Goal: Task Accomplishment & Management: Manage account settings

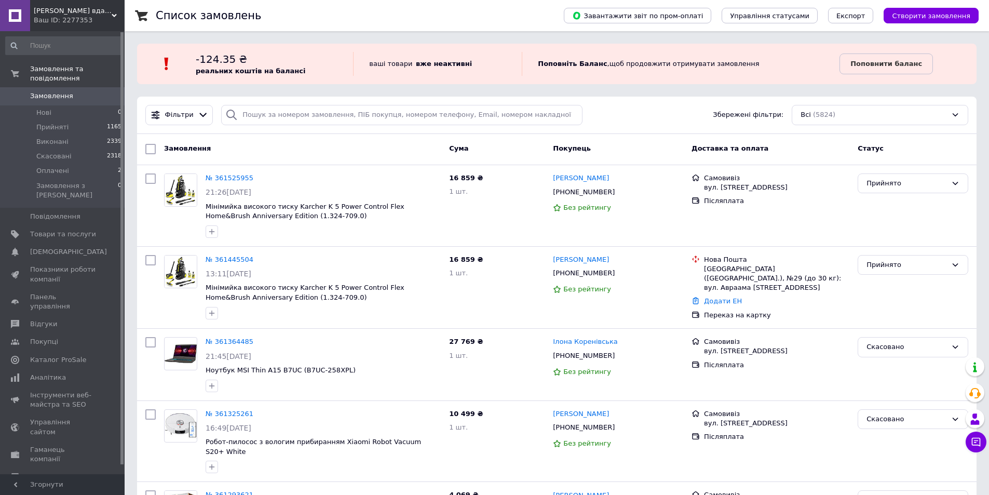
click at [264, 147] on div "Замовлення" at bounding box center [302, 149] width 285 height 19
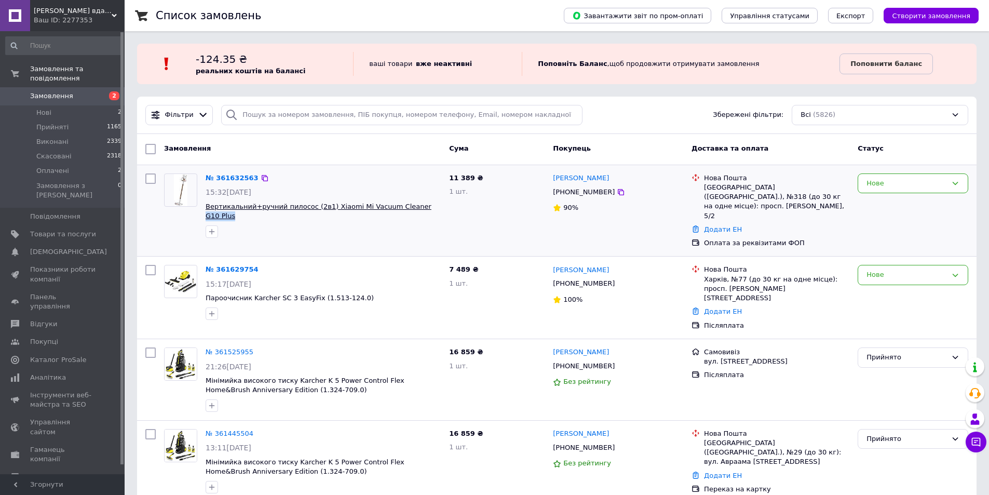
drag, startPoint x: 435, startPoint y: 206, endPoint x: 404, endPoint y: 205, distance: 31.2
click at [404, 205] on span "Вертикальний+ручний пилосос (2в1) Xiaomi Mi Vacuum Cleaner G10 Plus" at bounding box center [323, 211] width 235 height 19
copy span "G10 Plus"
click at [280, 141] on div "Замовлення" at bounding box center [302, 149] width 285 height 19
drag, startPoint x: 166, startPoint y: 147, endPoint x: 287, endPoint y: 147, distance: 121.0
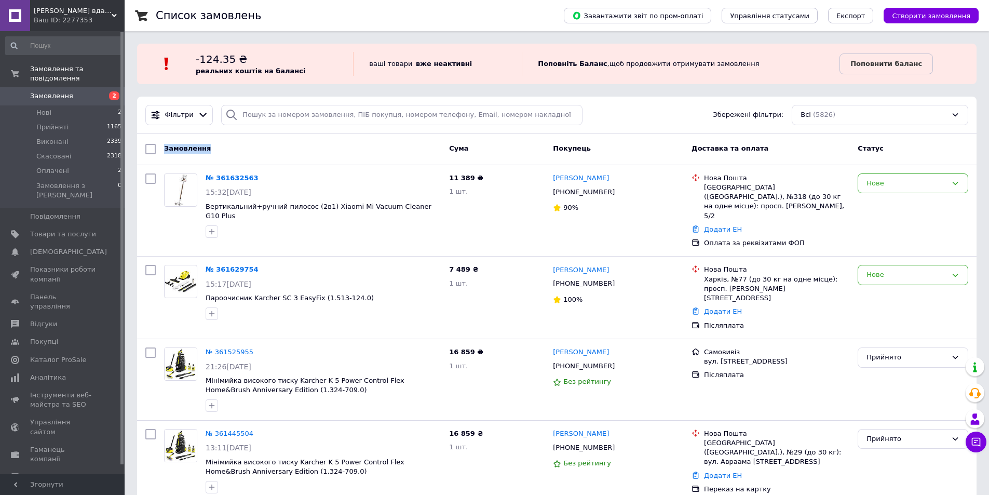
click at [285, 147] on div "Замовлення" at bounding box center [302, 149] width 285 height 19
click at [287, 147] on div "Замовлення" at bounding box center [302, 149] width 285 height 19
click at [331, 142] on div "Замовлення" at bounding box center [302, 149] width 285 height 19
drag, startPoint x: 440, startPoint y: 205, endPoint x: 404, endPoint y: 205, distance: 36.3
click at [404, 205] on span "Вертикальний+ручний пилосос (2в1) Xiaomi Mi Vacuum Cleaner G10 Plus" at bounding box center [323, 211] width 235 height 19
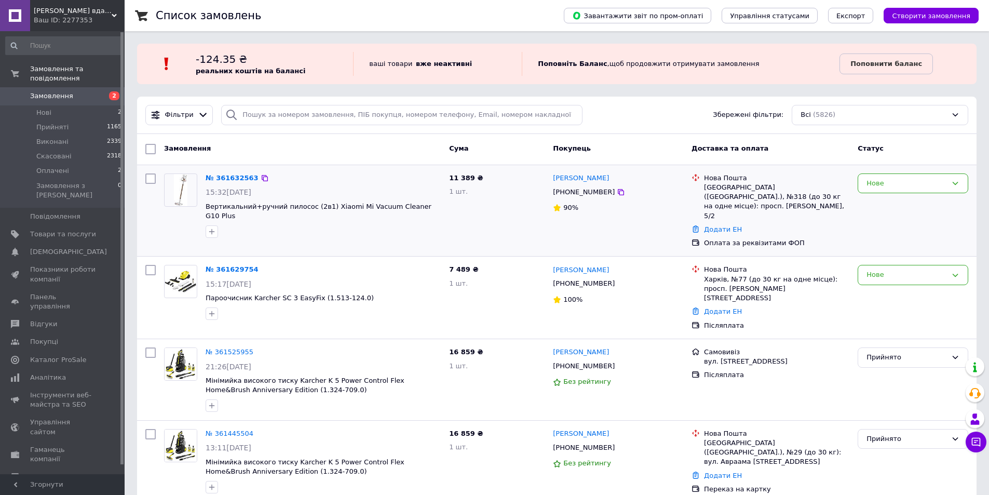
click at [411, 223] on div at bounding box center [323, 231] width 239 height 17
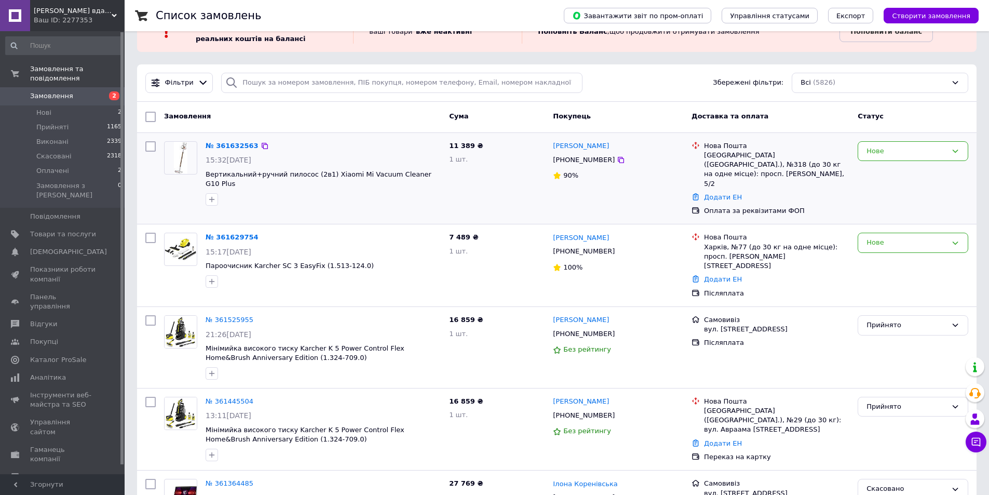
scroll to position [52, 0]
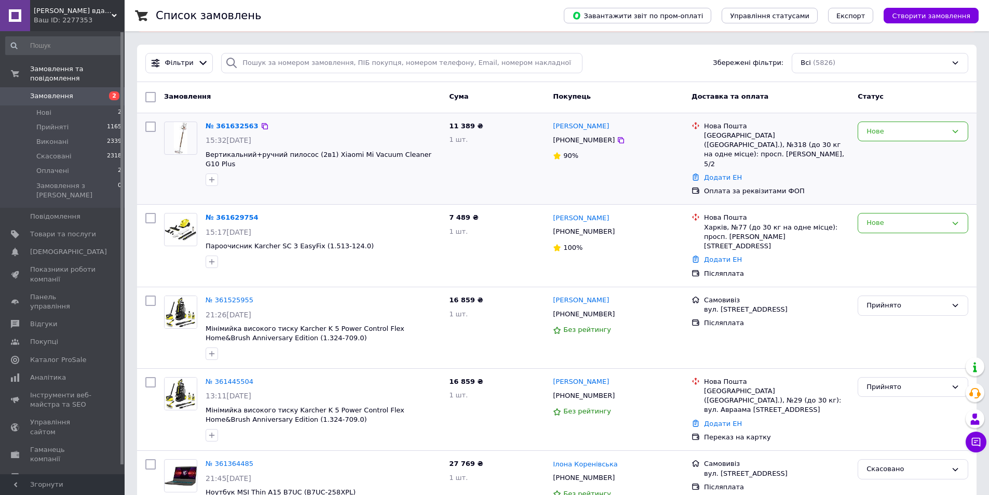
click at [411, 241] on span "Пароочисник Karcher SC 3 EasyFix (1.513-124.0)" at bounding box center [323, 246] width 235 height 10
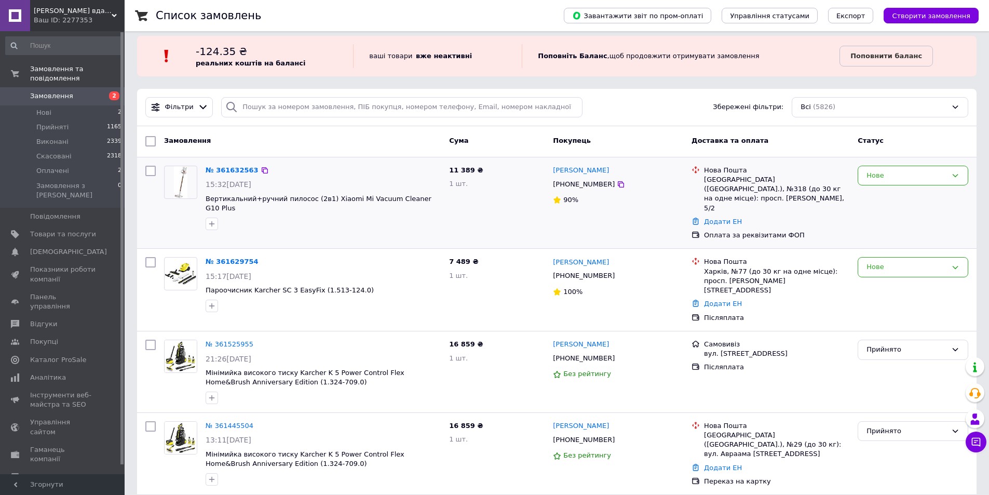
scroll to position [0, 0]
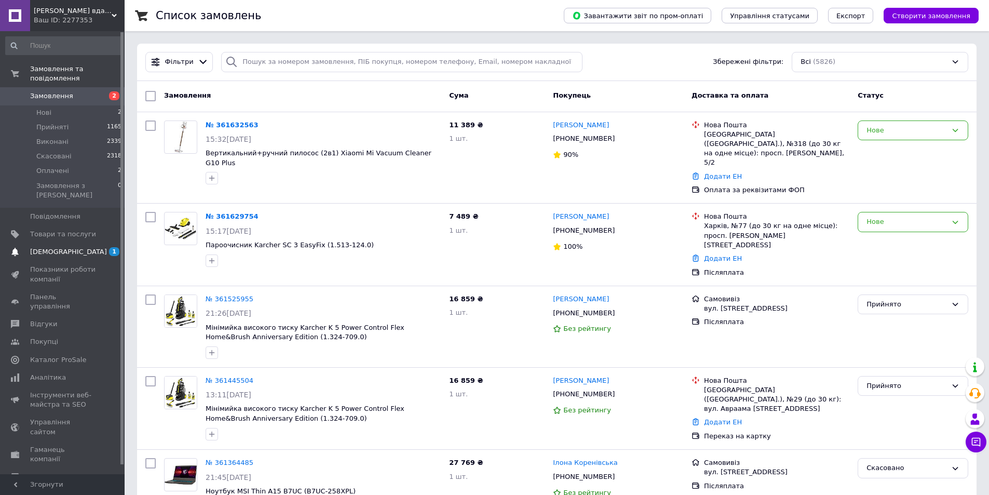
click at [60, 247] on span "[DEMOGRAPHIC_DATA]" at bounding box center [68, 251] width 77 height 9
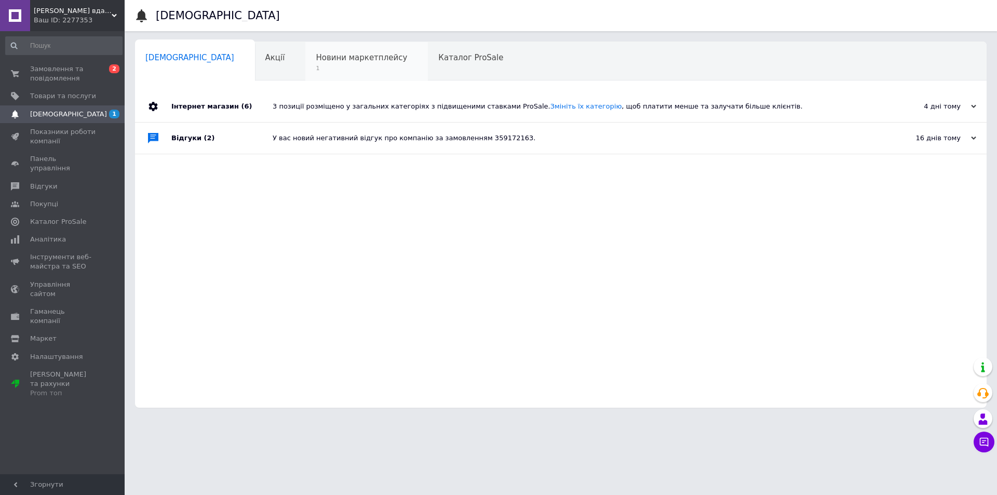
click at [328, 65] on span "1" at bounding box center [361, 68] width 91 height 8
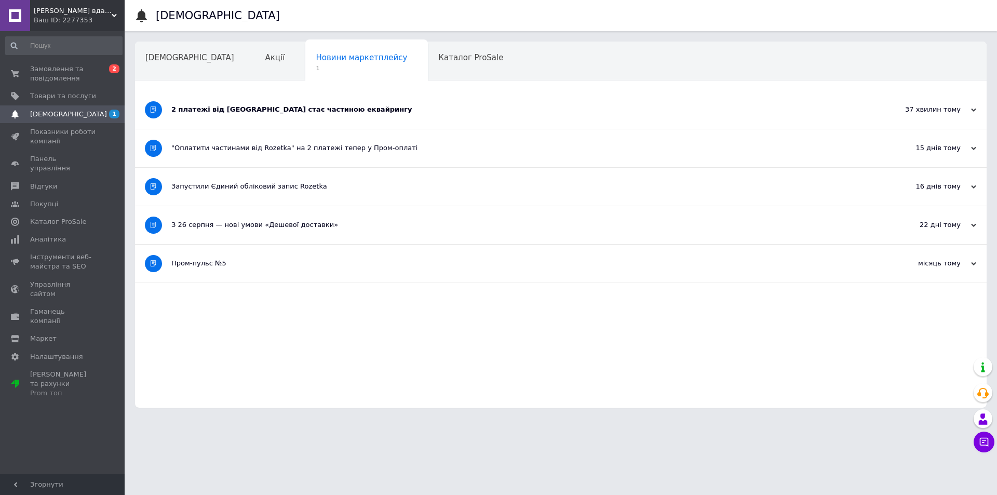
click at [297, 115] on div "2 платежі від Rozetka стає частиною еквайрингу" at bounding box center [521, 110] width 701 height 38
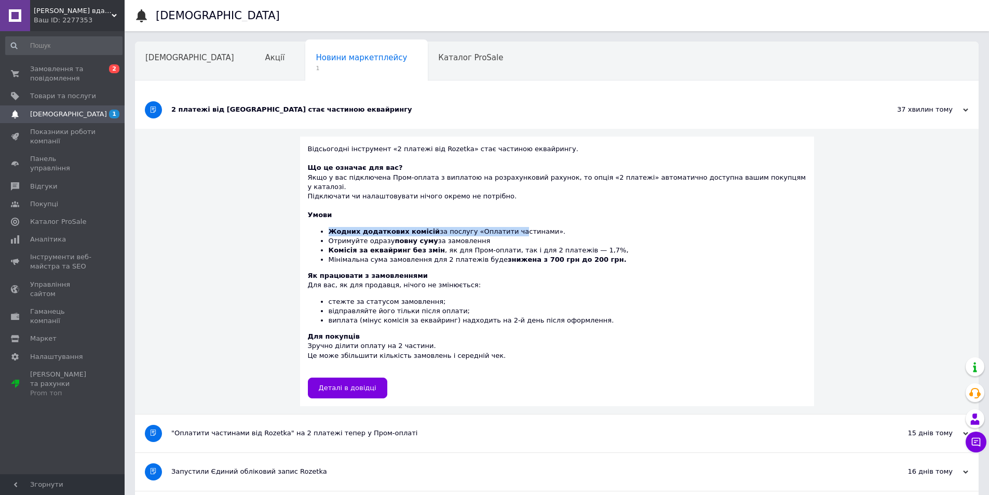
drag, startPoint x: 347, startPoint y: 223, endPoint x: 511, endPoint y: 222, distance: 164.1
click at [511, 227] on li "Жодних додаткових комісій за послугу «Оплатити частинами»." at bounding box center [568, 231] width 478 height 9
drag, startPoint x: 344, startPoint y: 221, endPoint x: 542, endPoint y: 221, distance: 198.3
click at [542, 227] on ul "Жодних додаткових комісій за послугу «Оплатити частинами». Отримуйте одразу пов…" at bounding box center [557, 246] width 498 height 38
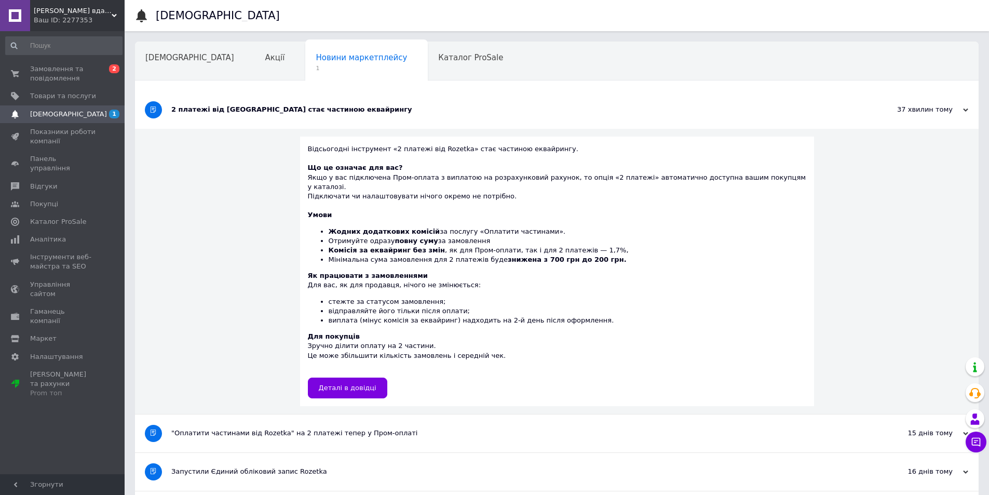
click at [346, 169] on b "Що це означає для вас?" at bounding box center [355, 168] width 95 height 8
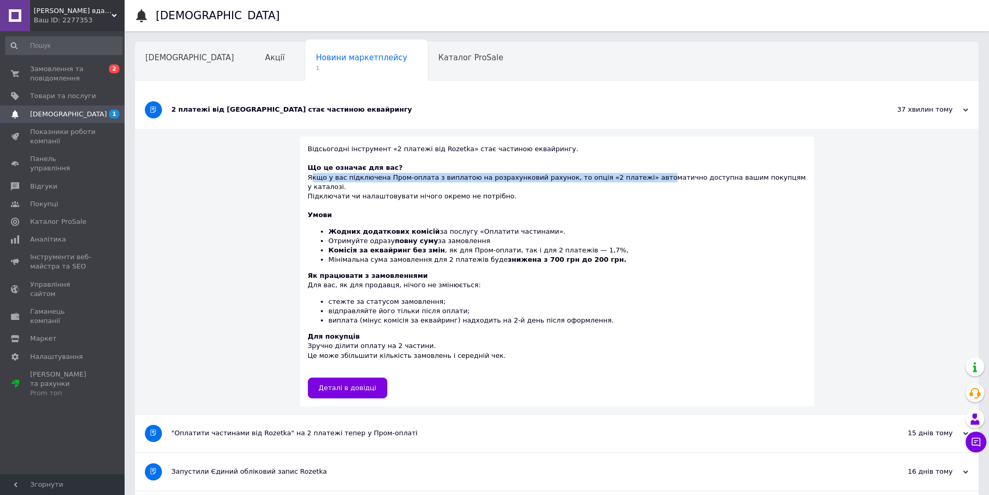
drag, startPoint x: 329, startPoint y: 179, endPoint x: 645, endPoint y: 179, distance: 316.7
click at [644, 179] on div "Що це означає для вас? Якщо у вас підключена Пром-оплата з виплатою на розрахун…" at bounding box center [557, 182] width 498 height 38
click at [645, 179] on div "Що це означає для вас? Якщо у вас підключена Пром-оплата з виплатою на розрахун…" at bounding box center [557, 182] width 498 height 38
drag, startPoint x: 445, startPoint y: 177, endPoint x: 727, endPoint y: 181, distance: 282.0
click at [727, 181] on div "Що це означає для вас? Якщо у вас підключена Пром-оплата з виплатою на розрахун…" at bounding box center [557, 182] width 498 height 38
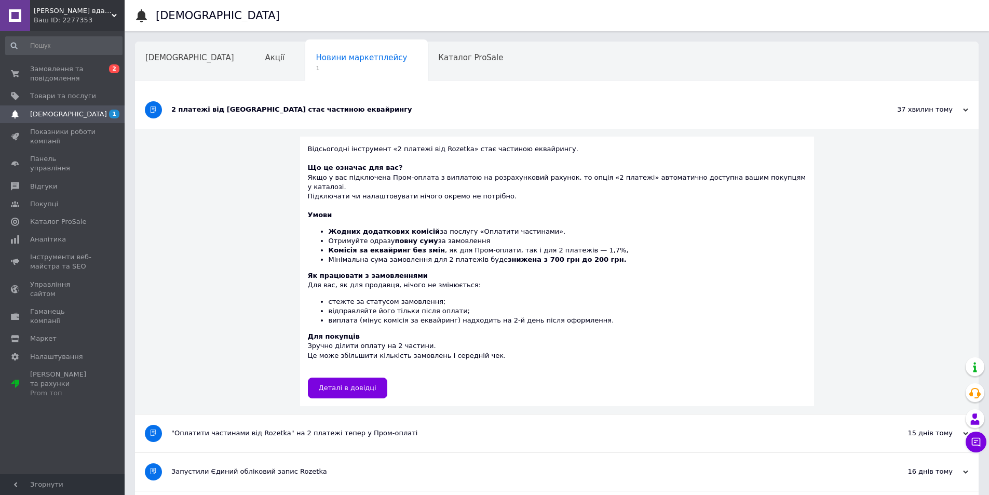
click at [727, 181] on div "Що це означає для вас? Якщо у вас підключена Пром-оплата з виплатою на розрахун…" at bounding box center [557, 182] width 498 height 38
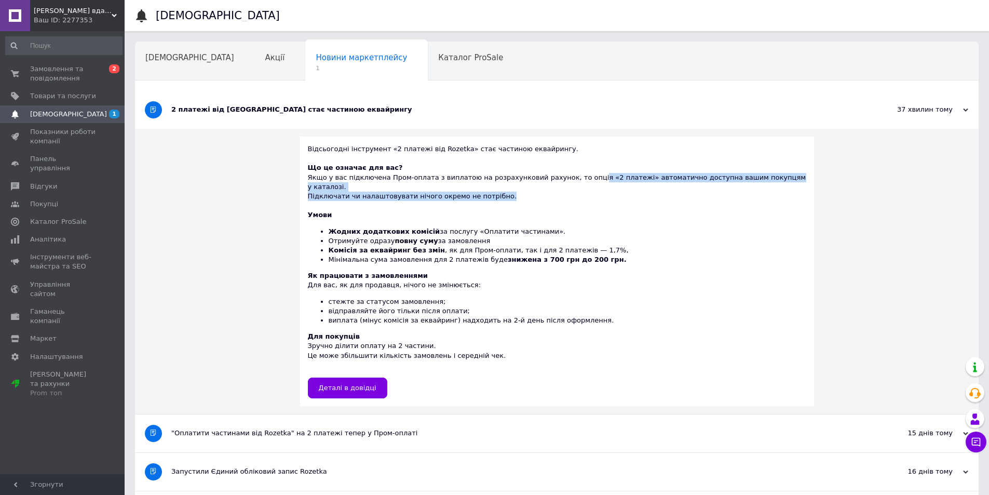
drag, startPoint x: 588, startPoint y: 178, endPoint x: 776, endPoint y: 188, distance: 188.3
click at [776, 188] on div "Що це означає для вас? Якщо у вас підключена Пром-оплата з виплатою на розрахун…" at bounding box center [557, 182] width 498 height 38
click at [723, 179] on div "Що це означає для вас? Якщо у вас підключена Пром-оплата з виплатою на розрахун…" at bounding box center [557, 182] width 498 height 38
drag, startPoint x: 333, startPoint y: 188, endPoint x: 528, endPoint y: 187, distance: 194.7
click at [528, 187] on div "Що це означає для вас? Якщо у вас підключена Пром-оплата з виплатою на розрахун…" at bounding box center [557, 182] width 498 height 38
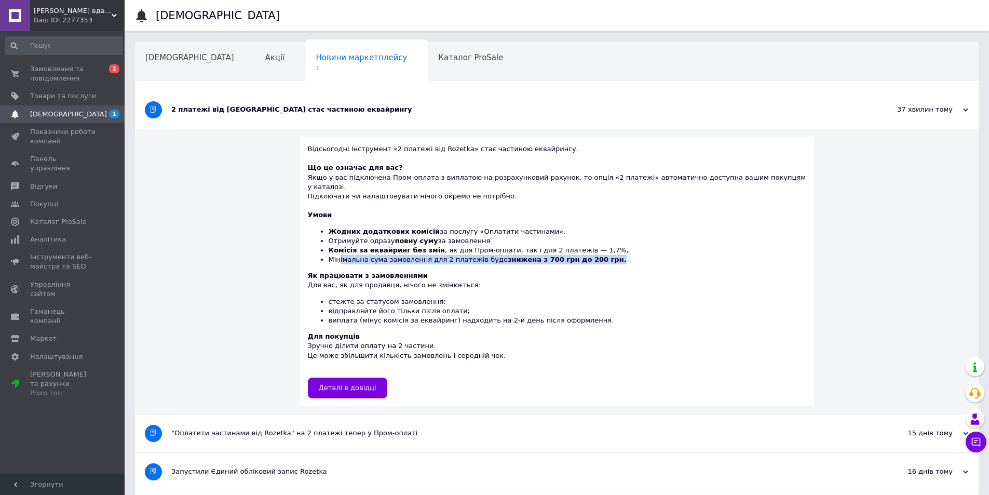
drag, startPoint x: 357, startPoint y: 250, endPoint x: 637, endPoint y: 251, distance: 279.9
click at [636, 255] on li "Мінімальна сума замовлення для 2 платежів буде знижена з 700 грн до 200 грн." at bounding box center [568, 259] width 478 height 9
click at [539, 255] on b "знижена з 700 грн до 200 грн." at bounding box center [567, 259] width 119 height 8
drag, startPoint x: 474, startPoint y: 251, endPoint x: 674, endPoint y: 251, distance: 200.4
click at [674, 255] on li "Мінімальна сума замовлення для 2 платежів буде знижена з 700 грн до 200 грн." at bounding box center [568, 259] width 478 height 9
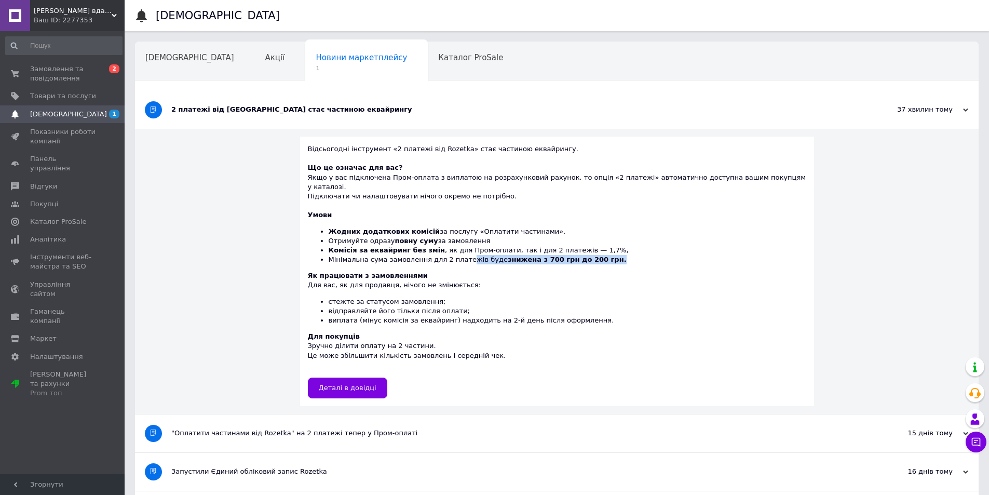
click at [515, 255] on b "знижена з 700 грн до 200 грн." at bounding box center [567, 259] width 119 height 8
drag, startPoint x: 412, startPoint y: 241, endPoint x: 595, endPoint y: 241, distance: 182.8
click at [595, 246] on li "Комісія за еквайринг без змін , як для Пром-оплати, так і для 2 платежів — 1,7%," at bounding box center [568, 250] width 478 height 9
click at [530, 246] on li "Комісія за еквайринг без змін , як для Пром-оплати, так і для 2 платежів — 1,7%," at bounding box center [568, 250] width 478 height 9
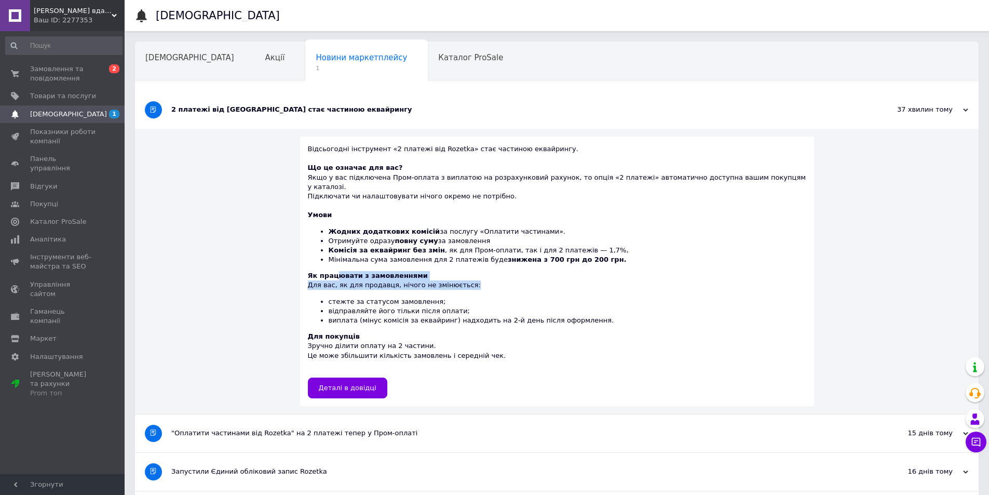
drag, startPoint x: 351, startPoint y: 271, endPoint x: 475, endPoint y: 275, distance: 124.1
click at [475, 275] on div "Як працювати з замовленнями Для вас, як для продавця, нічого не змінюється: сте…" at bounding box center [557, 298] width 498 height 54
click at [472, 236] on li "Отримуйте одразу повну суму за замовлення" at bounding box center [568, 240] width 478 height 9
click at [171, 60] on span "[DEMOGRAPHIC_DATA]" at bounding box center [189, 57] width 89 height 9
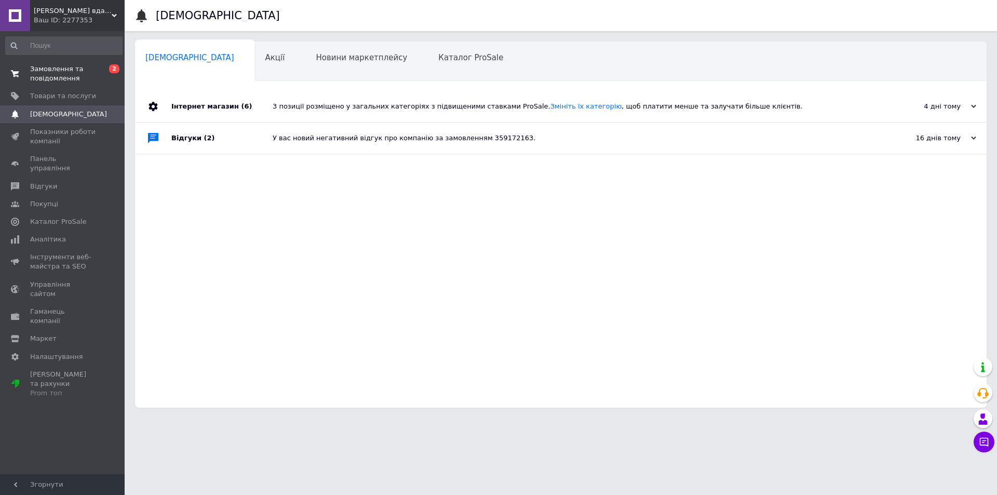
click at [69, 72] on span "Замовлення та повідомлення" at bounding box center [63, 73] width 66 height 19
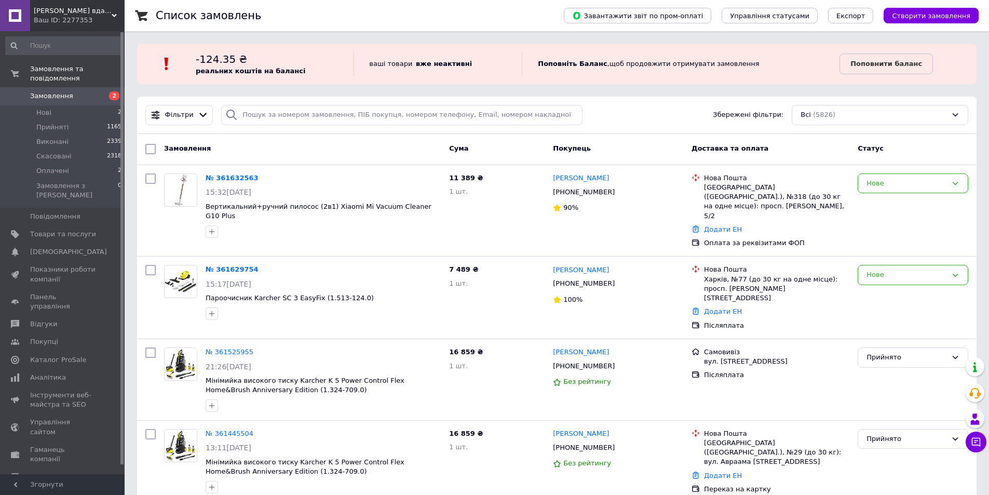
click at [339, 127] on div "Фільтри Збережені фільтри: Всі (5826)" at bounding box center [557, 115] width 840 height 37
click at [600, 114] on div "Фільтри Збережені фільтри: Всі (5826)" at bounding box center [556, 115] width 831 height 20
click at [365, 135] on div "Замовлення Cума Покупець Доставка та оплата Статус" at bounding box center [557, 149] width 840 height 31
click at [363, 133] on div "Фільтри Збережені фільтри: Всі (5826)" at bounding box center [557, 115] width 840 height 37
click at [358, 135] on div "Замовлення Cума Покупець Доставка та оплата Статус" at bounding box center [557, 149] width 840 height 31
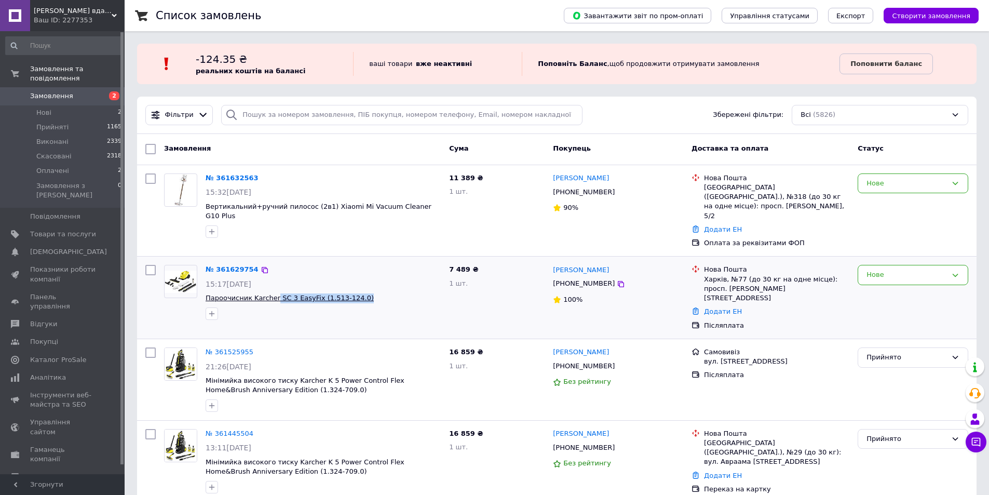
drag, startPoint x: 360, startPoint y: 280, endPoint x: 272, endPoint y: 279, distance: 88.3
click at [272, 293] on span "Пароочисник Karcher SC 3 EasyFix (1.513-124.0)" at bounding box center [323, 298] width 235 height 10
copy span "SC 3 EasyFix (1.513-124.0)"
drag, startPoint x: 448, startPoint y: 250, endPoint x: 479, endPoint y: 252, distance: 31.2
click at [479, 261] on div "7 489 ₴ 1 шт." at bounding box center [497, 298] width 104 height 74
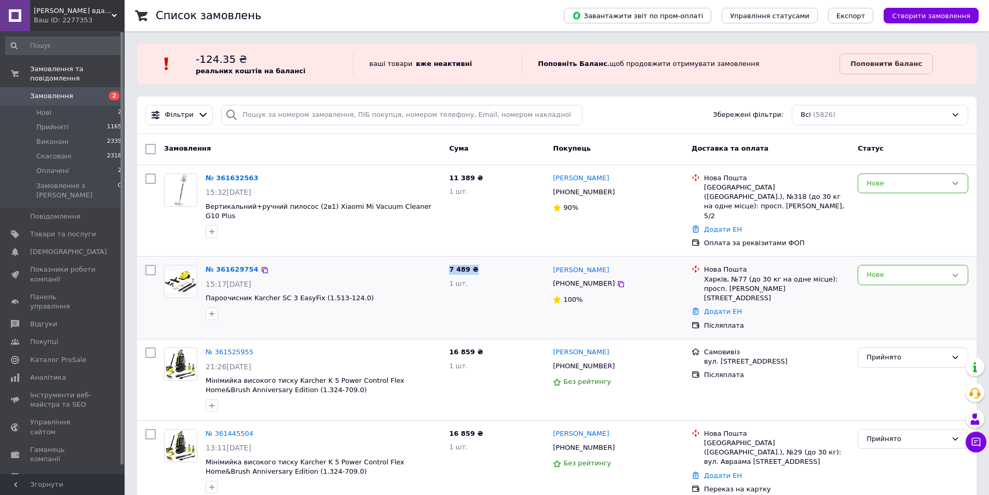
click at [479, 261] on div "7 489 ₴ 1 шт." at bounding box center [497, 298] width 104 height 74
drag, startPoint x: 479, startPoint y: 252, endPoint x: 454, endPoint y: 251, distance: 24.9
click at [454, 261] on div "7 489 ₴ 1 шт." at bounding box center [497, 298] width 104 height 74
drag, startPoint x: 449, startPoint y: 250, endPoint x: 498, endPoint y: 250, distance: 49.3
click at [498, 261] on div "7 489 ₴ 1 шт." at bounding box center [497, 298] width 104 height 74
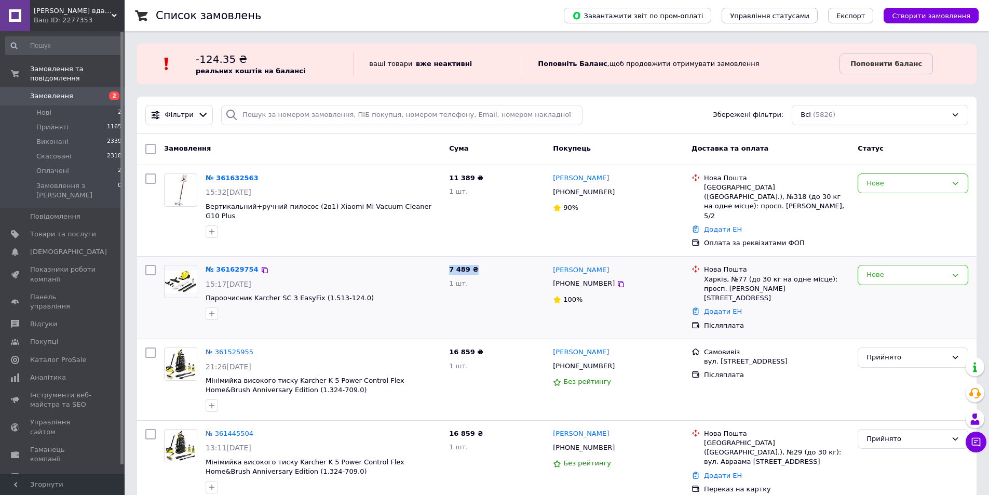
click at [498, 261] on div "7 489 ₴ 1 шт." at bounding box center [497, 298] width 104 height 74
drag, startPoint x: 474, startPoint y: 250, endPoint x: 436, endPoint y: 250, distance: 37.9
click at [436, 261] on div "№ 361629754 15:17, 12.09.2025 Пароочисник Karcher SC 3 EasyFix (1.513-124.0) 7 …" at bounding box center [556, 298] width 831 height 74
click at [442, 264] on div "№ 361629754" at bounding box center [323, 270] width 237 height 12
drag, startPoint x: 450, startPoint y: 249, endPoint x: 477, endPoint y: 249, distance: 27.0
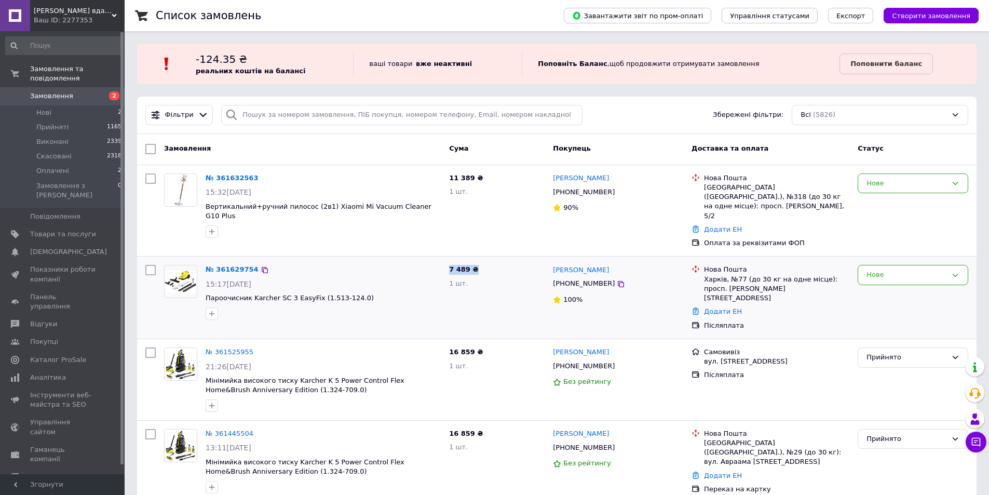
click at [477, 261] on div "7 489 ₴ 1 шт." at bounding box center [497, 298] width 104 height 74
drag, startPoint x: 479, startPoint y: 249, endPoint x: 446, endPoint y: 250, distance: 32.7
click at [446, 261] on div "7 489 ₴ 1 шт." at bounding box center [497, 298] width 104 height 74
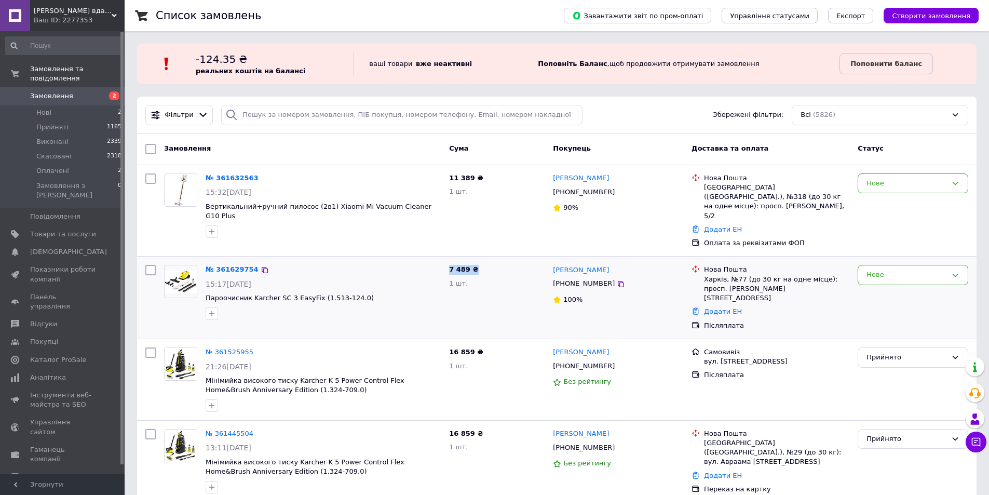
drag, startPoint x: 445, startPoint y: 250, endPoint x: 476, endPoint y: 250, distance: 31.2
click at [476, 261] on div "7 489 ₴ 1 шт." at bounding box center [497, 298] width 104 height 74
drag, startPoint x: 483, startPoint y: 249, endPoint x: 443, endPoint y: 249, distance: 39.5
click at [443, 261] on div "№ 361629754 15:17, 12.09.2025 Пароочисник Karcher SC 3 EasyFix (1.513-124.0) 7 …" at bounding box center [556, 298] width 831 height 74
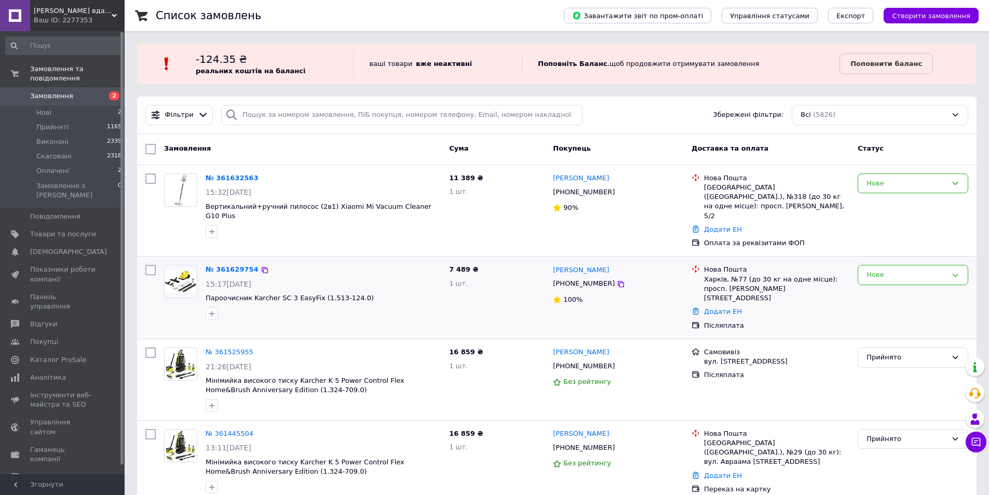
click at [443, 261] on div "№ 361629754 15:17, 12.09.2025 Пароочисник Karcher SC 3 EasyFix (1.513-124.0)" at bounding box center [323, 292] width 244 height 63
click at [452, 265] on span "7 489 ₴" at bounding box center [463, 269] width 29 height 8
drag, startPoint x: 449, startPoint y: 250, endPoint x: 476, endPoint y: 251, distance: 27.5
click at [476, 261] on div "7 489 ₴ 1 шт." at bounding box center [497, 298] width 104 height 74
click at [477, 261] on div "7 489 ₴ 1 шт." at bounding box center [497, 298] width 104 height 74
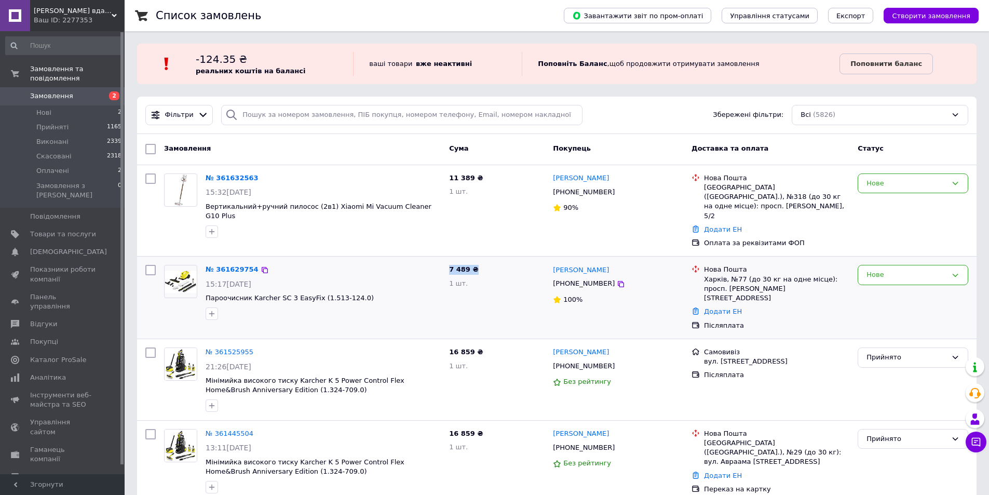
drag, startPoint x: 448, startPoint y: 250, endPoint x: 477, endPoint y: 249, distance: 29.6
click at [477, 261] on div "7 489 ₴ 1 шт." at bounding box center [497, 298] width 104 height 74
drag, startPoint x: 473, startPoint y: 250, endPoint x: 448, endPoint y: 250, distance: 25.4
click at [448, 261] on div "7 489 ₴ 1 шт." at bounding box center [497, 298] width 104 height 74
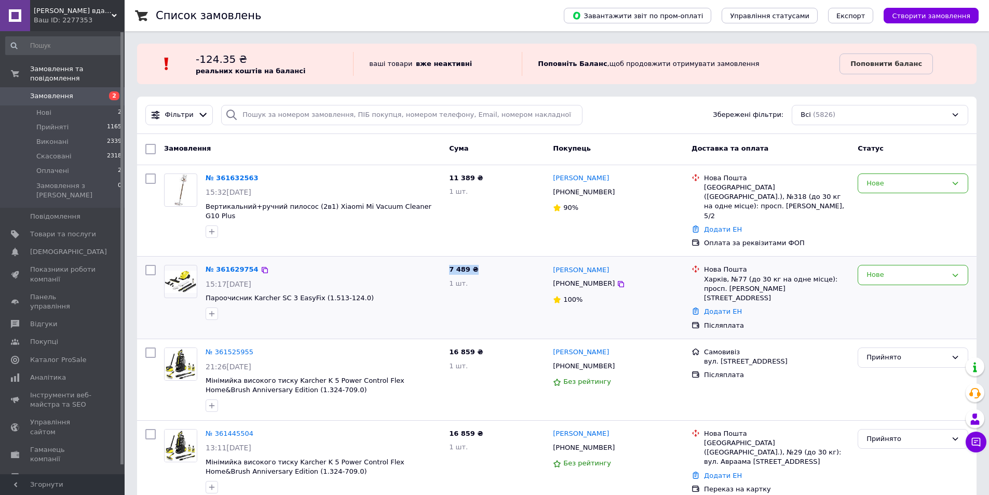
click at [447, 261] on div "7 489 ₴ 1 шт." at bounding box center [497, 298] width 104 height 74
drag, startPoint x: 446, startPoint y: 250, endPoint x: 483, endPoint y: 250, distance: 37.4
click at [483, 261] on div "7 489 ₴ 1 шт." at bounding box center [497, 298] width 104 height 74
drag, startPoint x: 448, startPoint y: 250, endPoint x: 494, endPoint y: 256, distance: 46.6
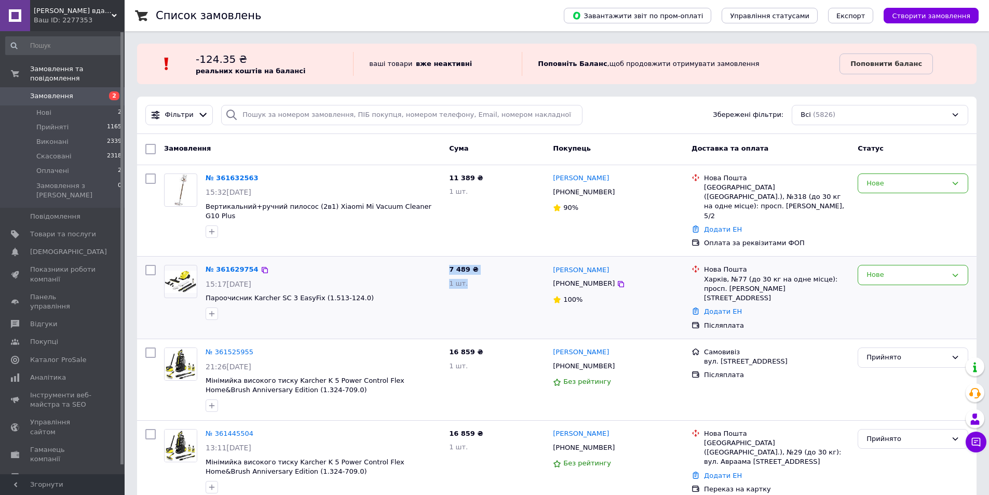
click at [494, 261] on div "7 489 ₴ 1 шт." at bounding box center [497, 298] width 104 height 74
drag, startPoint x: 468, startPoint y: 265, endPoint x: 442, endPoint y: 247, distance: 31.0
click at [442, 261] on div "№ 361629754 15:17, 12.09.2025 Пароочисник Karcher SC 3 EasyFix (1.513-124.0) 7 …" at bounding box center [556, 298] width 831 height 74
click at [443, 261] on div "№ 361629754 15:17, 12.09.2025 Пароочисник Karcher SC 3 EasyFix (1.513-124.0)" at bounding box center [323, 292] width 244 height 63
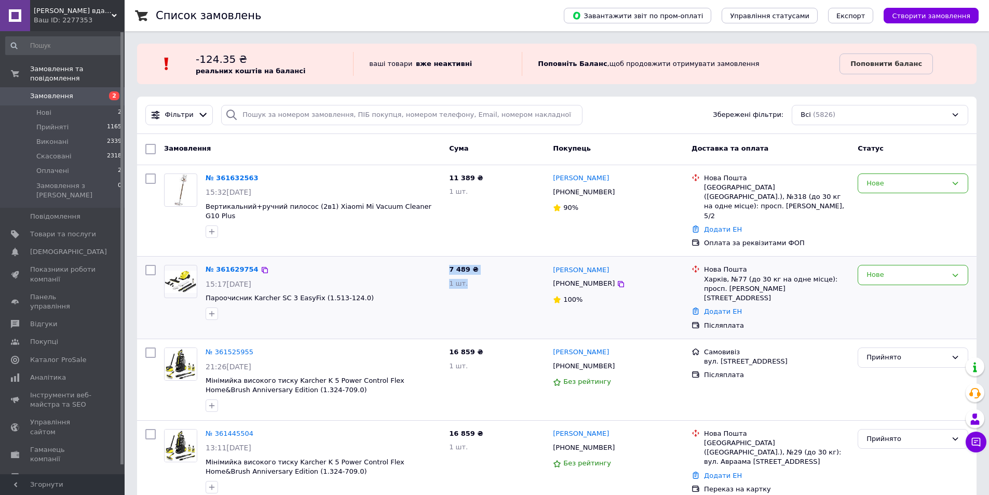
drag, startPoint x: 449, startPoint y: 250, endPoint x: 477, endPoint y: 261, distance: 29.8
click at [477, 261] on div "7 489 ₴ 1 шт." at bounding box center [497, 298] width 104 height 74
click at [477, 279] on div "1 шт." at bounding box center [497, 284] width 96 height 10
drag, startPoint x: 470, startPoint y: 264, endPoint x: 447, endPoint y: 248, distance: 28.4
click at [447, 261] on div "7 489 ₴ 1 шт." at bounding box center [497, 298] width 104 height 74
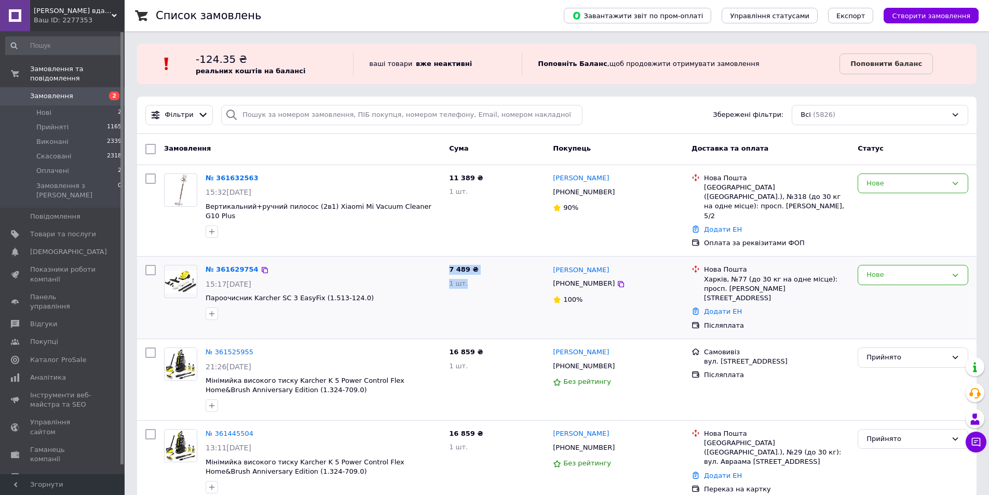
click at [443, 261] on div "№ 361629754 15:17, 12.09.2025 Пароочисник Karcher SC 3 EasyFix (1.513-124.0)" at bounding box center [323, 292] width 244 height 63
drag, startPoint x: 449, startPoint y: 250, endPoint x: 477, endPoint y: 252, distance: 27.6
click at [490, 261] on div "7 489 ₴ 1 шт." at bounding box center [497, 298] width 104 height 74
click at [476, 261] on div "7 489 ₴ 1 шт." at bounding box center [497, 298] width 104 height 74
drag, startPoint x: 447, startPoint y: 250, endPoint x: 477, endPoint y: 252, distance: 29.6
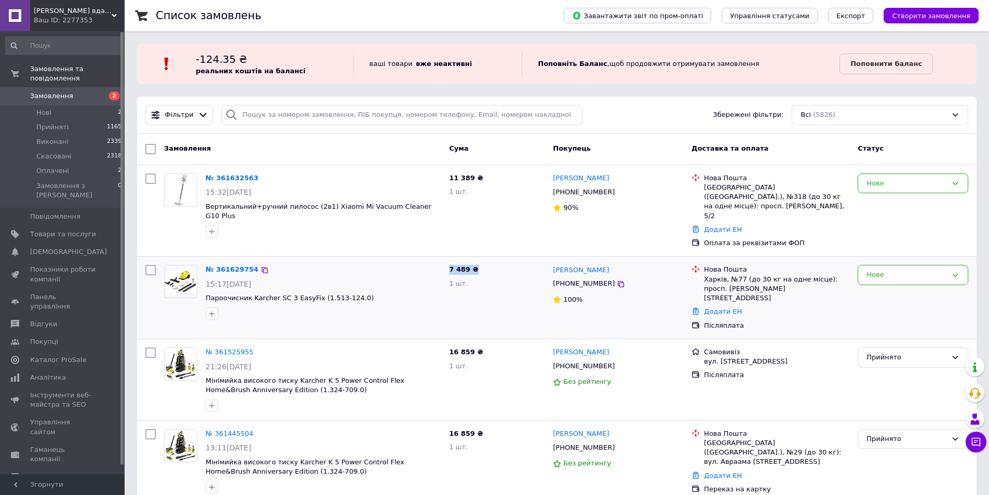
click at [477, 261] on div "7 489 ₴ 1 шт." at bounding box center [497, 298] width 104 height 74
drag, startPoint x: 449, startPoint y: 250, endPoint x: 478, endPoint y: 252, distance: 29.1
click at [478, 261] on div "7 489 ₴ 1 шт." at bounding box center [497, 298] width 104 height 74
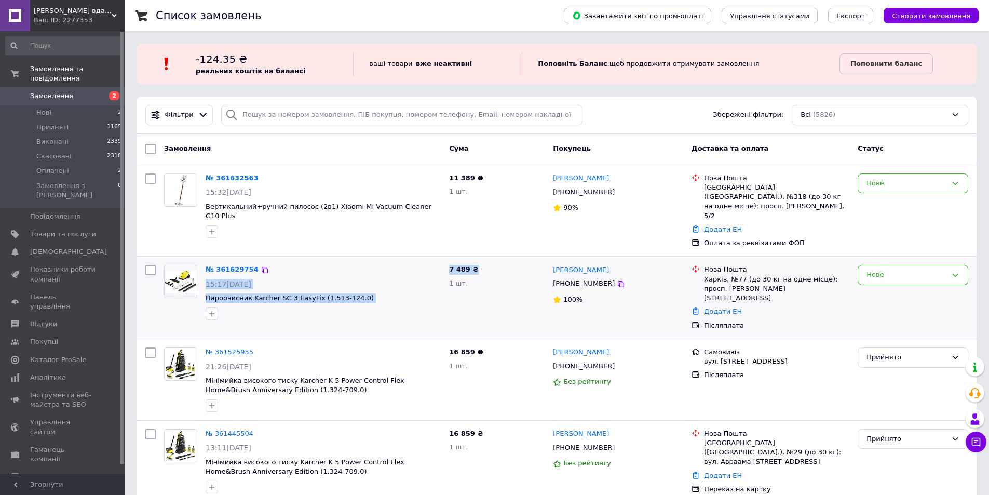
drag, startPoint x: 476, startPoint y: 250, endPoint x: 444, endPoint y: 249, distance: 32.2
click at [444, 261] on div "№ 361629754 15:17, 12.09.2025 Пароочисник Karcher SC 3 EasyFix (1.513-124.0) 7 …" at bounding box center [556, 298] width 831 height 74
click at [444, 261] on div "№ 361629754 15:17, 12.09.2025 Пароочисник Karcher SC 3 EasyFix (1.513-124.0)" at bounding box center [323, 292] width 244 height 63
drag, startPoint x: 448, startPoint y: 249, endPoint x: 478, endPoint y: 249, distance: 30.1
click at [478, 261] on div "7 489 ₴ 1 шт." at bounding box center [497, 298] width 104 height 74
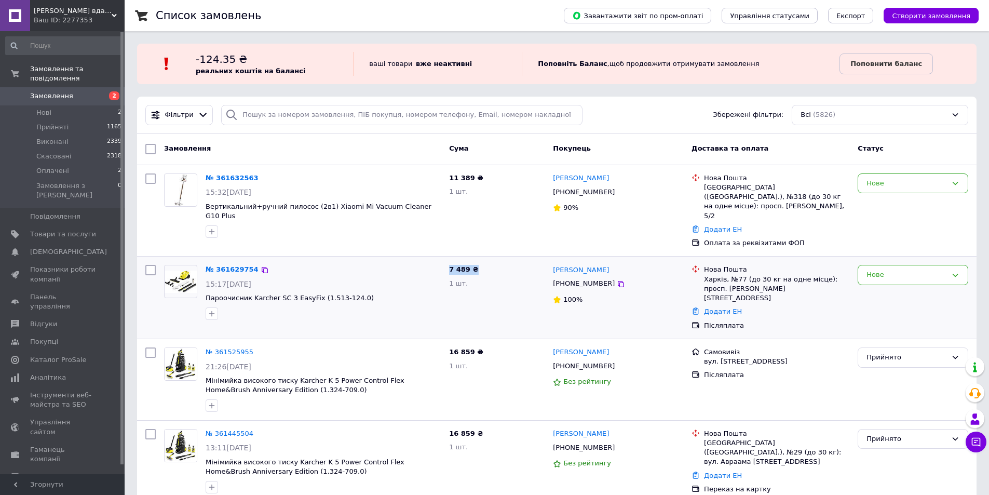
click at [478, 261] on div "7 489 ₴ 1 шт." at bounding box center [497, 298] width 104 height 74
drag, startPoint x: 447, startPoint y: 251, endPoint x: 477, endPoint y: 250, distance: 30.7
click at [477, 261] on div "7 489 ₴ 1 шт." at bounding box center [497, 298] width 104 height 74
drag, startPoint x: 450, startPoint y: 251, endPoint x: 477, endPoint y: 252, distance: 27.0
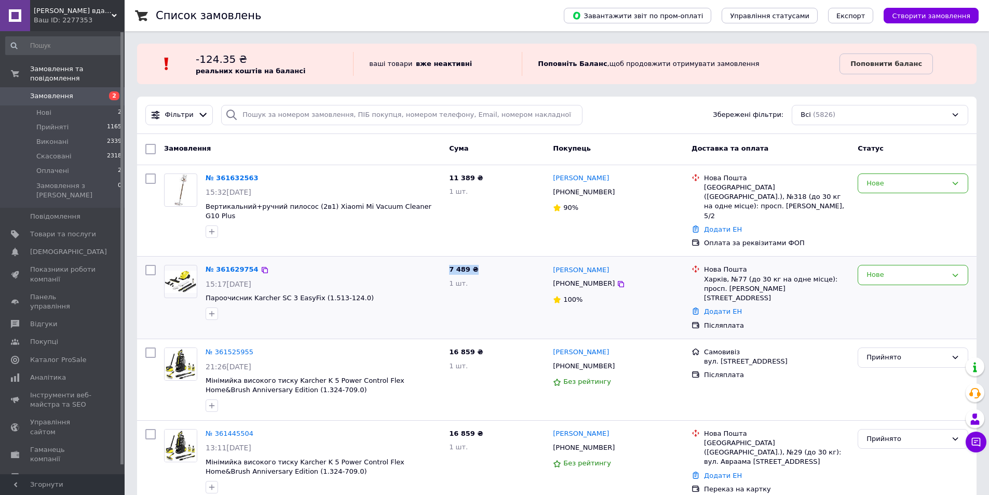
click at [477, 261] on div "7 489 ₴ 1 шт." at bounding box center [497, 298] width 104 height 74
drag, startPoint x: 472, startPoint y: 250, endPoint x: 449, endPoint y: 248, distance: 23.4
click at [449, 261] on div "7 489 ₴ 1 шт." at bounding box center [497, 298] width 104 height 74
click at [447, 261] on div "7 489 ₴ 1 шт." at bounding box center [497, 298] width 104 height 74
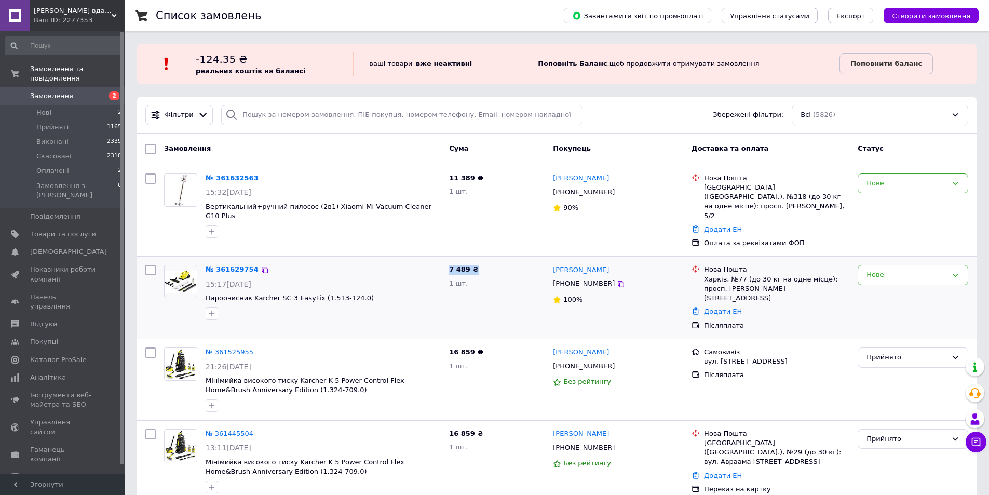
drag, startPoint x: 446, startPoint y: 247, endPoint x: 482, endPoint y: 250, distance: 36.0
click at [482, 261] on div "7 489 ₴ 1 шт." at bounding box center [497, 298] width 104 height 74
drag, startPoint x: 474, startPoint y: 250, endPoint x: 443, endPoint y: 248, distance: 30.7
click at [443, 261] on div "№ 361629754 15:17, 12.09.2025 Пароочисник Karcher SC 3 EasyFix (1.513-124.0) 7 …" at bounding box center [556, 298] width 831 height 74
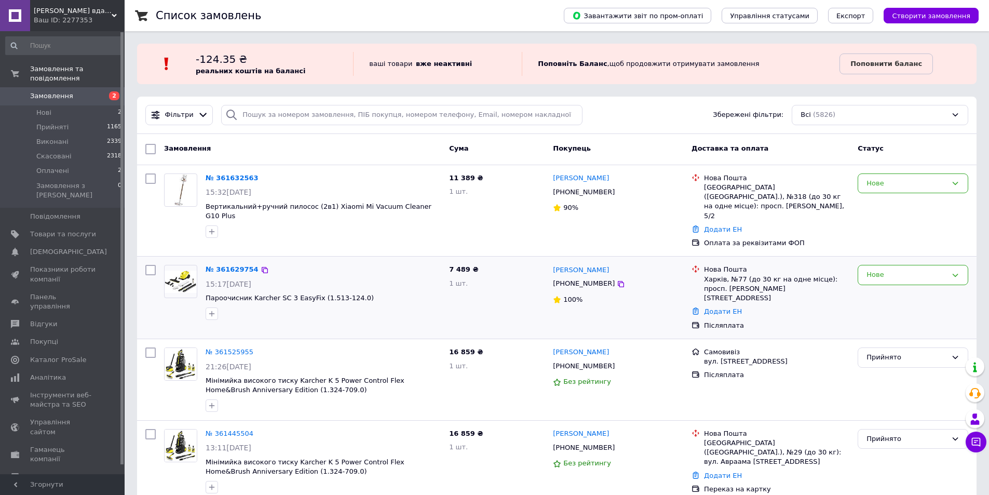
click at [443, 261] on div "№ 361629754 15:17, 12.09.2025 Пароочисник Karcher SC 3 EasyFix (1.513-124.0)" at bounding box center [323, 292] width 244 height 63
drag, startPoint x: 450, startPoint y: 250, endPoint x: 476, endPoint y: 250, distance: 26.0
click at [476, 261] on div "7 489 ₴ 1 шт." at bounding box center [497, 298] width 104 height 74
drag, startPoint x: 480, startPoint y: 250, endPoint x: 448, endPoint y: 250, distance: 32.2
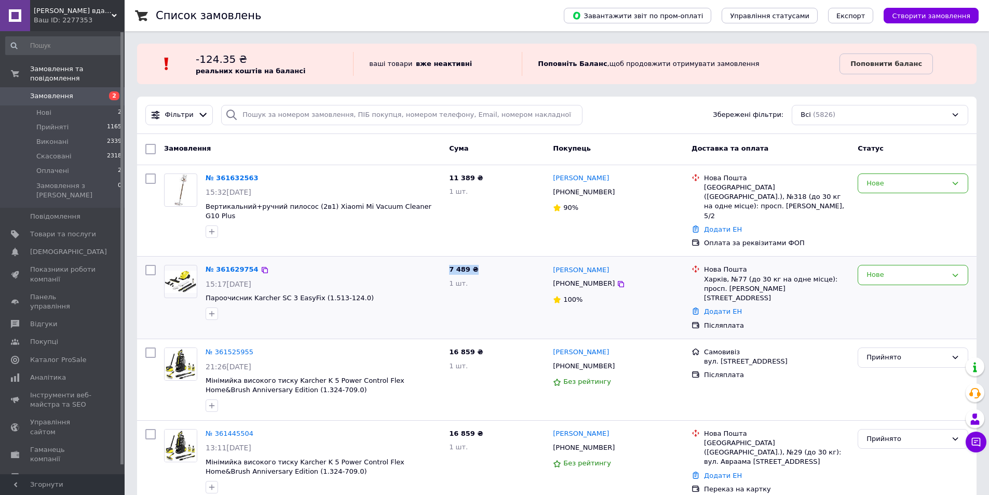
click at [448, 261] on div "7 489 ₴ 1 шт." at bounding box center [497, 298] width 104 height 74
click at [445, 261] on div "7 489 ₴ 1 шт." at bounding box center [497, 298] width 104 height 74
drag, startPoint x: 449, startPoint y: 250, endPoint x: 469, endPoint y: 250, distance: 19.7
click at [469, 265] on span "7 489 ₴" at bounding box center [463, 269] width 29 height 8
click at [483, 261] on div "7 489 ₴ 1 шт." at bounding box center [497, 298] width 104 height 74
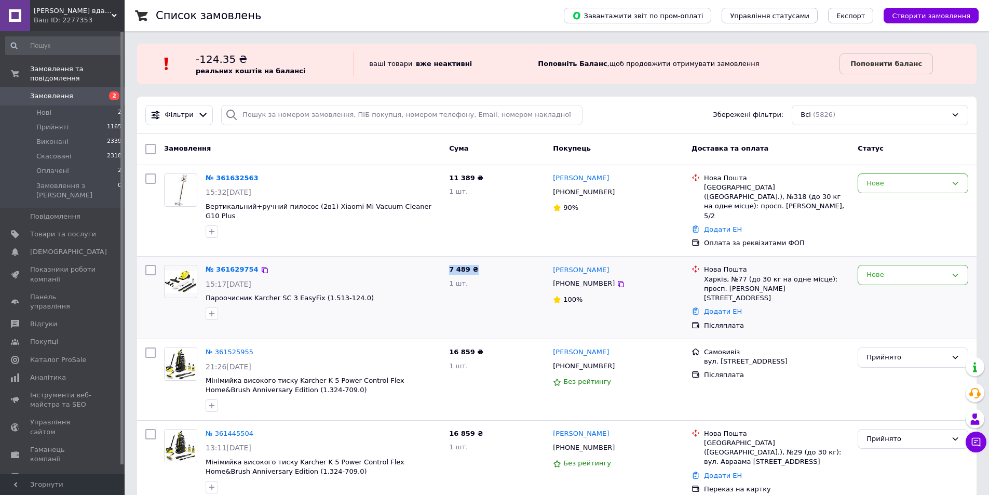
drag, startPoint x: 450, startPoint y: 250, endPoint x: 476, endPoint y: 250, distance: 26.0
click at [476, 261] on div "7 489 ₴ 1 шт." at bounding box center [497, 298] width 104 height 74
drag, startPoint x: 705, startPoint y: 260, endPoint x: 778, endPoint y: 270, distance: 73.9
click at [778, 275] on div "Харків, №77 (до 30 кг на одне місце): просп. Героїв Харкова, 274" at bounding box center [776, 289] width 145 height 29
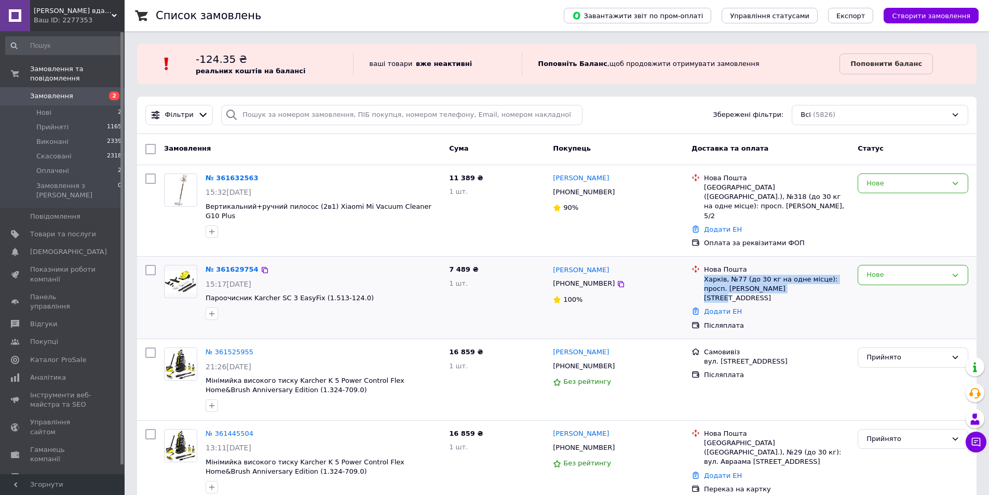
click at [778, 275] on div "Харків, №77 (до 30 кг на одне місце): просп. Героїв Харкова, 274" at bounding box center [776, 289] width 145 height 29
drag, startPoint x: 776, startPoint y: 270, endPoint x: 706, endPoint y: 249, distance: 73.6
click at [706, 265] on div "Нова Пошта Харків, №77 (до 30 кг на одне місце): просп. Героїв Харкова, 274" at bounding box center [777, 284] width 150 height 38
click at [717, 265] on div "Нова Пошта" at bounding box center [776, 269] width 145 height 9
drag, startPoint x: 703, startPoint y: 251, endPoint x: 781, endPoint y: 272, distance: 81.1
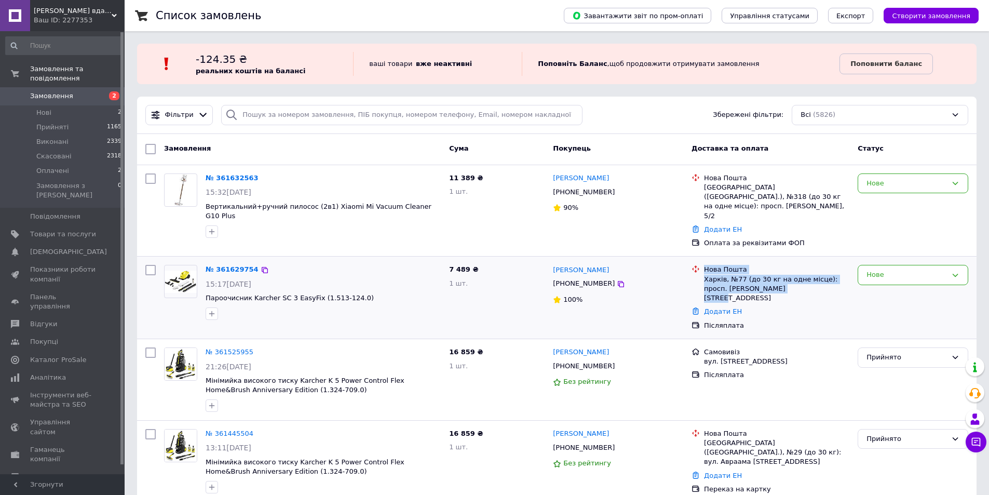
click at [781, 272] on div "Нова Пошта Харків, №77 (до 30 кг на одне місце): просп. Героїв Харкова, 274" at bounding box center [777, 284] width 150 height 38
click at [781, 275] on div "Харків, №77 (до 30 кг на одне місце): просп. Героїв Харкова, 274" at bounding box center [776, 289] width 145 height 29
drag, startPoint x: 771, startPoint y: 268, endPoint x: 698, endPoint y: 249, distance: 75.2
click at [698, 265] on div "Нова Пошта Харків, №77 (до 30 кг на одне місце): просп. Героїв Харкова, 274" at bounding box center [771, 284] width 162 height 38
click at [730, 265] on div "Нова Пошта" at bounding box center [776, 269] width 145 height 9
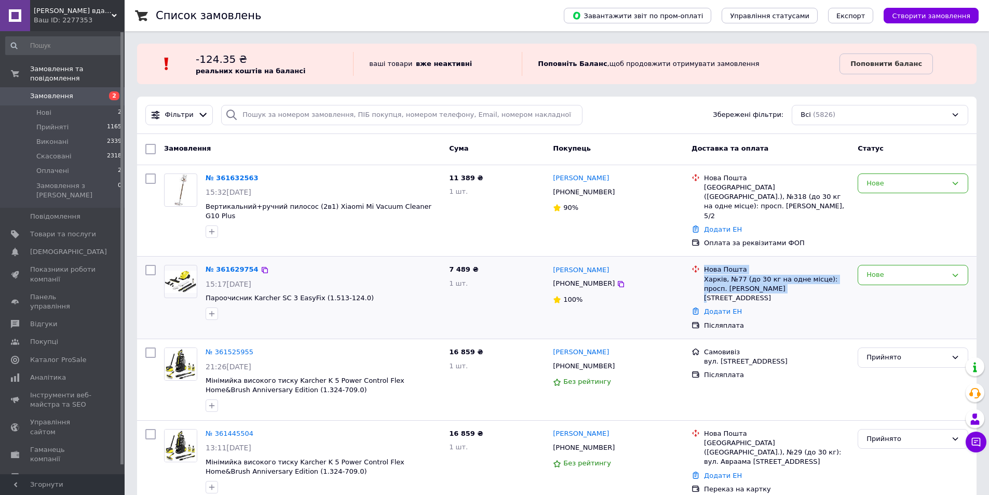
drag, startPoint x: 704, startPoint y: 249, endPoint x: 755, endPoint y: 275, distance: 56.9
click at [751, 275] on li "Нова Пошта Харків, №77 (до 30 кг на одне місце): просп. Героїв Харкова, 274" at bounding box center [771, 284] width 158 height 42
click at [790, 275] on li "Нова Пошта Харків, №77 (до 30 кг на одне місце): просп. Героїв Харкова, 274" at bounding box center [771, 284] width 158 height 42
drag, startPoint x: 782, startPoint y: 271, endPoint x: 704, endPoint y: 252, distance: 80.1
click at [704, 265] on div "Нова Пошта Харків, №77 (до 30 кг на одне місце): просп. Героїв Харкова, 274" at bounding box center [777, 284] width 150 height 38
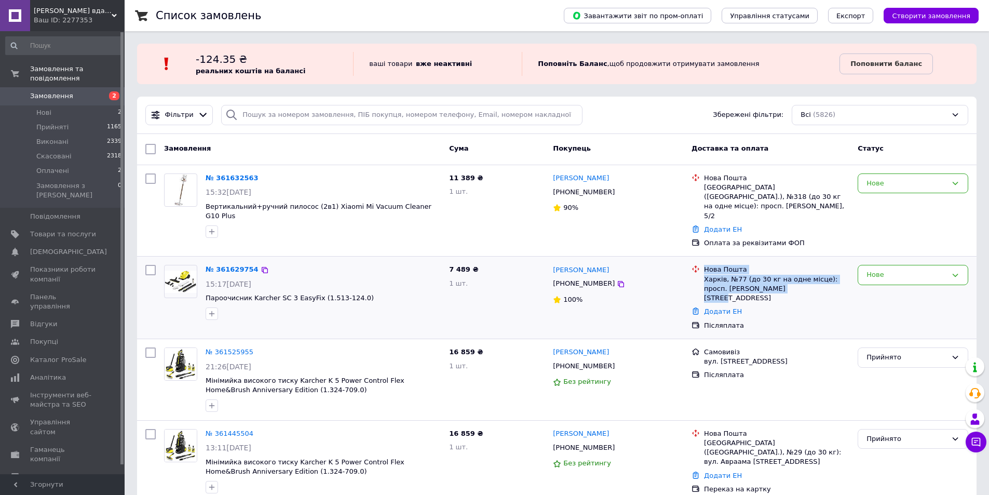
click at [709, 265] on div "Нова Пошта" at bounding box center [776, 269] width 145 height 9
drag, startPoint x: 705, startPoint y: 251, endPoint x: 775, endPoint y: 272, distance: 72.5
click at [773, 272] on div "Нова Пошта Харків, №77 (до 30 кг на одне місце): просп. Героїв Харкова, 274" at bounding box center [777, 284] width 150 height 38
click at [775, 275] on div "Харків, №77 (до 30 кг на одне місце): просп. Героїв Харкова, 274" at bounding box center [776, 289] width 145 height 29
drag, startPoint x: 768, startPoint y: 269, endPoint x: 705, endPoint y: 250, distance: 65.7
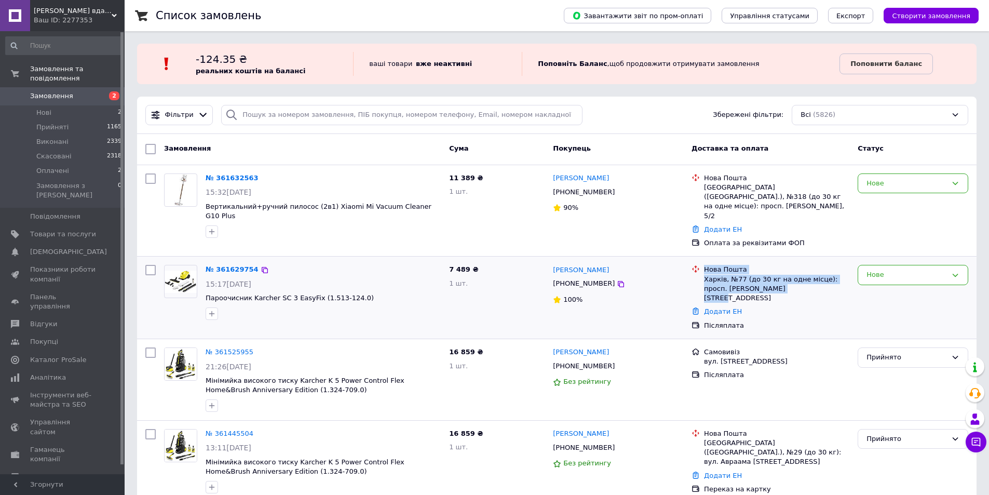
click at [705, 265] on div "Нова Пошта Харків, №77 (до 30 кг на одне місце): просп. Героїв Харкова, 274" at bounding box center [777, 284] width 150 height 38
click at [712, 265] on div "Нова Пошта" at bounding box center [776, 269] width 145 height 9
drag, startPoint x: 704, startPoint y: 249, endPoint x: 777, endPoint y: 266, distance: 75.3
click at [777, 266] on div "Нова Пошта Харків, №77 (до 30 кг на одне місце): просп. Героїв Харкова, 274" at bounding box center [777, 284] width 150 height 38
click at [777, 275] on div "Харків, №77 (до 30 кг на одне місце): просп. Героїв Харкова, 274" at bounding box center [776, 289] width 145 height 29
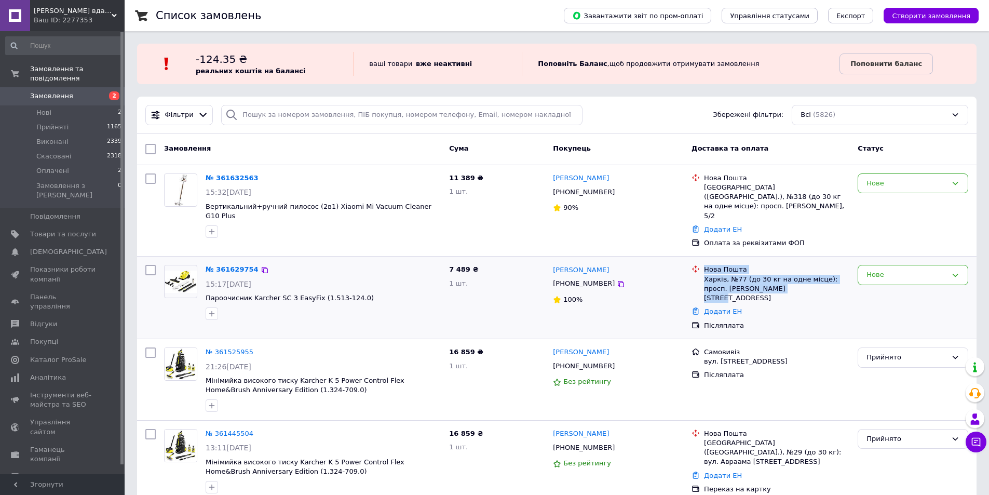
drag, startPoint x: 770, startPoint y: 268, endPoint x: 703, endPoint y: 252, distance: 69.0
click at [703, 265] on div "Нова Пошта Харків, №77 (до 30 кг на одне місце): просп. Героїв Харкова, 274" at bounding box center [777, 284] width 150 height 38
click at [712, 265] on div "Нова Пошта" at bounding box center [776, 269] width 145 height 9
drag, startPoint x: 705, startPoint y: 251, endPoint x: 775, endPoint y: 273, distance: 74.1
click at [775, 273] on div "Нова Пошта Харків, №77 (до 30 кг на одне місце): просп. Героїв Харкова, 274" at bounding box center [777, 284] width 150 height 38
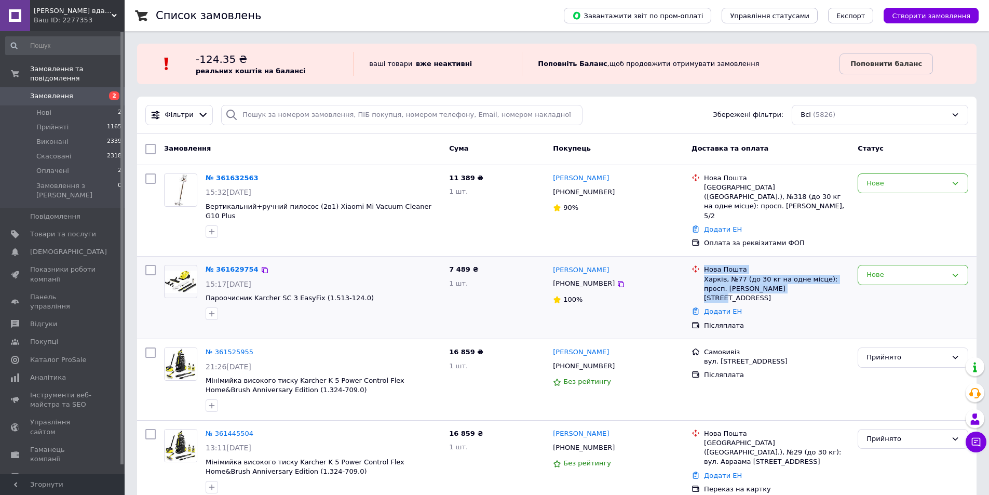
click at [775, 275] on div "Харків, №77 (до 30 кг на одне місце): просп. Героїв Харкова, 274" at bounding box center [776, 289] width 145 height 29
click at [660, 278] on div "+380975872059" at bounding box center [618, 284] width 132 height 12
drag, startPoint x: 705, startPoint y: 268, endPoint x: 786, endPoint y: 270, distance: 81.0
click at [786, 275] on div "Харків, №77 (до 30 кг на одне місце): просп. Героїв Харкова, 274" at bounding box center [776, 289] width 145 height 29
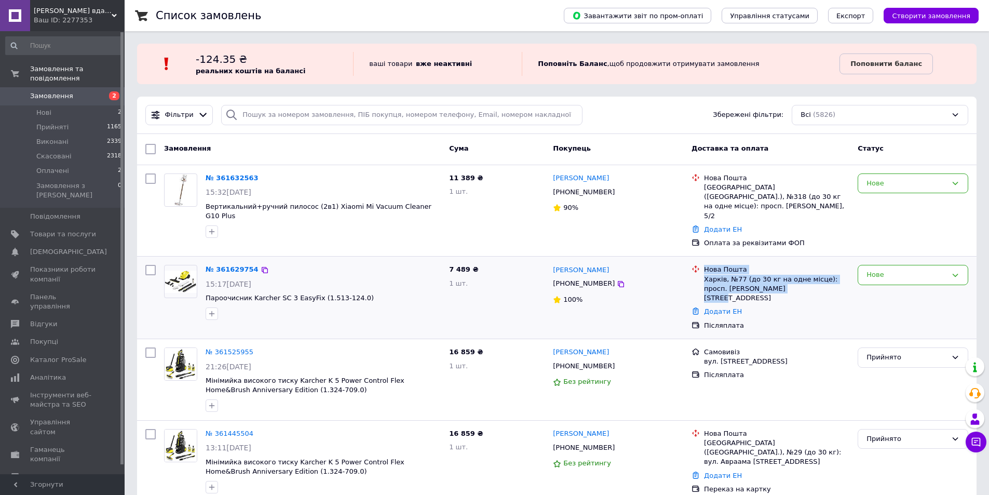
drag, startPoint x: 771, startPoint y: 270, endPoint x: 704, endPoint y: 254, distance: 68.9
click at [704, 265] on div "Нова Пошта Харків, №77 (до 30 кг на одне місце): просп. Героїв Харкова, 274" at bounding box center [777, 284] width 150 height 38
click at [712, 265] on div "Нова Пошта" at bounding box center [776, 269] width 145 height 9
drag, startPoint x: 705, startPoint y: 252, endPoint x: 783, endPoint y: 269, distance: 79.7
click at [783, 269] on div "Нова Пошта Харків, №77 (до 30 кг на одне місце): просп. Героїв Харкова, 274" at bounding box center [777, 284] width 150 height 38
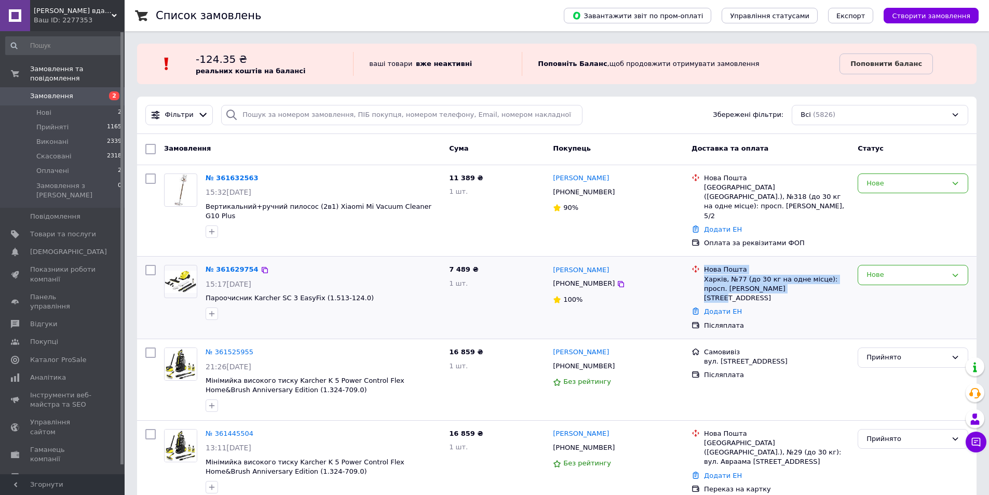
click at [783, 275] on div "Харків, №77 (до 30 кг на одне місце): просп. Героїв Харкова, 274" at bounding box center [776, 289] width 145 height 29
drag, startPoint x: 766, startPoint y: 269, endPoint x: 705, endPoint y: 253, distance: 63.3
click at [705, 265] on div "Нова Пошта Харків, №77 (до 30 кг на одне місце): просп. Героїв Харкова, 274" at bounding box center [777, 284] width 150 height 38
click at [713, 265] on div "Нова Пошта" at bounding box center [776, 269] width 145 height 9
drag, startPoint x: 705, startPoint y: 251, endPoint x: 766, endPoint y: 271, distance: 64.9
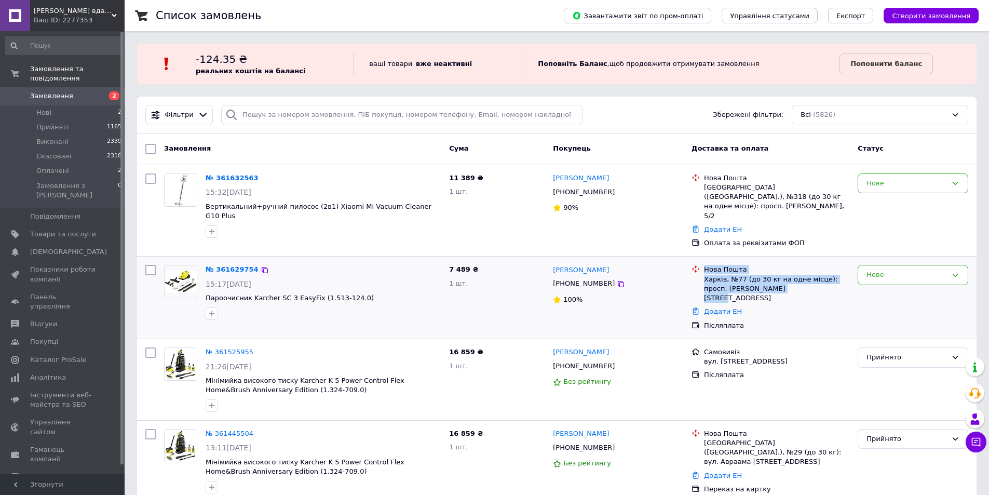
click at [766, 271] on div "Нова Пошта Харків, №77 (до 30 кг на одне місце): просп. Героїв Харкова, 274" at bounding box center [777, 284] width 150 height 38
click at [771, 275] on div "Харків, №77 (до 30 кг на одне місце): просп. Героїв Харкова, 274" at bounding box center [776, 289] width 145 height 29
drag, startPoint x: 775, startPoint y: 269, endPoint x: 744, endPoint y: 260, distance: 32.5
click at [744, 275] on div "Харків, №77 (до 30 кг на одне місце): просп. Героїв Харкова, 274" at bounding box center [776, 289] width 145 height 29
click at [749, 275] on div "Харків, №77 (до 30 кг на одне місце): просп. Героїв Харкова, 274" at bounding box center [776, 289] width 145 height 29
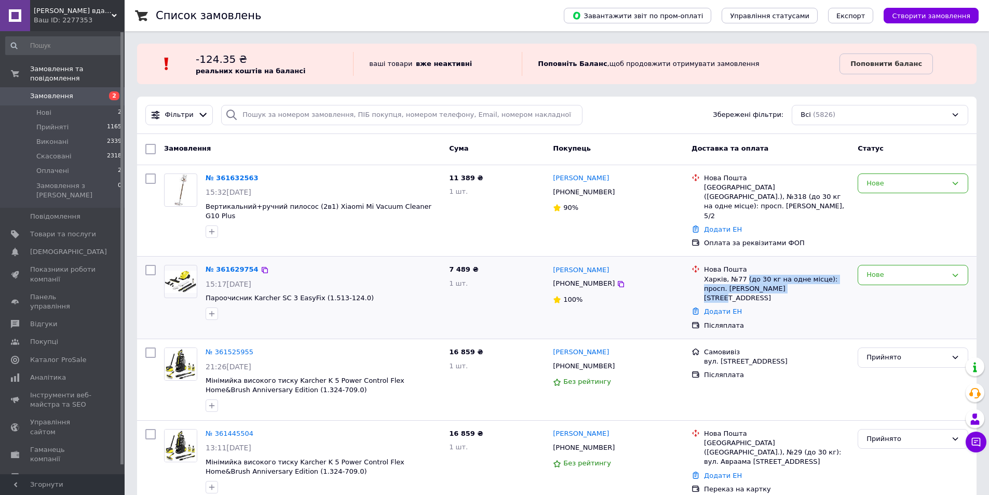
drag, startPoint x: 744, startPoint y: 261, endPoint x: 787, endPoint y: 273, distance: 44.7
click at [787, 275] on div "Харків, №77 (до 30 кг на одне місце): просп. Героїв Харкова, 274" at bounding box center [776, 289] width 145 height 29
click at [773, 275] on div "Харків, №77 (до 30 кг на одне місце): просп. Героїв Харкова, 274" at bounding box center [776, 289] width 145 height 29
drag, startPoint x: 773, startPoint y: 267, endPoint x: 746, endPoint y: 259, distance: 28.4
click at [746, 275] on div "Харків, №77 (до 30 кг на одне місце): просп. Героїв Харкова, 274" at bounding box center [776, 289] width 145 height 29
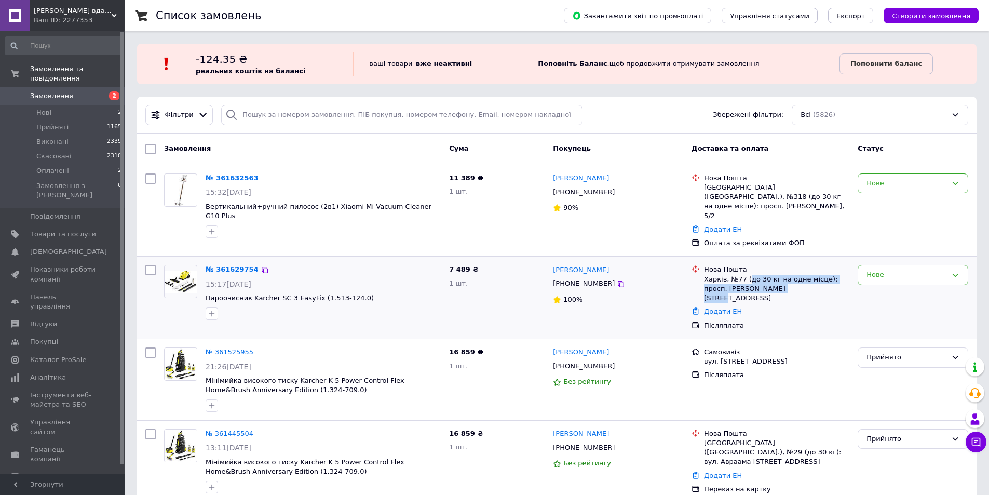
click at [760, 275] on div "Харків, №77 (до 30 кг на одне місце): просп. Героїв Харкова, 274" at bounding box center [776, 289] width 145 height 29
drag, startPoint x: 744, startPoint y: 261, endPoint x: 772, endPoint y: 271, distance: 29.7
click at [772, 275] on div "Харків, №77 (до 30 кг на одне місце): просп. Героїв Харкова, 274" at bounding box center [776, 289] width 145 height 29
drag, startPoint x: 772, startPoint y: 269, endPoint x: 745, endPoint y: 260, distance: 29.1
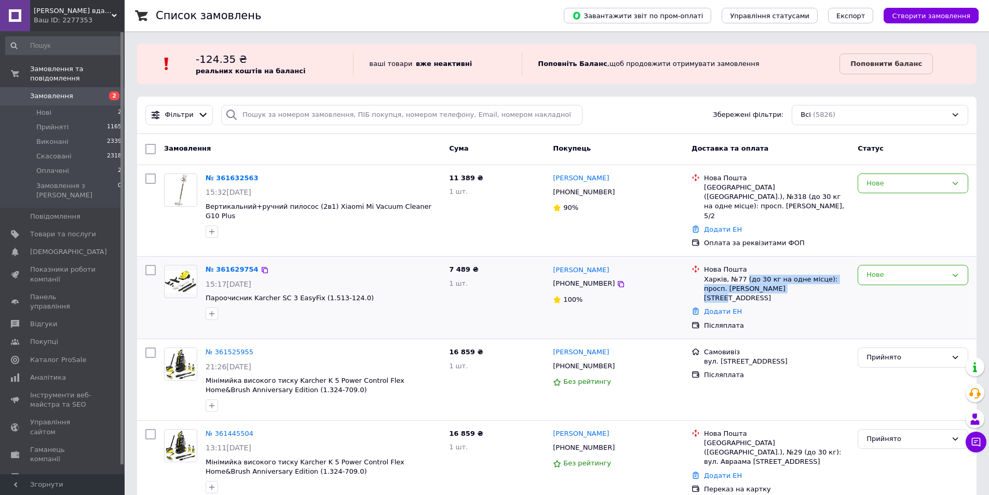
click at [745, 275] on div "Харків, №77 (до 30 кг на одне місце): просп. Героїв Харкова, 274" at bounding box center [776, 289] width 145 height 29
click at [759, 275] on div "Харків, №77 (до 30 кг на одне місце): просп. Героїв Харкова, 274" at bounding box center [776, 289] width 145 height 29
drag
click at [789, 275] on div "Харків, №77 (до 30 кг на одне місце): просп. Героїв Харкова, 274" at bounding box center [776, 289] width 145 height 29
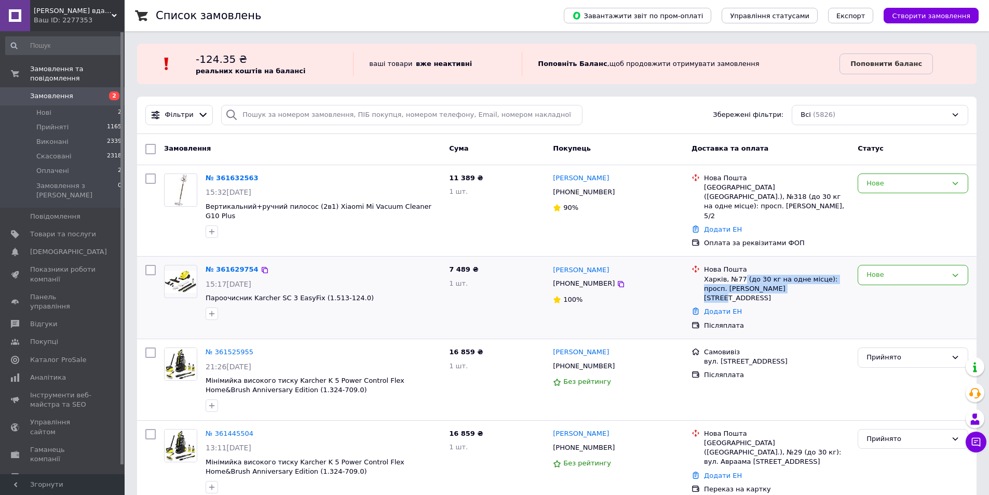
click at [742, 275] on div "Харків, №77 (до 30 кг на одне місце): просп. Героїв Харкова, 274" at bounding box center [776, 289] width 145 height 29
click at [754, 275] on div "Харків, №77 (до 30 кг на одне місце): просп. Героїв Харкова, 274" at bounding box center [776, 289] width 145 height 29
click at [775, 275] on div "Харків, №77 (до 30 кг на одне місце): просп. Героїв Харкова, 274" at bounding box center [776, 289] width 145 height 29
click at [744, 275] on div "Харків, №77 (до 30 кг на одне місце): просп. Героїв Харкова, 274" at bounding box center [776, 289] width 145 height 29
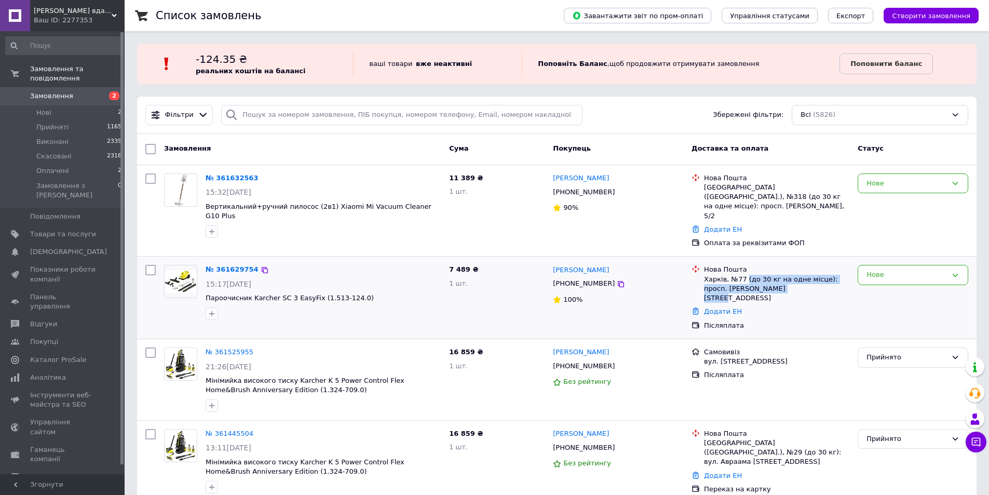
click at [759, 275] on div "Харків, №77 (до 30 кг на одне місце): просп. Героїв Харкова, 274" at bounding box center [776, 289] width 145 height 29
drag, startPoint x: 743, startPoint y: 261, endPoint x: 778, endPoint y: 274, distance: 37.8
click at [778, 275] on div "Харків, №77 (до 30 кг на одне місце): просп. Героїв Харкова, 274" at bounding box center [776, 289] width 145 height 29
click at [744, 275] on div "Харків, №77 (до 30 кг на одне місце): просп. Героїв Харкова, 274" at bounding box center [776, 289] width 145 height 29
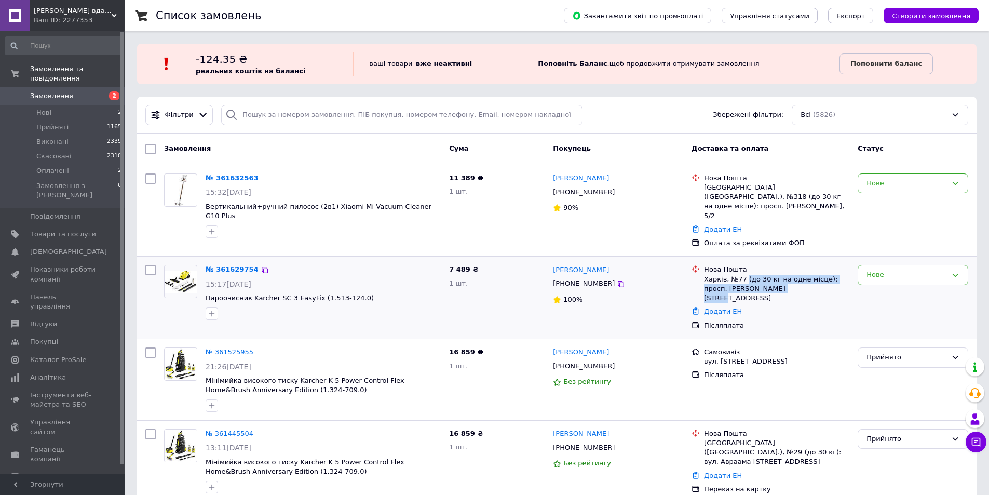
click at [754, 275] on div "Харків, №77 (до 30 кг на одне місце): просп. Героїв Харкова, 274" at bounding box center [776, 289] width 145 height 29
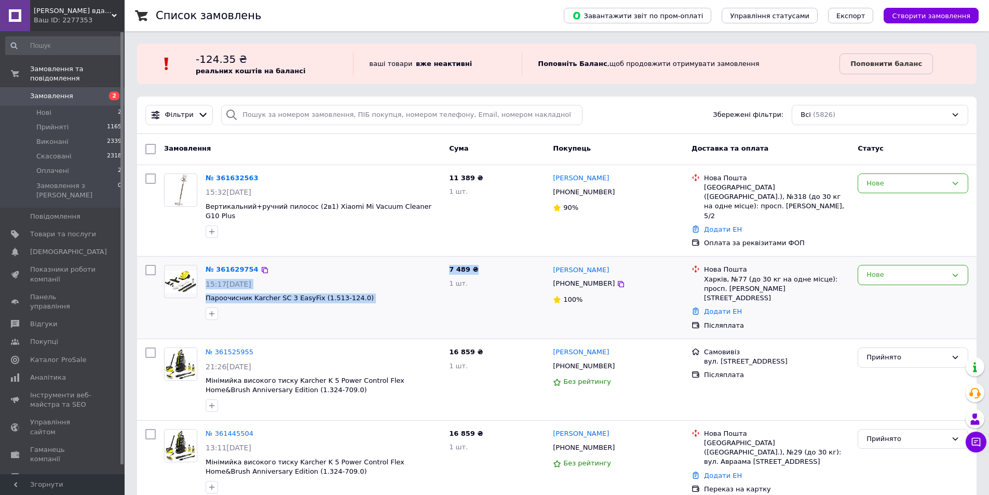
drag, startPoint x: 443, startPoint y: 251, endPoint x: 479, endPoint y: 251, distance: 35.3
click at [479, 261] on div "№ 361629754 15:17, 12.09.2025 Пароочисник Karcher SC 3 EasyFix (1.513-124.0) 7 …" at bounding box center [556, 298] width 831 height 74
click at [479, 261] on div "7 489 ₴ 1 шт." at bounding box center [497, 298] width 104 height 74
drag, startPoint x: 479, startPoint y: 251, endPoint x: 439, endPoint y: 250, distance: 40.0
click at [439, 261] on div "№ 361629754 15:17, 12.09.2025 Пароочисник Karcher SC 3 EasyFix (1.513-124.0) 7 …" at bounding box center [556, 298] width 831 height 74
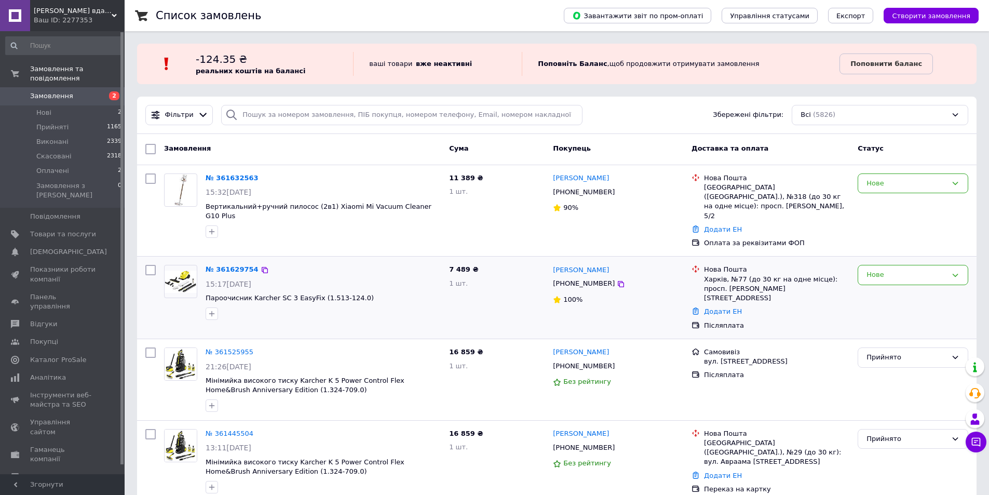
click at [439, 264] on div "№ 361629754" at bounding box center [323, 270] width 237 height 12
drag, startPoint x: 447, startPoint y: 250, endPoint x: 491, endPoint y: 249, distance: 44.7
click at [491, 261] on div "7 489 ₴ 1 шт." at bounding box center [497, 298] width 104 height 74
drag, startPoint x: 448, startPoint y: 250, endPoint x: 487, endPoint y: 251, distance: 39.5
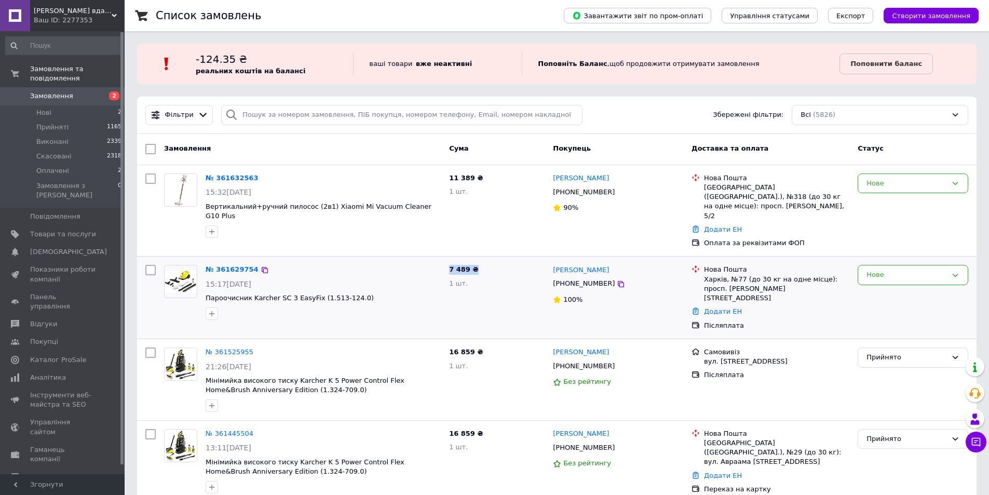
click at [487, 261] on div "7 489 ₴ 1 шт." at bounding box center [497, 298] width 104 height 74
drag, startPoint x: 473, startPoint y: 250, endPoint x: 447, endPoint y: 249, distance: 26.5
click at [447, 261] on div "7 489 ₴ 1 шт." at bounding box center [497, 298] width 104 height 74
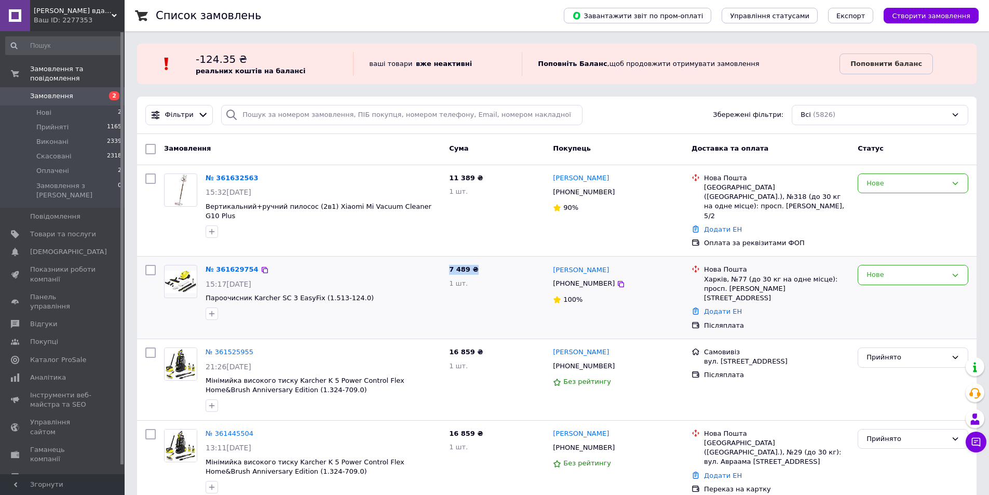
drag, startPoint x: 448, startPoint y: 249, endPoint x: 474, endPoint y: 249, distance: 26.0
click at [474, 261] on div "7 489 ₴ 1 шт." at bounding box center [497, 298] width 104 height 74
drag, startPoint x: 475, startPoint y: 249, endPoint x: 450, endPoint y: 248, distance: 24.4
click at [450, 261] on div "7 489 ₴ 1 шт." at bounding box center [497, 298] width 104 height 74
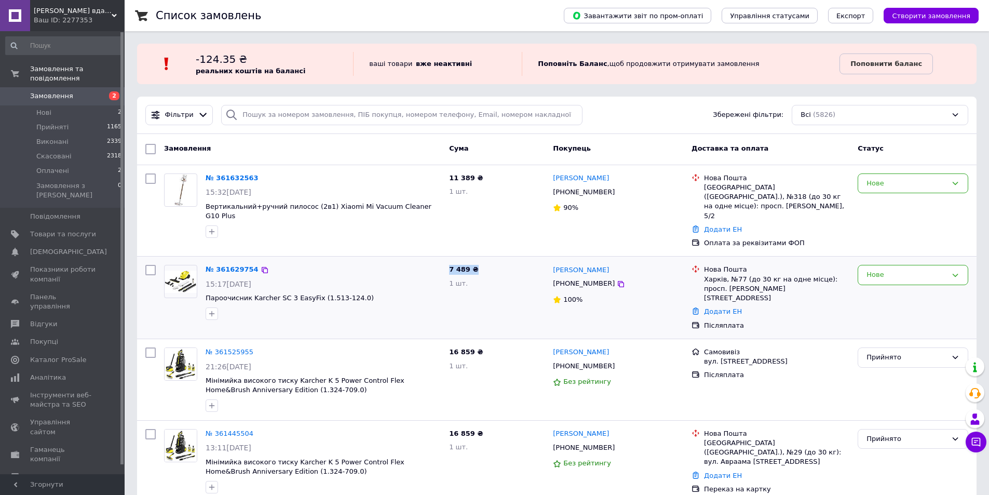
click at [445, 261] on div "7 489 ₴ 1 шт." at bounding box center [497, 298] width 104 height 74
drag, startPoint x: 450, startPoint y: 249, endPoint x: 470, endPoint y: 250, distance: 20.3
click at [470, 265] on span "7 489 ₴" at bounding box center [463, 269] width 29 height 8
click at [474, 261] on div "7 489 ₴ 1 шт." at bounding box center [497, 298] width 104 height 74
drag, startPoint x: 478, startPoint y: 251, endPoint x: 449, endPoint y: 251, distance: 29.6
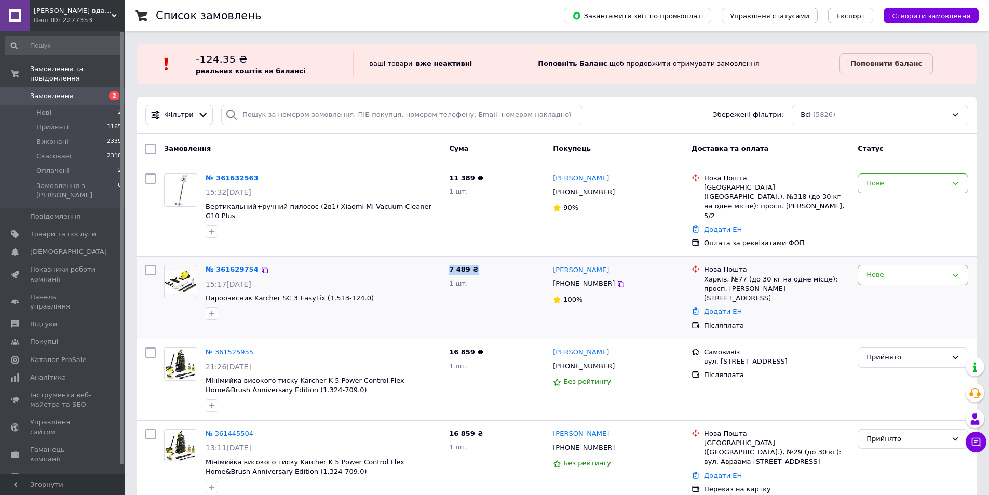
click at [449, 261] on div "7 489 ₴ 1 шт." at bounding box center [497, 298] width 104 height 74
click at [447, 261] on div "7 489 ₴ 1 шт." at bounding box center [497, 298] width 104 height 74
drag, startPoint x: 447, startPoint y: 252, endPoint x: 475, endPoint y: 252, distance: 28.0
click at [475, 261] on div "7 489 ₴ 1 шт." at bounding box center [497, 298] width 104 height 74
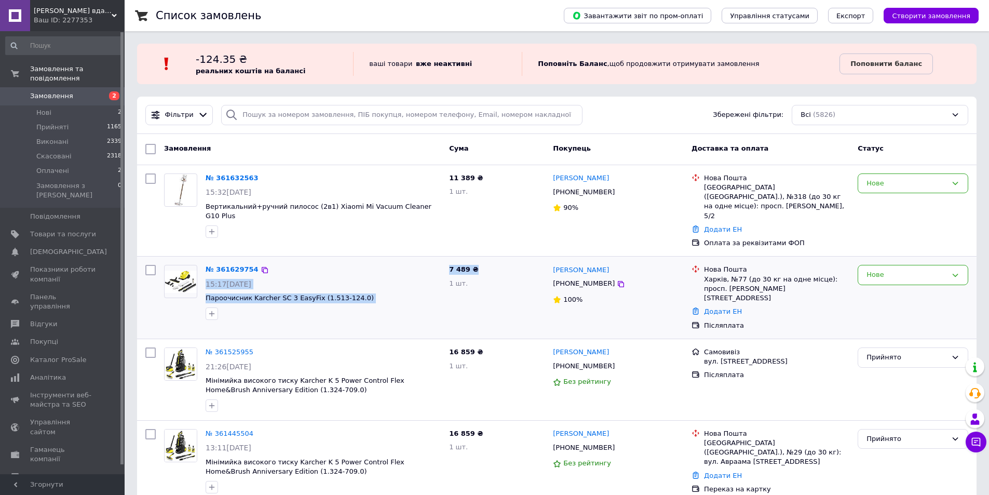
drag, startPoint x: 478, startPoint y: 250, endPoint x: 442, endPoint y: 251, distance: 35.8
click at [442, 261] on div "№ 361629754 15:17, 12.09.2025 Пароочисник Karcher SC 3 EasyFix (1.513-124.0) 7 …" at bounding box center [556, 298] width 831 height 74
click at [442, 261] on div "№ 361629754 15:17, 12.09.2025 Пароочисник Karcher SC 3 EasyFix (1.513-124.0)" at bounding box center [323, 292] width 244 height 63
drag, startPoint x: 447, startPoint y: 249, endPoint x: 473, endPoint y: 249, distance: 26.5
click at [473, 261] on div "7 489 ₴ 1 шт." at bounding box center [497, 298] width 104 height 74
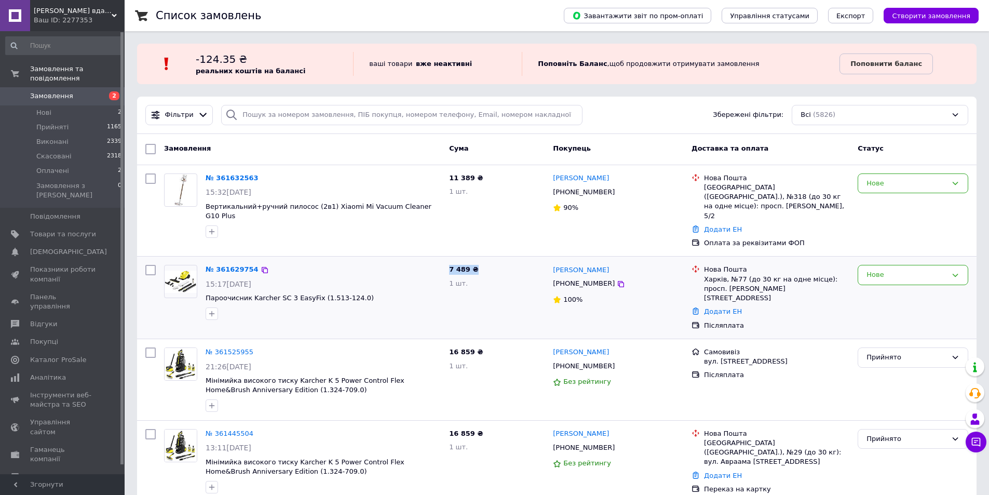
click at [476, 261] on div "7 489 ₴ 1 шт." at bounding box center [497, 298] width 104 height 74
drag, startPoint x: 472, startPoint y: 249, endPoint x: 452, endPoint y: 250, distance: 20.8
click at [452, 261] on div "7 489 ₴ 1 шт." at bounding box center [497, 298] width 104 height 74
drag, startPoint x: 449, startPoint y: 250, endPoint x: 476, endPoint y: 251, distance: 27.5
click at [476, 261] on div "7 489 ₴ 1 шт." at bounding box center [497, 298] width 104 height 74
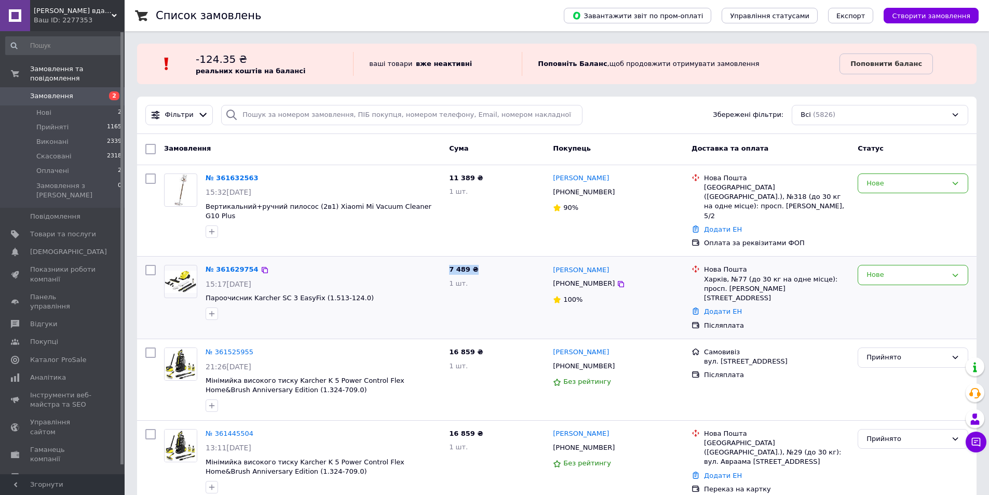
click at [476, 261] on div "7 489 ₴ 1 шт." at bounding box center [497, 298] width 104 height 74
drag, startPoint x: 450, startPoint y: 250, endPoint x: 488, endPoint y: 251, distance: 37.9
click at [488, 261] on div "7 489 ₴ 1 шт." at bounding box center [497, 298] width 104 height 74
drag, startPoint x: 478, startPoint y: 251, endPoint x: 447, endPoint y: 249, distance: 30.7
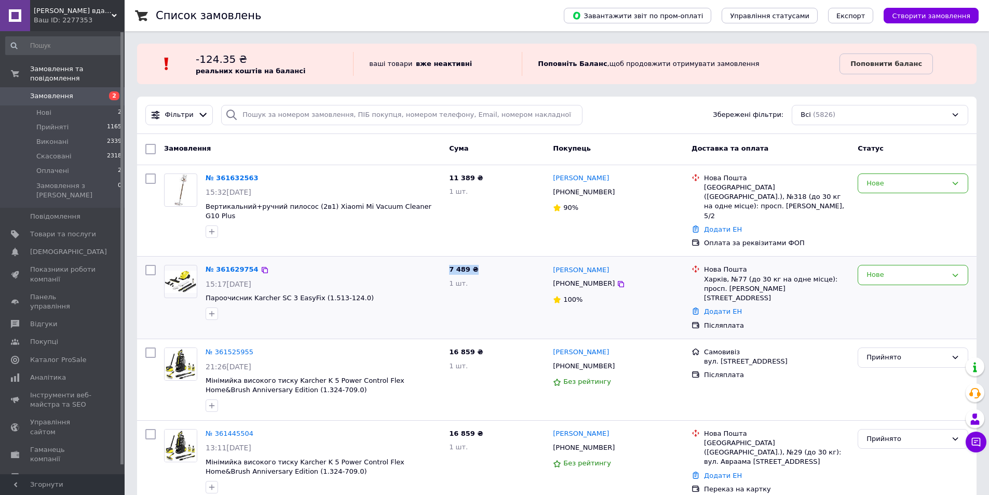
click at [448, 261] on div "7 489 ₴ 1 шт." at bounding box center [497, 298] width 104 height 74
click at [441, 264] on div "№ 361629754" at bounding box center [323, 270] width 237 height 12
drag, startPoint x: 447, startPoint y: 247, endPoint x: 484, endPoint y: 252, distance: 37.7
click at [484, 261] on div "7 489 ₴ 1 шт." at bounding box center [497, 298] width 104 height 74
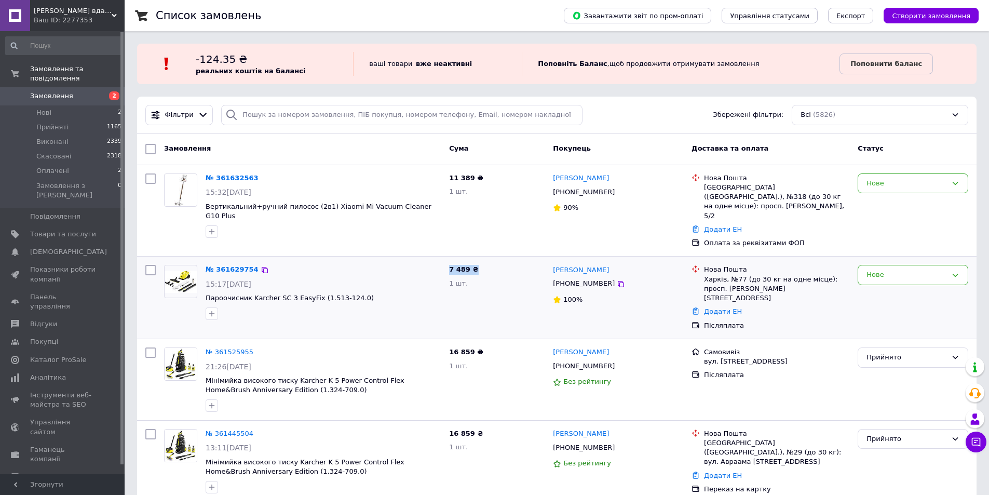
drag, startPoint x: 448, startPoint y: 251, endPoint x: 480, endPoint y: 253, distance: 32.2
click at [480, 261] on div "7 489 ₴ 1 шт." at bounding box center [497, 298] width 104 height 74
click at [442, 261] on div "№ 361629754 15:17, 12.09.2025 Пароочисник Karcher SC 3 EasyFix (1.513-124.0) 7 …" at bounding box center [556, 298] width 831 height 74
click at [442, 261] on div "№ 361629754 15:17, 12.09.2025 Пароочисник Karcher SC 3 EasyFix (1.513-124.0)" at bounding box center [323, 292] width 244 height 63
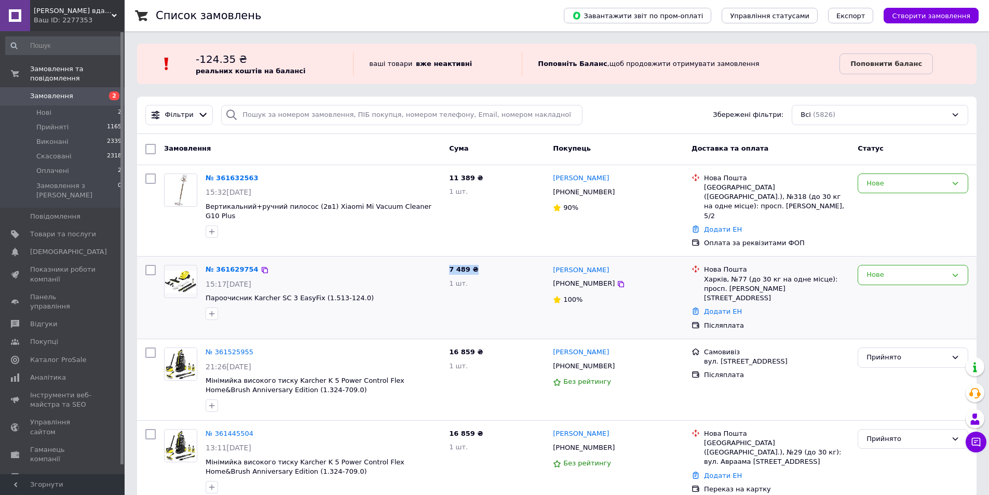
click at [484, 261] on div "7 489 ₴ 1 шт." at bounding box center [497, 298] width 104 height 74
click at [448, 261] on div "7 489 ₴ 1 шт." at bounding box center [497, 298] width 104 height 74
click at [446, 261] on div "7 489 ₴ 1 шт." at bounding box center [497, 298] width 104 height 74
click at [482, 261] on div "7 489 ₴ 1 шт." at bounding box center [497, 298] width 104 height 74
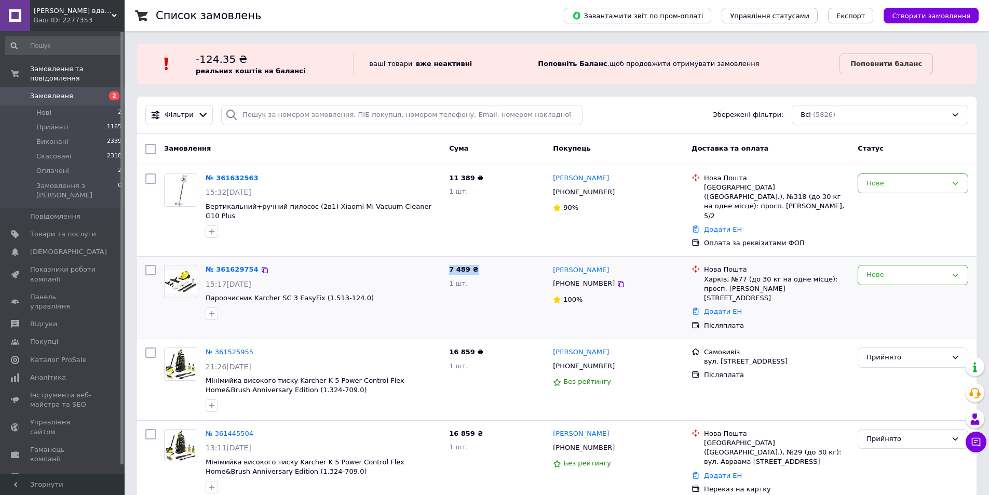
click at [482, 261] on div "7 489 ₴ 1 шт." at bounding box center [497, 298] width 104 height 74
click at [447, 261] on div "7 489 ₴ 1 шт." at bounding box center [497, 298] width 104 height 74
click at [446, 261] on div "7 489 ₴ 1 шт." at bounding box center [497, 298] width 104 height 74
click at [475, 261] on div "7 489 ₴ 1 шт." at bounding box center [497, 298] width 104 height 74
click at [477, 261] on div "7 489 ₴ 1 шт." at bounding box center [497, 298] width 104 height 74
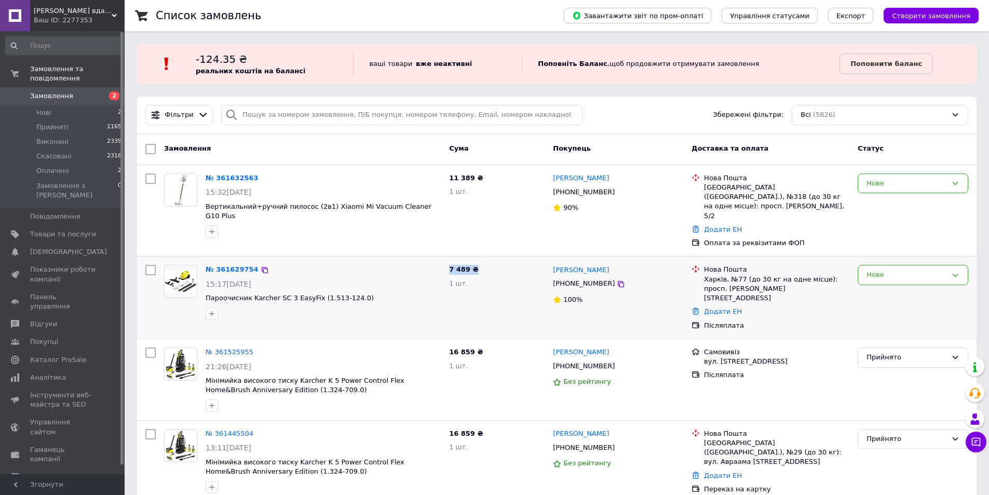
click at [445, 261] on div "7 489 ₴ 1 шт." at bounding box center [497, 298] width 104 height 74
click at [444, 261] on div "№ 361629754 15:17, 12.09.2025 Пароочисник Karcher SC 3 EasyFix (1.513-124.0)" at bounding box center [323, 292] width 244 height 63
click at [483, 261] on div "7 489 ₴ 1 шт." at bounding box center [497, 298] width 104 height 74
click at [440, 261] on div "№ 361629754 15:17, 12.09.2025 Пароочисник Karcher SC 3 EasyFix (1.513-124.0) 7 …" at bounding box center [556, 298] width 831 height 74
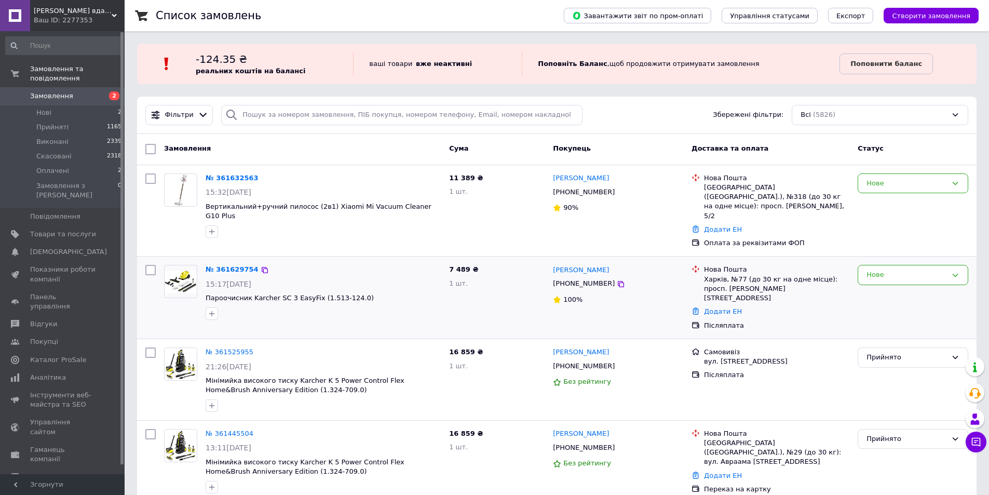
click at [440, 264] on div "№ 361629754" at bounding box center [323, 270] width 237 height 12
click at [475, 261] on div "7 489 ₴ 1 шт." at bounding box center [497, 298] width 104 height 74
click at [445, 261] on div "7 489 ₴ 1 шт." at bounding box center [497, 298] width 104 height 74
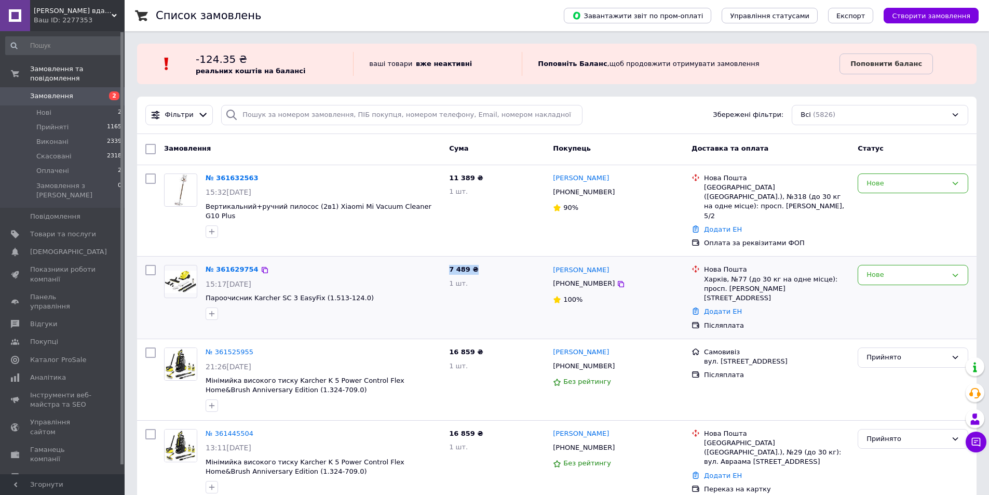
click at [480, 261] on div "7 489 ₴ 1 шт." at bounding box center [497, 298] width 104 height 74
click at [483, 261] on div "7 489 ₴ 1 шт." at bounding box center [497, 298] width 104 height 74
click at [444, 261] on div "№ 361629754 15:17, 12.09.2025 Пароочисник Karcher SC 3 EasyFix (1.513-124.0) 7 …" at bounding box center [556, 298] width 831 height 74
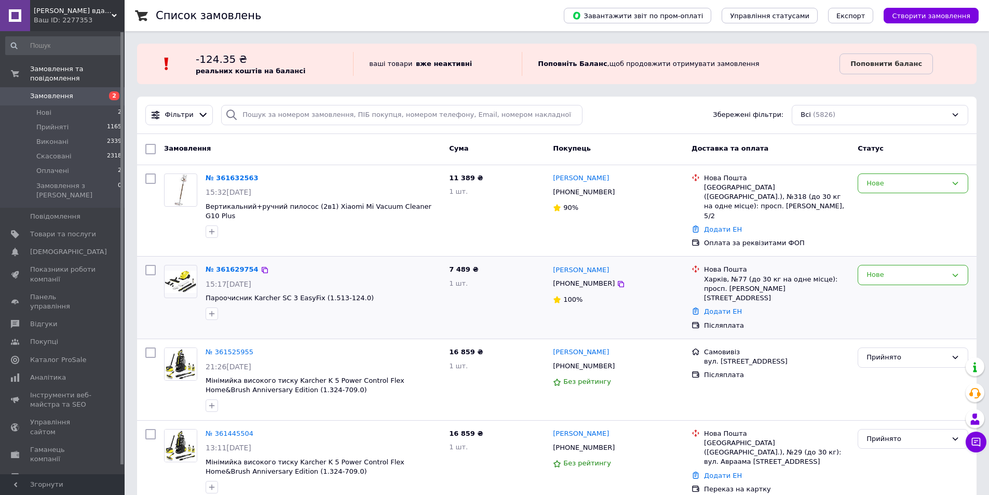
click at [443, 261] on div "№ 361629754 15:17, 12.09.2025 Пароочисник Karcher SC 3 EasyFix (1.513-124.0)" at bounding box center [323, 292] width 244 height 63
click at [476, 261] on div "7 489 ₴ 1 шт." at bounding box center [497, 298] width 104 height 74
click at [447, 261] on div "7 489 ₴ 1 шт." at bounding box center [497, 298] width 104 height 74
click at [443, 261] on div "№ 361629754 15:17, 12.09.2025 Пароочисник Karcher SC 3 EasyFix (1.513-124.0)" at bounding box center [323, 292] width 244 height 63
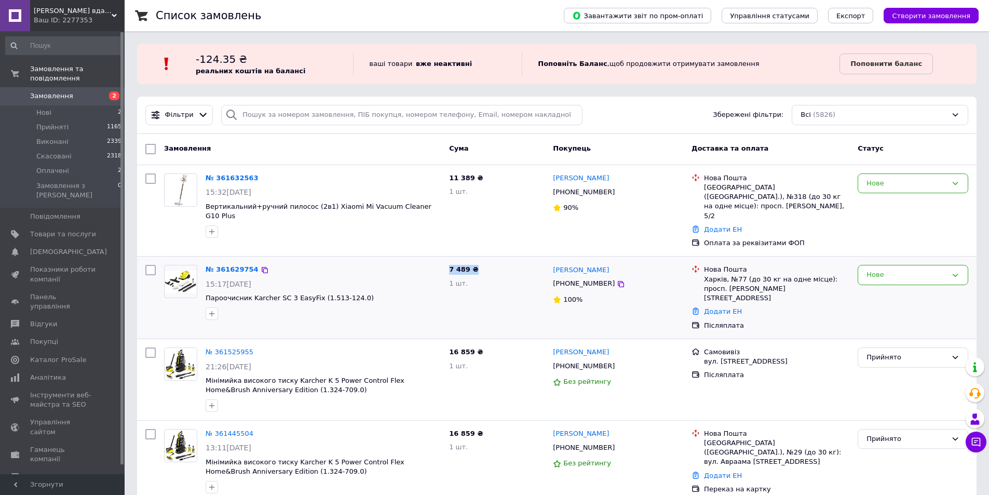
click at [475, 261] on div "7 489 ₴ 1 шт." at bounding box center [497, 298] width 104 height 74
click at [477, 261] on div "7 489 ₴ 1 шт." at bounding box center [497, 298] width 104 height 74
click at [447, 261] on div "7 489 ₴ 1 шт." at bounding box center [497, 298] width 104 height 74
click at [445, 261] on div "7 489 ₴ 1 шт." at bounding box center [497, 298] width 104 height 74
click at [479, 261] on div "7 489 ₴ 1 шт." at bounding box center [497, 298] width 104 height 74
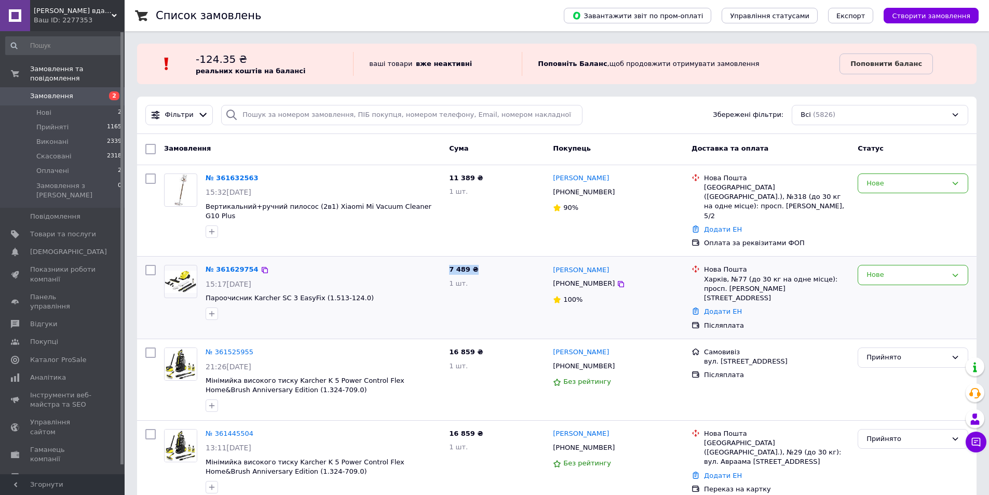
click at [479, 261] on div "7 489 ₴ 1 шт." at bounding box center [497, 298] width 104 height 74
click at [448, 261] on div "7 489 ₴ 1 шт." at bounding box center [497, 298] width 104 height 74
click at [440, 264] on div "№ 361629754" at bounding box center [323, 270] width 237 height 12
click at [515, 279] on div "1 шт." at bounding box center [497, 284] width 96 height 10
click at [900, 269] on div "Нове" at bounding box center [907, 274] width 80 height 11
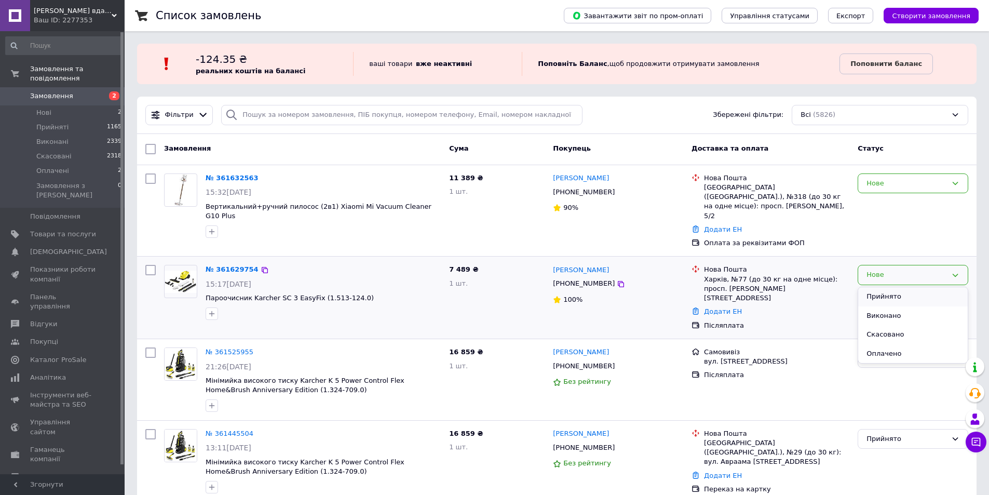
click at [891, 287] on li "Прийнято" at bounding box center [913, 296] width 110 height 19
click at [631, 261] on div "Оксана Ігнатовська +380975872059 100%" at bounding box center [618, 298] width 139 height 74
copy link "Оксана Ігнатовська"
drag, startPoint x: 631, startPoint y: 267, endPoint x: 570, endPoint y: 271, distance: 61.3
click at [570, 278] on div "+380975872059" at bounding box center [618, 284] width 132 height 12
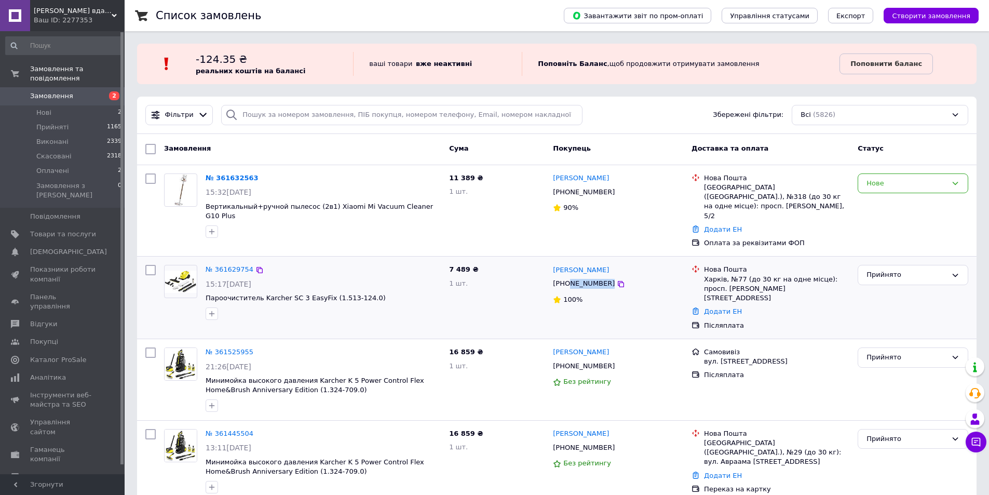
copy div "975872059"
click at [627, 278] on div "+380975872059" at bounding box center [618, 284] width 132 height 12
drag, startPoint x: 623, startPoint y: 266, endPoint x: 565, endPoint y: 269, distance: 57.7
click at [565, 278] on div "+380975872059" at bounding box center [618, 284] width 132 height 12
copy div "0975872059"
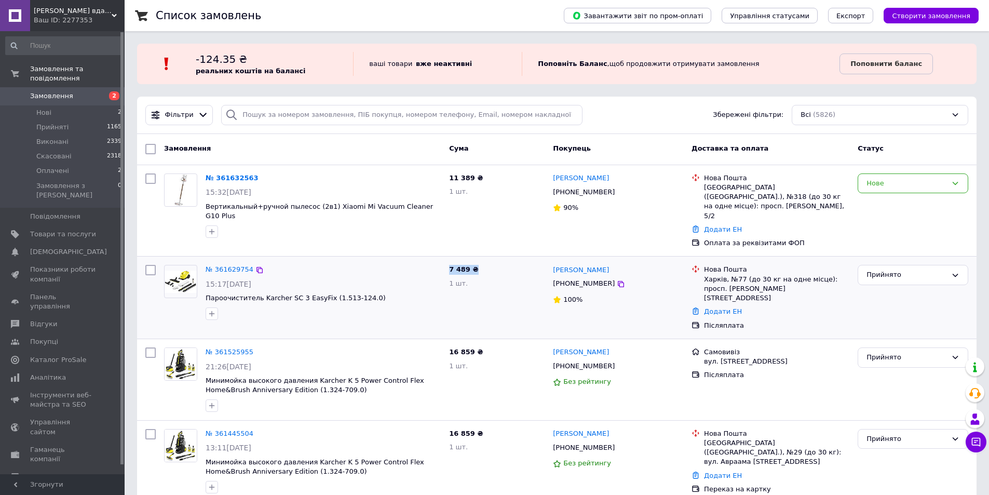
drag, startPoint x: 449, startPoint y: 251, endPoint x: 476, endPoint y: 251, distance: 27.0
click at [476, 261] on div "7 489 ₴ 1 шт." at bounding box center [497, 298] width 104 height 74
drag, startPoint x: 476, startPoint y: 251, endPoint x: 443, endPoint y: 251, distance: 33.2
click at [443, 261] on div "№ 361629754 15:17, 12.09.2025 Пароочиститель Karcher SC 3 EasyFix (1.513-124.0)…" at bounding box center [556, 298] width 831 height 74
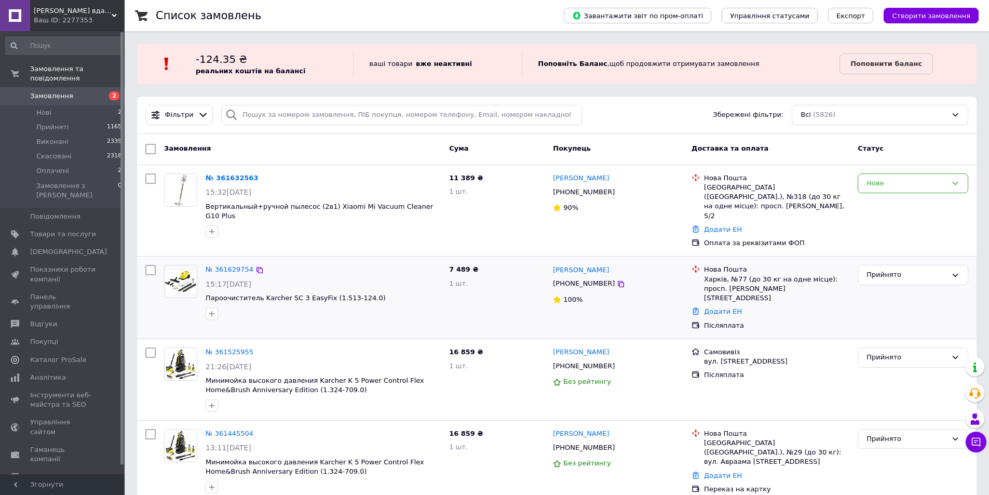
click at [443, 261] on div "№ 361629754 15:17, 12.09.2025 Пароочиститель Karcher SC 3 EasyFix (1.513-124.0)" at bounding box center [323, 292] width 244 height 63
drag, startPoint x: 447, startPoint y: 250, endPoint x: 475, endPoint y: 250, distance: 28.6
click at [474, 261] on div "7 489 ₴ 1 шт." at bounding box center [497, 298] width 104 height 74
click at [475, 261] on div "7 489 ₴ 1 шт." at bounding box center [497, 298] width 104 height 74
drag, startPoint x: 550, startPoint y: 254, endPoint x: 627, endPoint y: 254, distance: 76.8
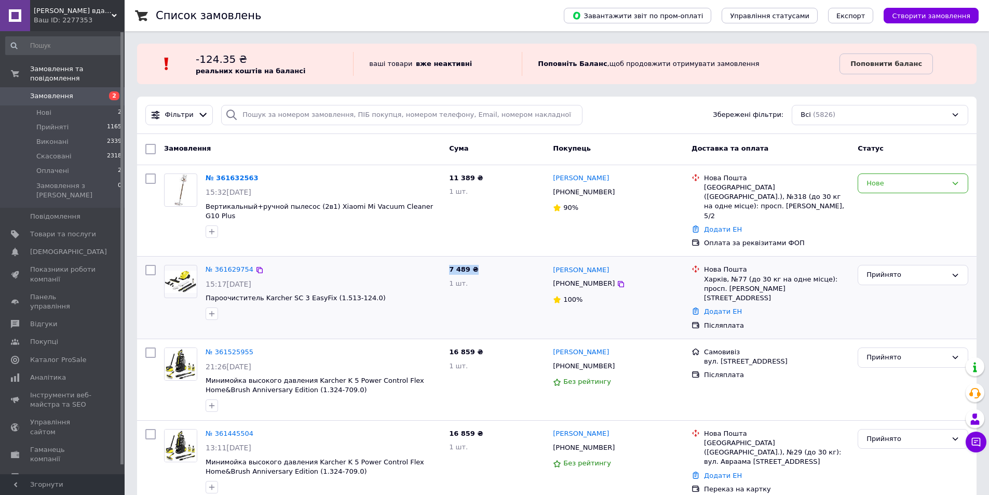
click at [627, 261] on div "Оксана Ігнатовська +380975872059 100%" at bounding box center [618, 298] width 139 height 74
copy link "Оксана Ігнатовська"
drag, startPoint x: 619, startPoint y: 265, endPoint x: 571, endPoint y: 266, distance: 47.8
click at [570, 278] on div "+380975872059" at bounding box center [618, 284] width 132 height 12
copy div "975872059"
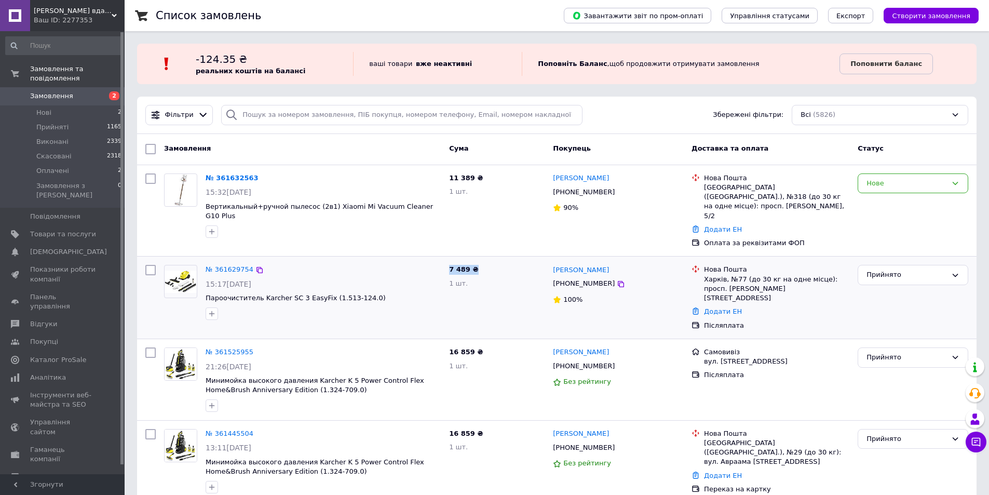
drag, startPoint x: 445, startPoint y: 249, endPoint x: 483, endPoint y: 247, distance: 37.4
click at [483, 261] on div "7 489 ₴ 1 шт." at bounding box center [497, 298] width 104 height 74
drag, startPoint x: 472, startPoint y: 249, endPoint x: 447, endPoint y: 249, distance: 26.0
click at [447, 261] on div "7 489 ₴ 1 шт." at bounding box center [497, 298] width 104 height 74
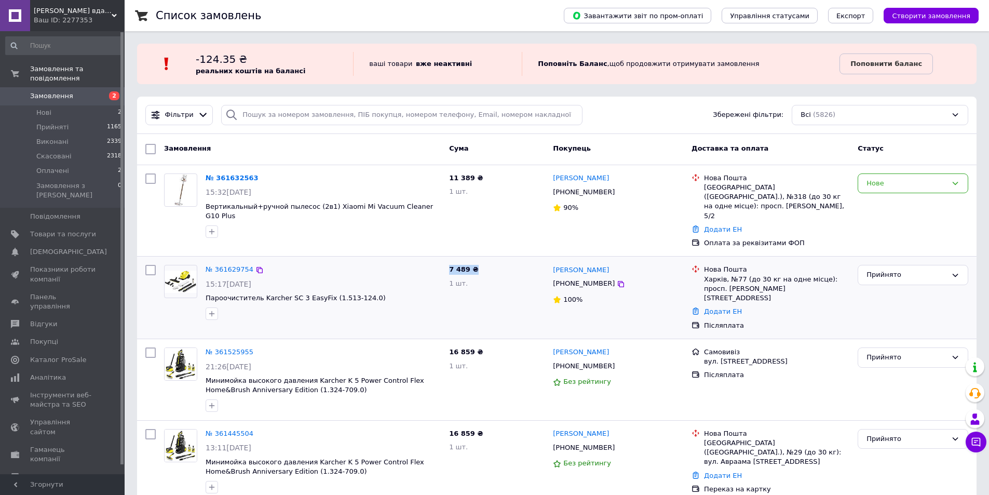
click at [447, 261] on div "7 489 ₴ 1 шт." at bounding box center [497, 298] width 104 height 74
drag, startPoint x: 446, startPoint y: 249, endPoint x: 481, endPoint y: 249, distance: 35.3
click at [481, 261] on div "7 489 ₴ 1 шт." at bounding box center [497, 298] width 104 height 74
drag, startPoint x: 481, startPoint y: 252, endPoint x: 447, endPoint y: 252, distance: 34.8
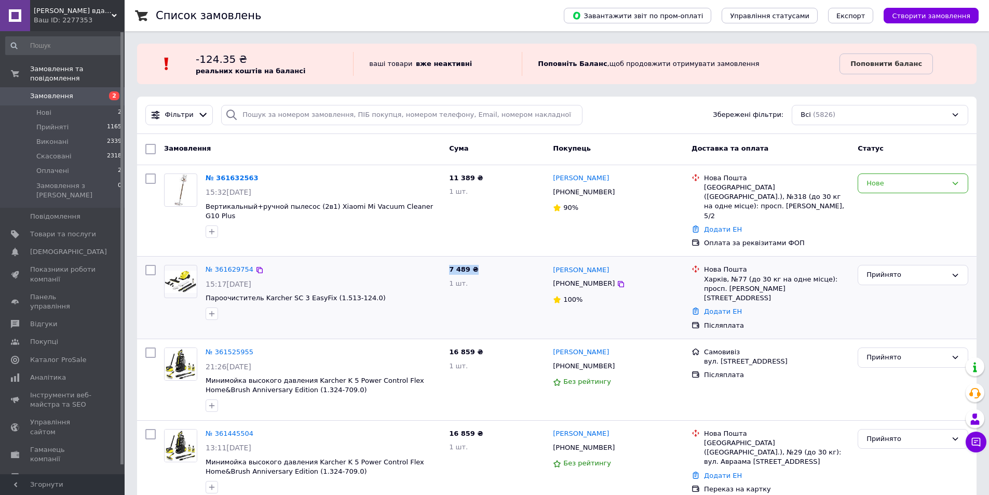
click at [449, 261] on div "7 489 ₴ 1 шт." at bounding box center [497, 298] width 104 height 74
click at [443, 261] on div "№ 361629754 15:17, 12.09.2025 Пароочиститель Karcher SC 3 EasyFix (1.513-124.0)" at bounding box center [323, 292] width 244 height 63
drag, startPoint x: 443, startPoint y: 252, endPoint x: 479, endPoint y: 252, distance: 36.3
click at [479, 261] on div "№ 361629754 15:17, 12.09.2025 Пароочиститель Karcher SC 3 EasyFix (1.513-124.0)…" at bounding box center [556, 298] width 831 height 74
click at [479, 261] on div "7 489 ₴ 1 шт." at bounding box center [497, 298] width 104 height 74
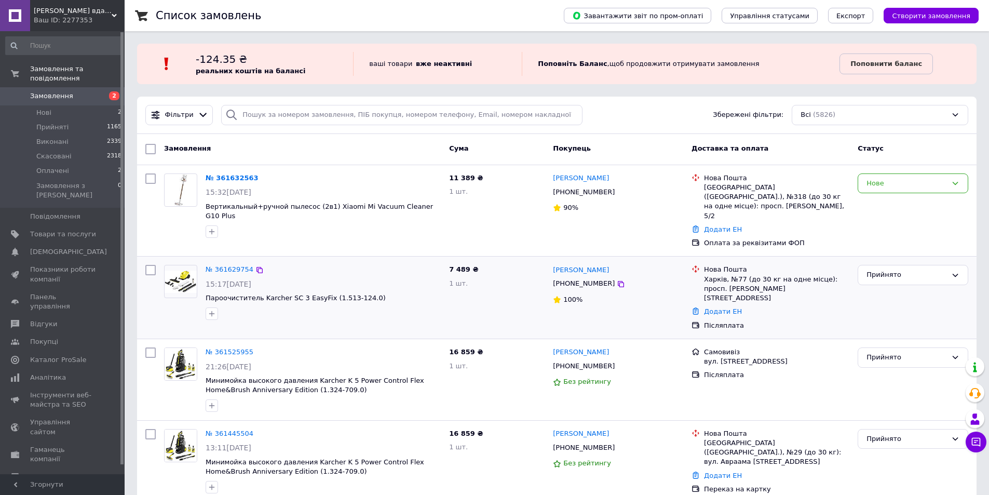
click at [407, 264] on div "№ 361629754" at bounding box center [323, 270] width 237 height 12
drag, startPoint x: 363, startPoint y: 278, endPoint x: 323, endPoint y: 279, distance: 40.0
click at [323, 293] on span "Пароочиститель Karcher SC 3 EasyFix (1.513-124.0)" at bounding box center [323, 298] width 235 height 10
drag, startPoint x: 448, startPoint y: 250, endPoint x: 490, endPoint y: 250, distance: 42.1
click at [490, 261] on div "7 489 ₴ 1 шт." at bounding box center [497, 298] width 104 height 74
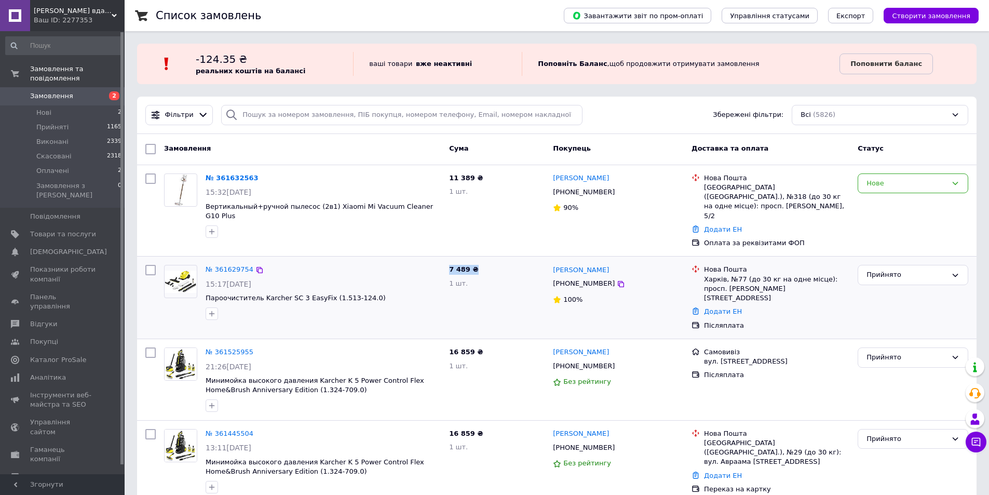
click at [490, 261] on div "7 489 ₴ 1 шт." at bounding box center [497, 298] width 104 height 74
drag, startPoint x: 467, startPoint y: 250, endPoint x: 450, endPoint y: 250, distance: 17.1
click at [450, 265] on span "7 489 ₴" at bounding box center [463, 269] width 29 height 8
click at [449, 265] on span "7 489 ₴" at bounding box center [463, 269] width 29 height 8
drag, startPoint x: 448, startPoint y: 250, endPoint x: 477, endPoint y: 250, distance: 29.1
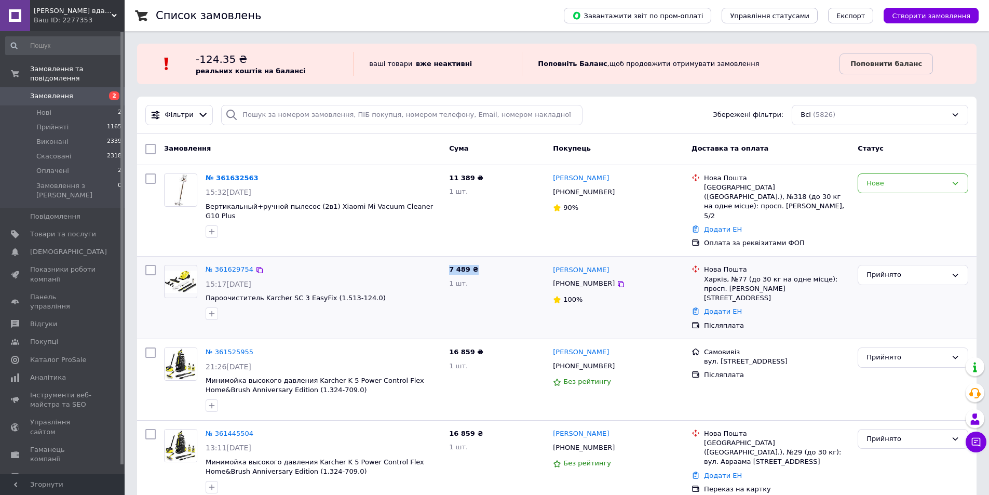
click at [477, 261] on div "7 489 ₴ 1 шт." at bounding box center [497, 298] width 104 height 74
click at [481, 261] on div "7 489 ₴ 1 шт." at bounding box center [497, 298] width 104 height 74
drag, startPoint x: 473, startPoint y: 250, endPoint x: 445, endPoint y: 250, distance: 28.0
click at [445, 261] on div "7 489 ₴ 1 шт." at bounding box center [497, 298] width 104 height 74
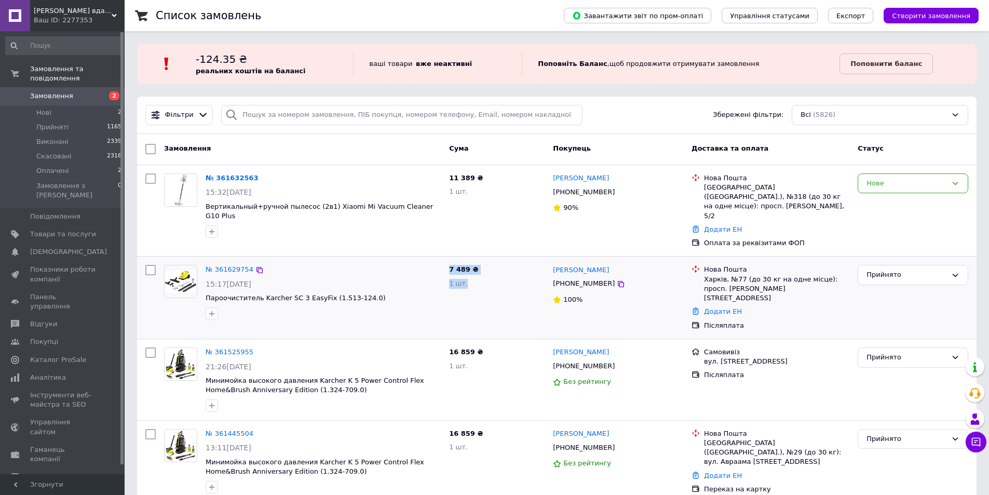
drag, startPoint x: 449, startPoint y: 250, endPoint x: 494, endPoint y: 256, distance: 45.0
click at [494, 261] on div "7 489 ₴ 1 шт." at bounding box center [497, 298] width 104 height 74
drag, startPoint x: 474, startPoint y: 250, endPoint x: 445, endPoint y: 250, distance: 28.0
click at [445, 261] on div "7 489 ₴ 1 шт." at bounding box center [497, 298] width 104 height 74
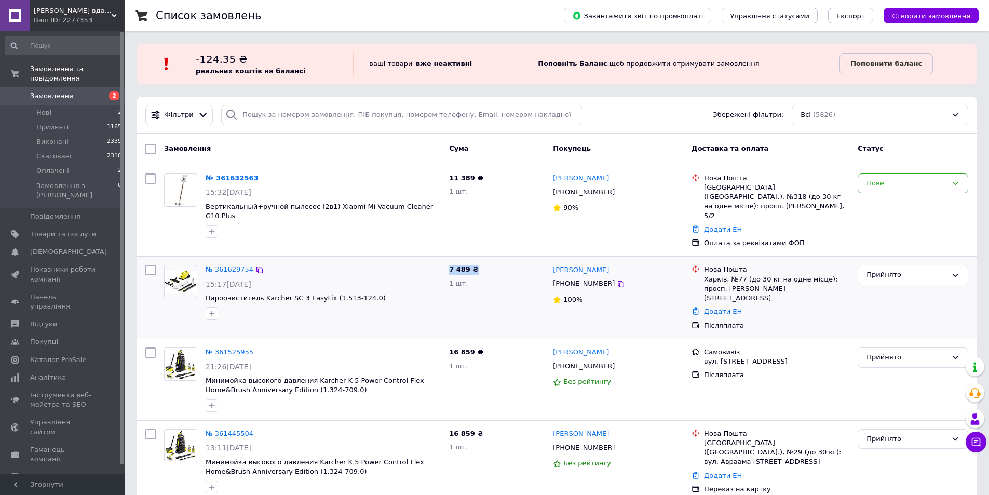
click at [444, 261] on div "№ 361629754 15:17, 12.09.2025 Пароочиститель Karcher SC 3 EasyFix (1.513-124.0)" at bounding box center [323, 292] width 244 height 63
drag, startPoint x: 447, startPoint y: 250, endPoint x: 477, endPoint y: 250, distance: 30.1
click at [477, 261] on div "7 489 ₴ 1 шт." at bounding box center [497, 298] width 104 height 74
click at [481, 261] on div "7 489 ₴ 1 шт." at bounding box center [497, 298] width 104 height 74
drag, startPoint x: 450, startPoint y: 251, endPoint x: 477, endPoint y: 251, distance: 27.0
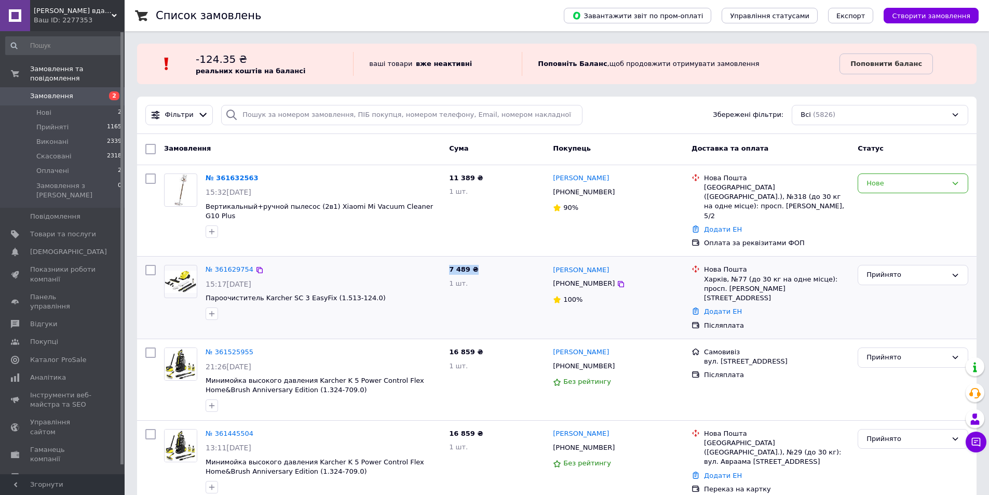
click at [474, 261] on div "7 489 ₴ 1 шт." at bounding box center [497, 298] width 104 height 74
click at [478, 261] on div "7 489 ₴ 1 шт." at bounding box center [497, 298] width 104 height 74
click at [479, 261] on div "7 489 ₴ 1 шт." at bounding box center [497, 298] width 104 height 74
drag, startPoint x: 472, startPoint y: 250, endPoint x: 448, endPoint y: 250, distance: 24.9
click at [448, 261] on div "7 489 ₴ 1 шт." at bounding box center [497, 298] width 104 height 74
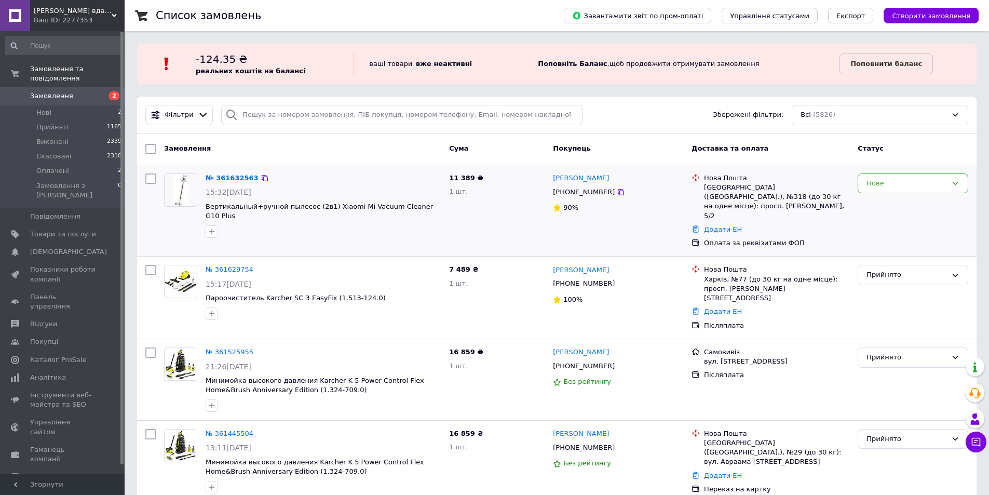
click at [510, 216] on div "11 389 ₴ 1 шт." at bounding box center [497, 210] width 104 height 83
drag, startPoint x: 441, startPoint y: 206, endPoint x: 407, endPoint y: 206, distance: 34.8
click at [407, 206] on div "№ 361632563 15:32, 12.09.2025 Вертикальный+ручной пылесос (2в1) Xiaomi Mi Vacuu…" at bounding box center [323, 205] width 244 height 73
copy span "G10 Plus"
click at [337, 143] on div "Замовлення" at bounding box center [302, 149] width 285 height 19
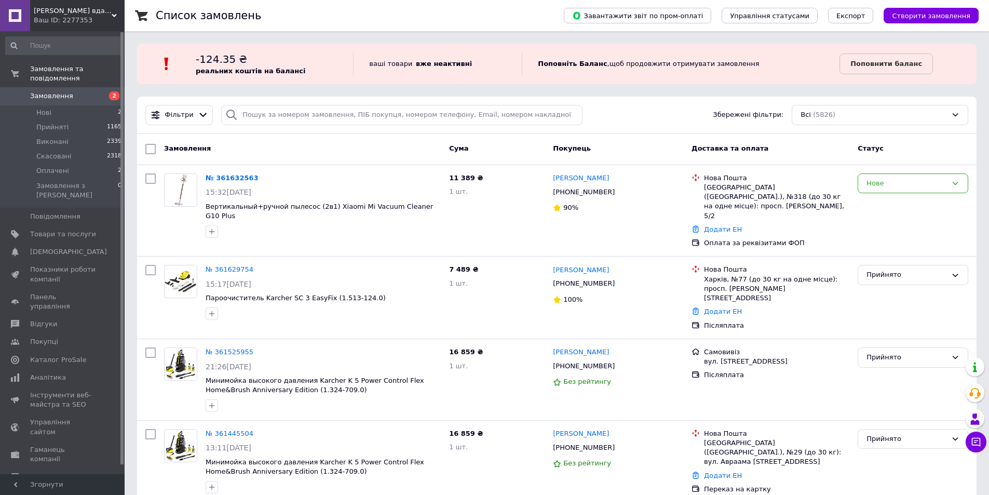
click at [334, 145] on div "Замовлення" at bounding box center [302, 149] width 285 height 19
click at [385, 140] on div "Замовлення" at bounding box center [302, 149] width 285 height 19
drag, startPoint x: 450, startPoint y: 174, endPoint x: 484, endPoint y: 174, distance: 34.3
click at [484, 174] on div "11 389 ₴ 1 шт." at bounding box center [497, 210] width 104 height 83
click at [449, 177] on div "11 389 ₴ 1 шт." at bounding box center [497, 210] width 104 height 83
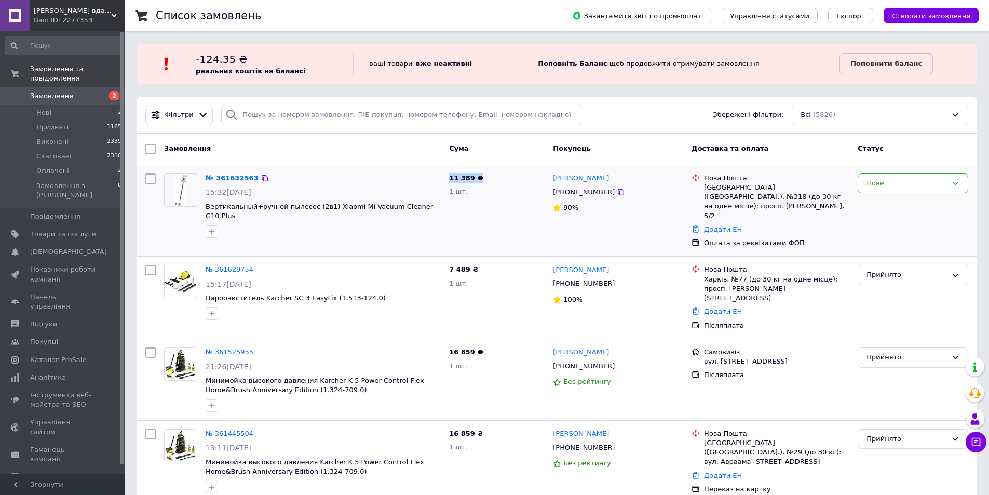
drag, startPoint x: 450, startPoint y: 177, endPoint x: 490, endPoint y: 178, distance: 39.5
click at [490, 178] on div "11 389 ₴ 1 шт." at bounding box center [497, 210] width 104 height 83
click at [308, 154] on div "Замовлення" at bounding box center [302, 149] width 285 height 19
click at [386, 146] on div "Замовлення" at bounding box center [302, 149] width 285 height 19
click at [890, 180] on div "Нове" at bounding box center [907, 183] width 80 height 11
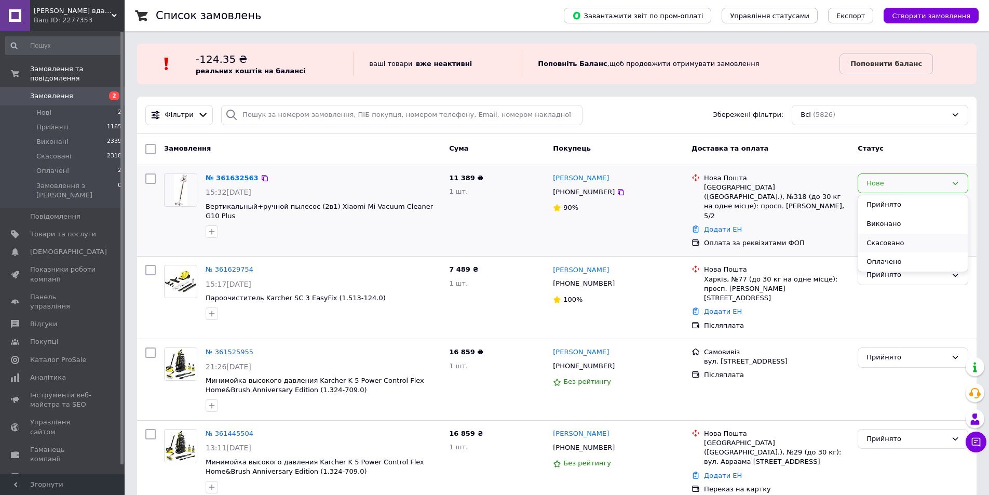
click at [885, 242] on li "Скасовано" at bounding box center [913, 243] width 110 height 19
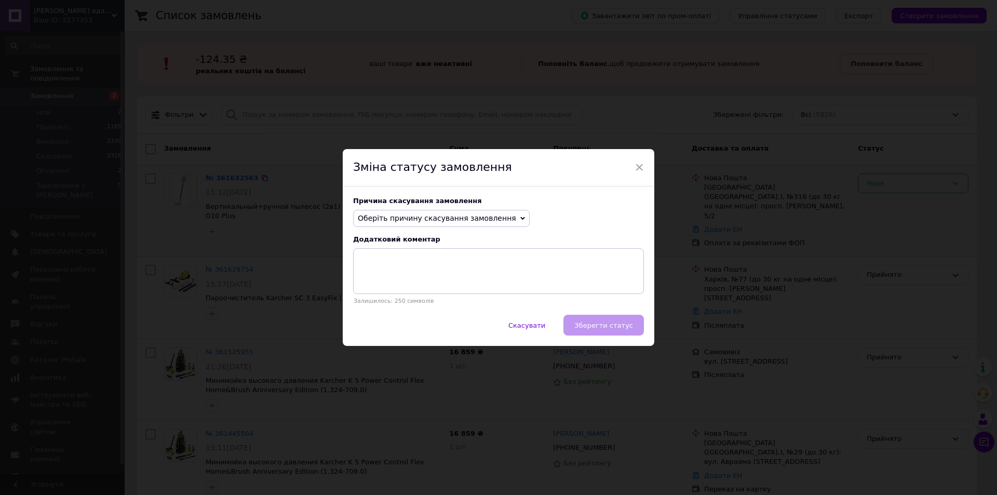
click at [451, 215] on span "Оберіть причину скасування замовлення" at bounding box center [437, 218] width 158 height 8
click at [400, 240] on li "Немає в наявності" at bounding box center [441, 238] width 175 height 15
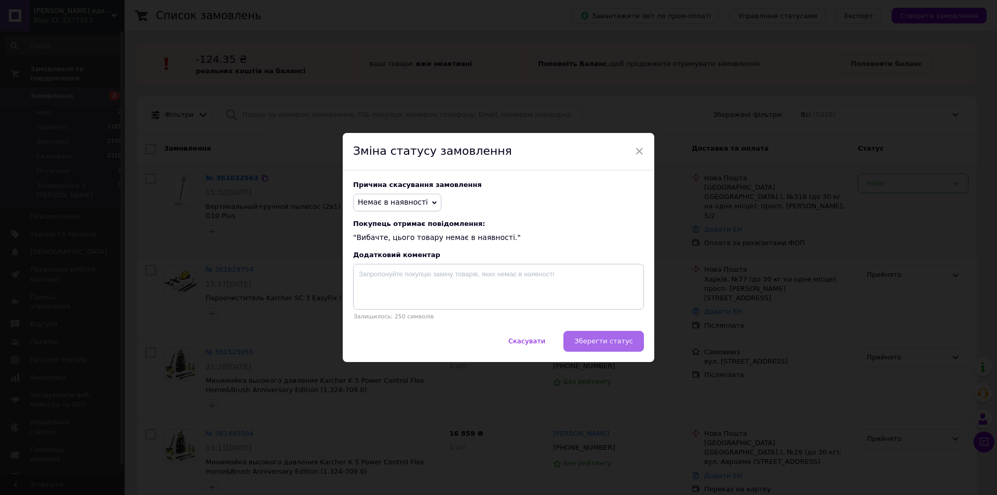
click at [608, 343] on span "Зберегти статус" at bounding box center [603, 341] width 59 height 8
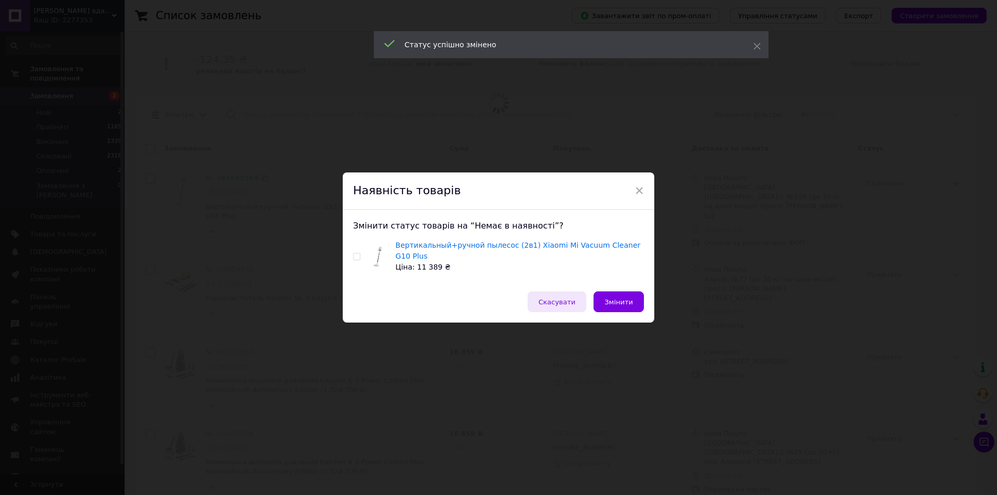
click at [563, 298] on span "Скасувати" at bounding box center [556, 302] width 37 height 8
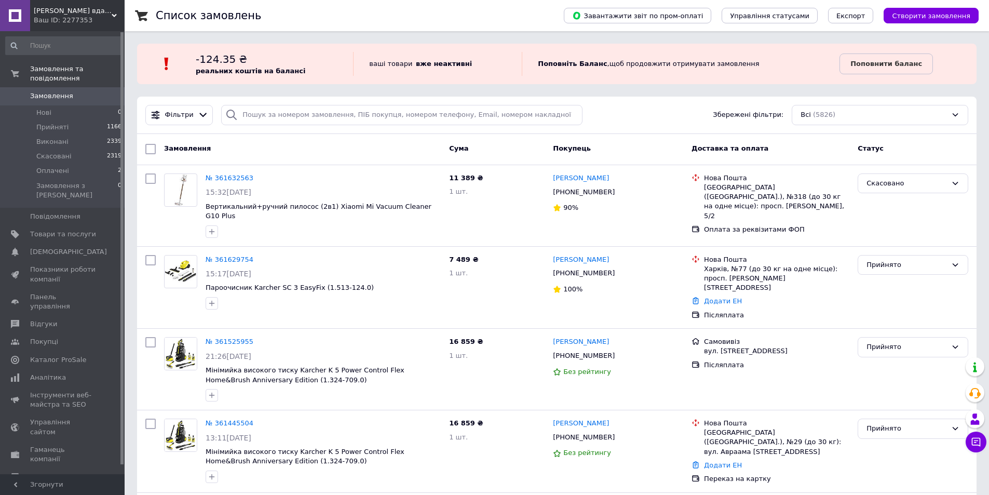
click at [345, 143] on div "Замовлення" at bounding box center [302, 149] width 285 height 19
click at [280, 135] on div "Замовлення Cума Покупець Доставка та оплата Статус" at bounding box center [557, 149] width 840 height 31
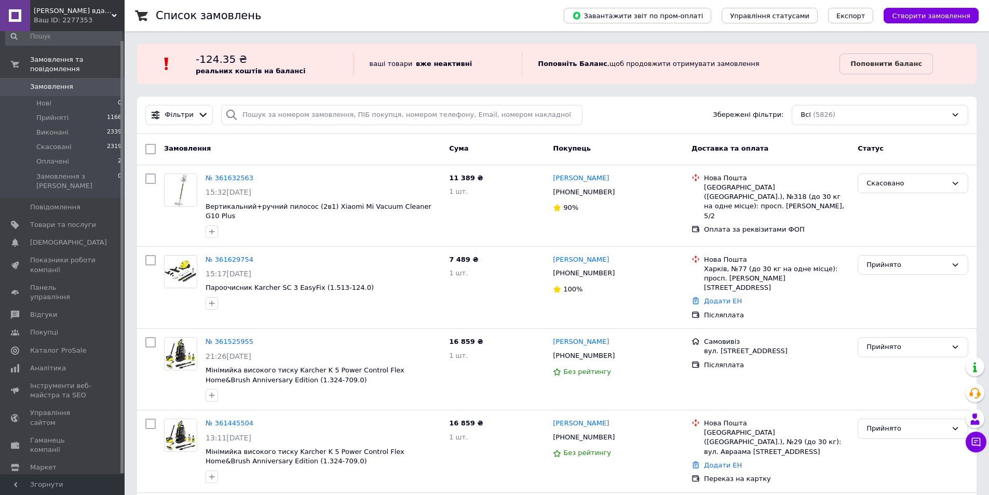
click at [52, 480] on span "Налаштування" at bounding box center [56, 484] width 53 height 9
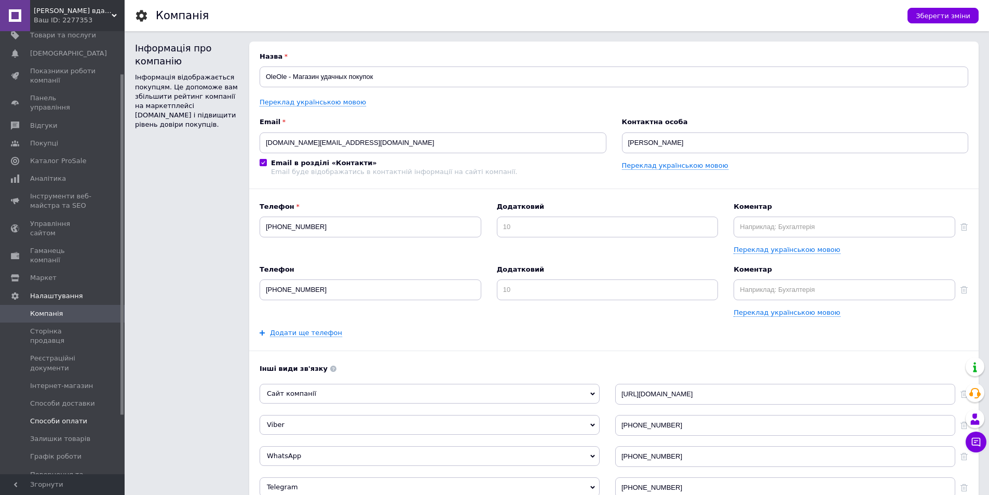
scroll to position [61, 0]
click at [65, 451] on span "Графік роботи" at bounding box center [55, 455] width 51 height 9
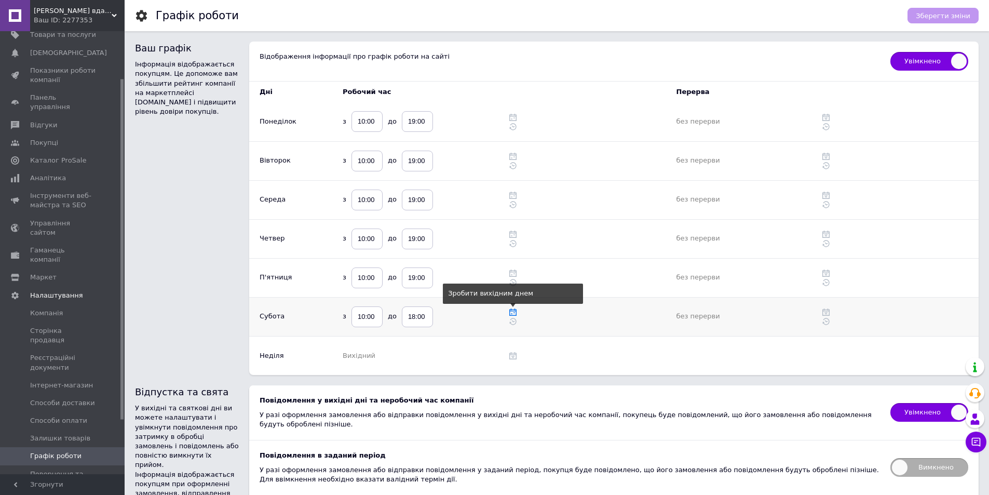
click at [514, 313] on icon at bounding box center [512, 311] width 7 height 7
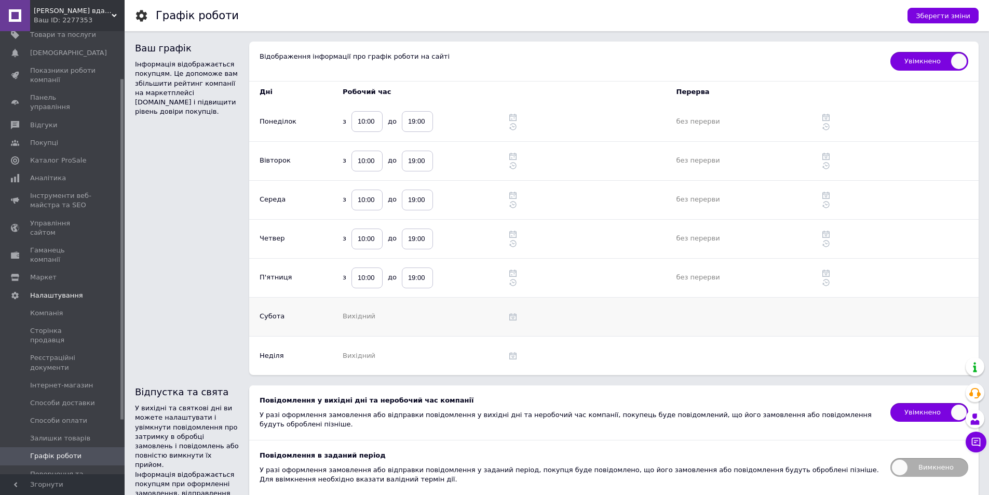
click at [345, 314] on span "Вихідний" at bounding box center [359, 316] width 33 height 8
click at [945, 21] on button "Зберегти зміни" at bounding box center [943, 16] width 71 height 16
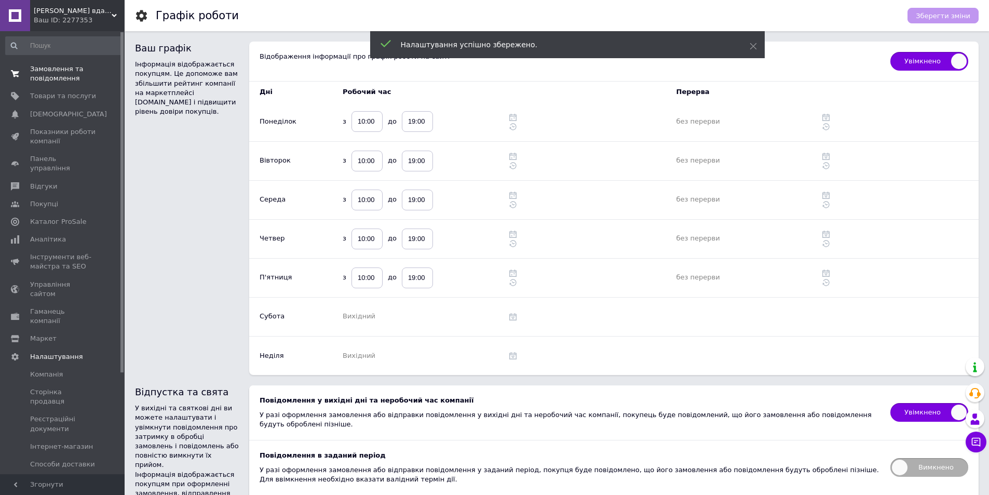
click at [60, 71] on span "Замовлення та повідомлення" at bounding box center [63, 73] width 66 height 19
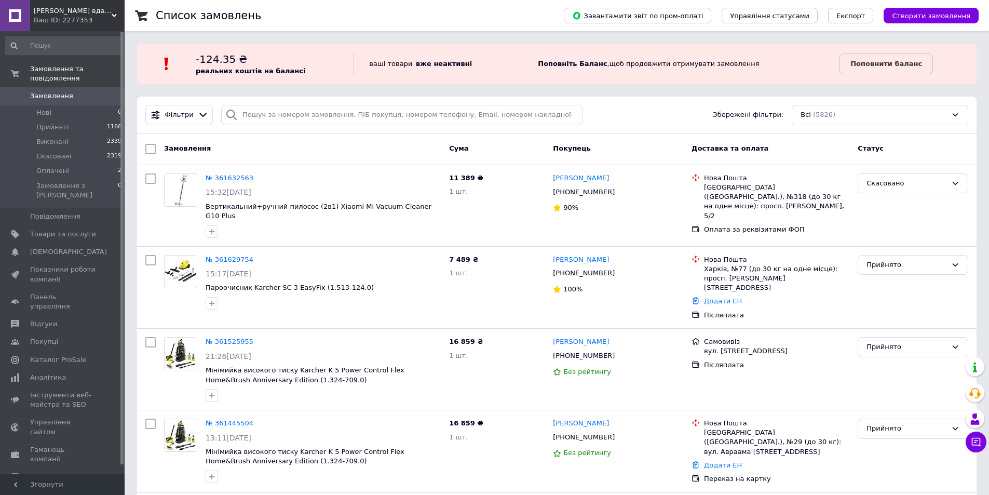
click at [245, 145] on div "Замовлення" at bounding box center [302, 149] width 285 height 19
click at [65, 0] on div "Магазин вдалих покупок Ваш ID: 2277353" at bounding box center [77, 15] width 94 height 31
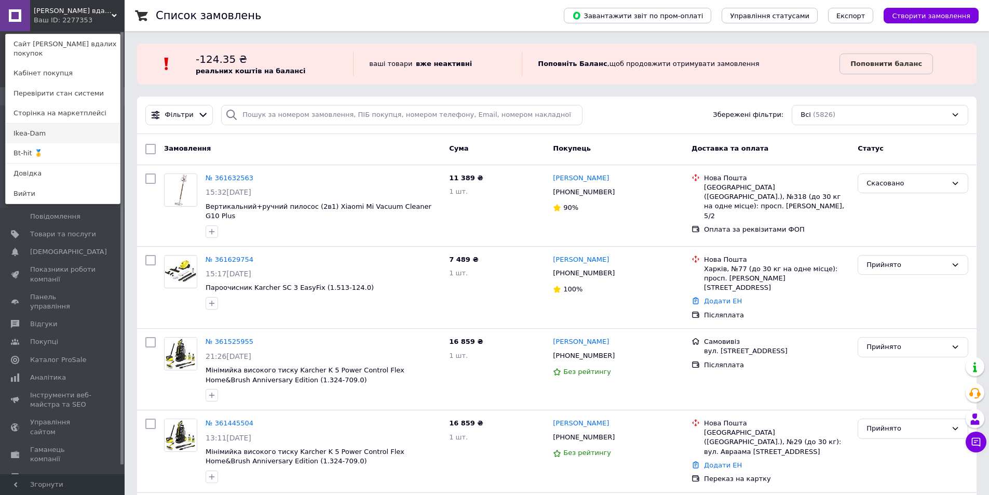
click at [35, 124] on link "Ikea-Dam" at bounding box center [63, 134] width 114 height 20
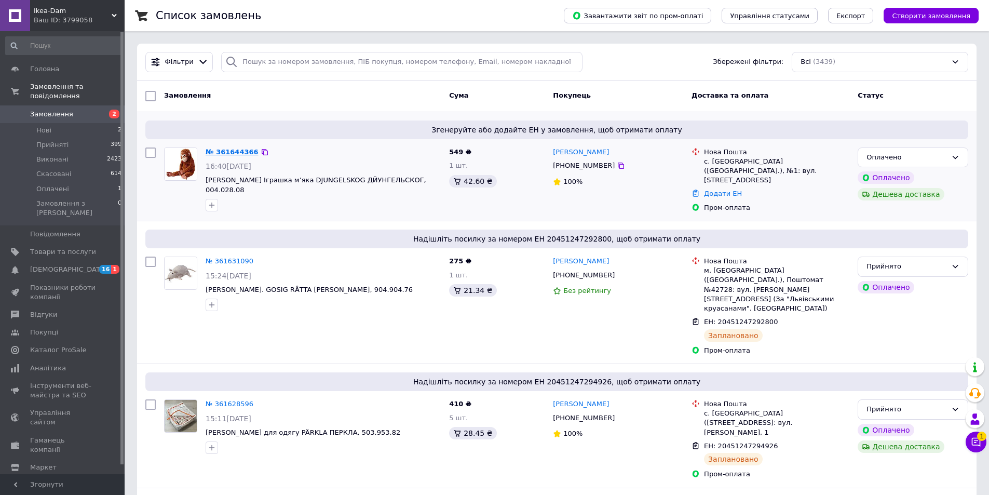
click at [220, 150] on link "№ 361644366" at bounding box center [232, 152] width 53 height 8
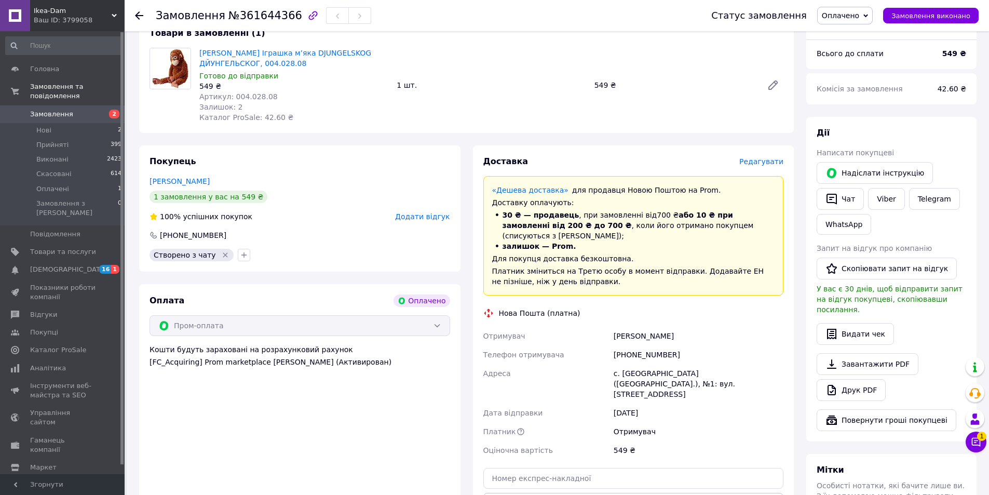
scroll to position [294, 0]
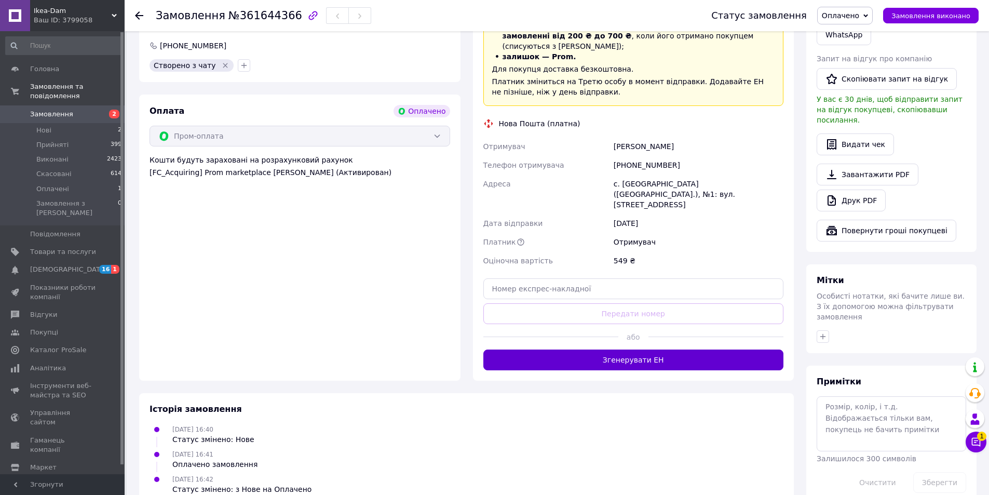
click at [652, 349] on button "Згенерувати ЕН" at bounding box center [633, 359] width 301 height 21
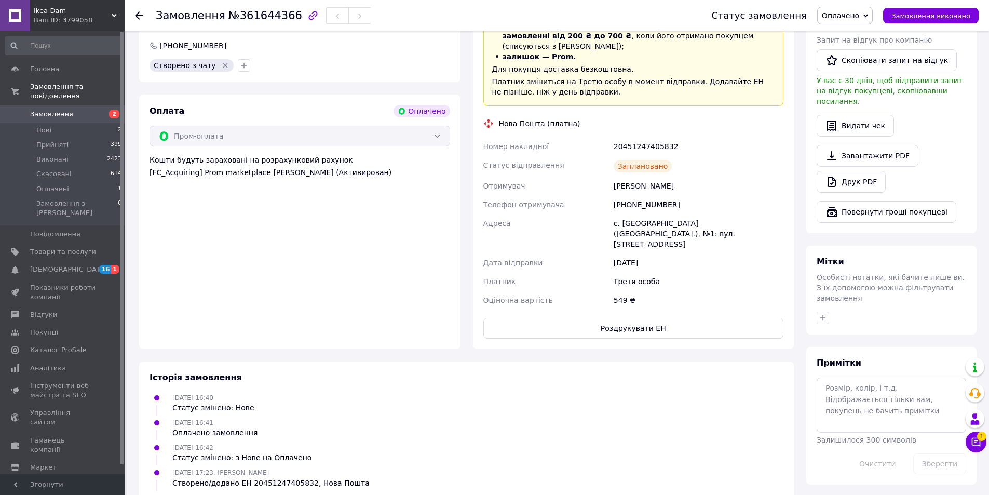
scroll to position [0, 0]
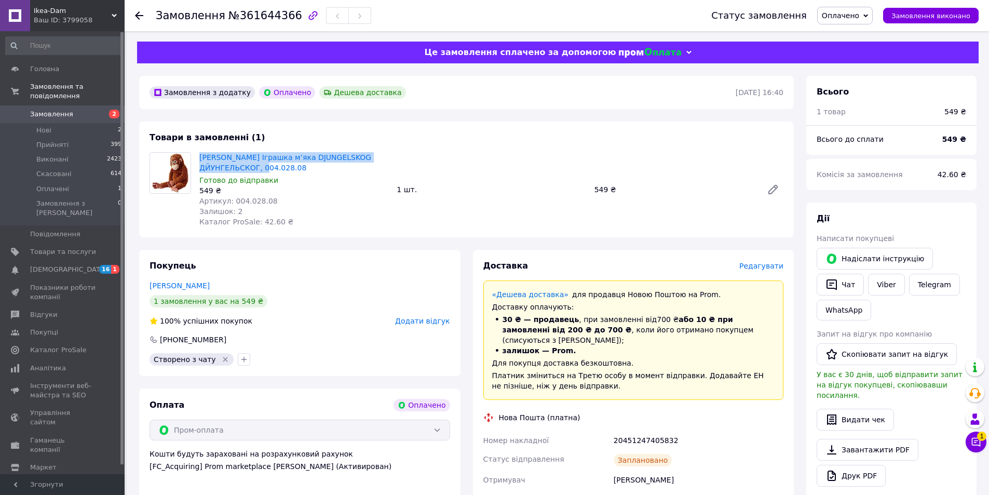
drag, startPoint x: 253, startPoint y: 166, endPoint x: 198, endPoint y: 161, distance: 55.8
click at [198, 161] on div "[PERSON_NAME] Іграшка м’яка DJUNGELSKOG ДЙУНГЕЛЬСКОГ, 004.028.08 Готово до відп…" at bounding box center [293, 189] width 197 height 79
copy link "[PERSON_NAME] Іграшка м’яка DJUNGELSKOG ДЙУНГЕЛЬСКОГ, 004.028.08"
click at [518, 195] on div "1 шт." at bounding box center [491, 189] width 197 height 15
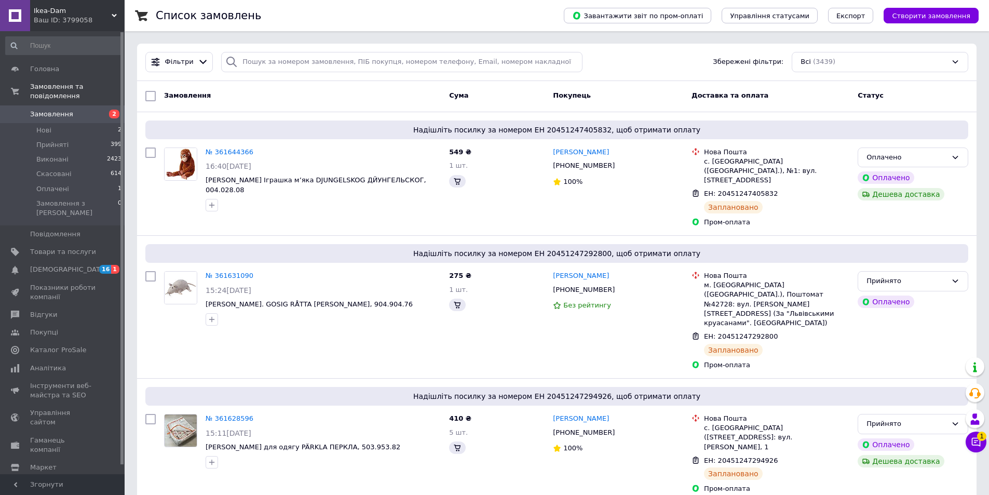
click at [71, 11] on span "Ikea-Dam" at bounding box center [73, 10] width 78 height 9
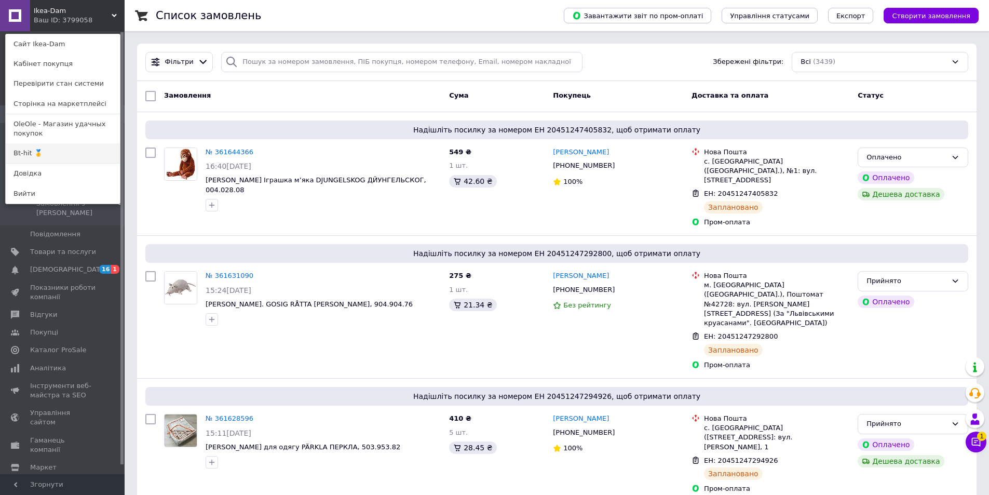
click at [28, 155] on link "Bt-hit 🥇" at bounding box center [63, 153] width 114 height 20
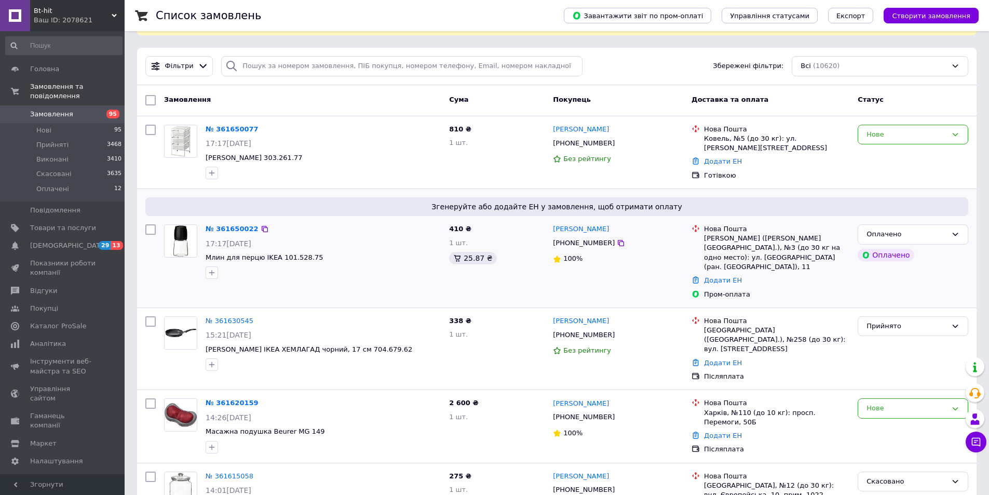
scroll to position [52, 0]
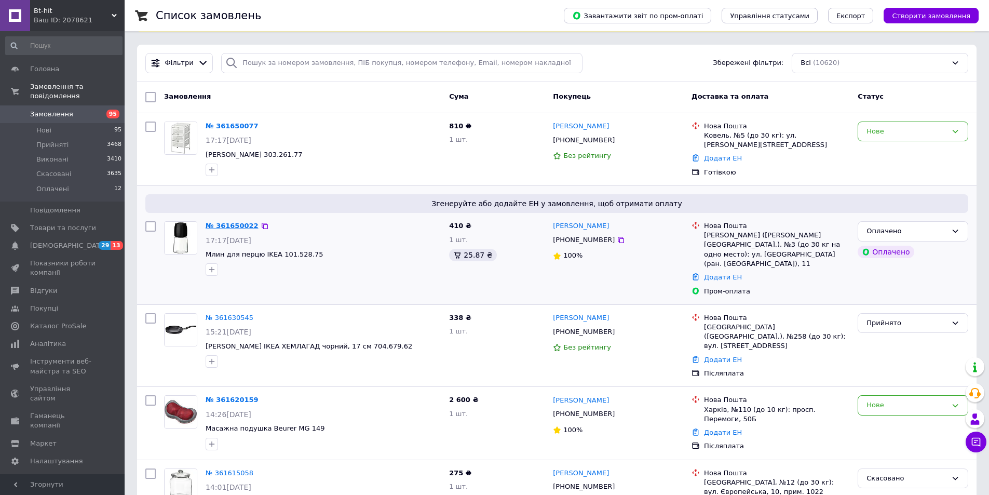
click at [228, 227] on link "№ 361650022" at bounding box center [232, 226] width 53 height 8
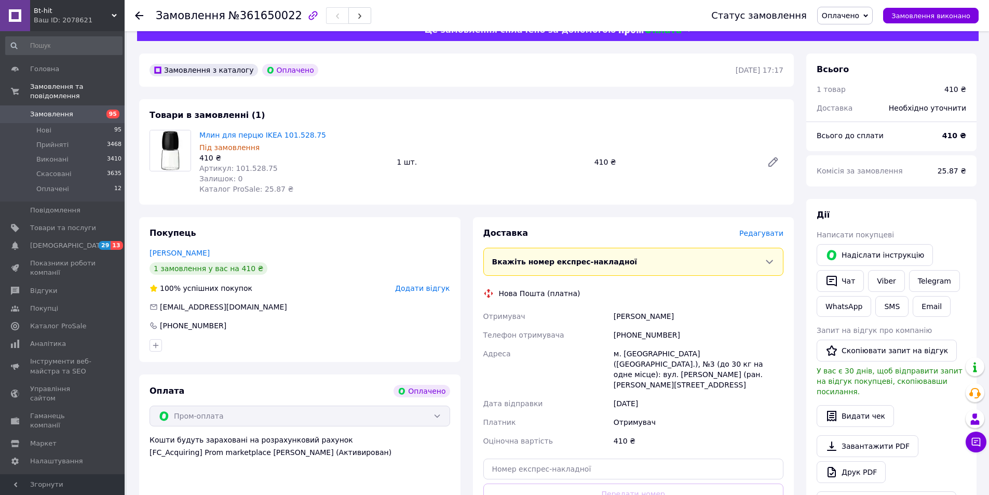
scroll to position [230, 0]
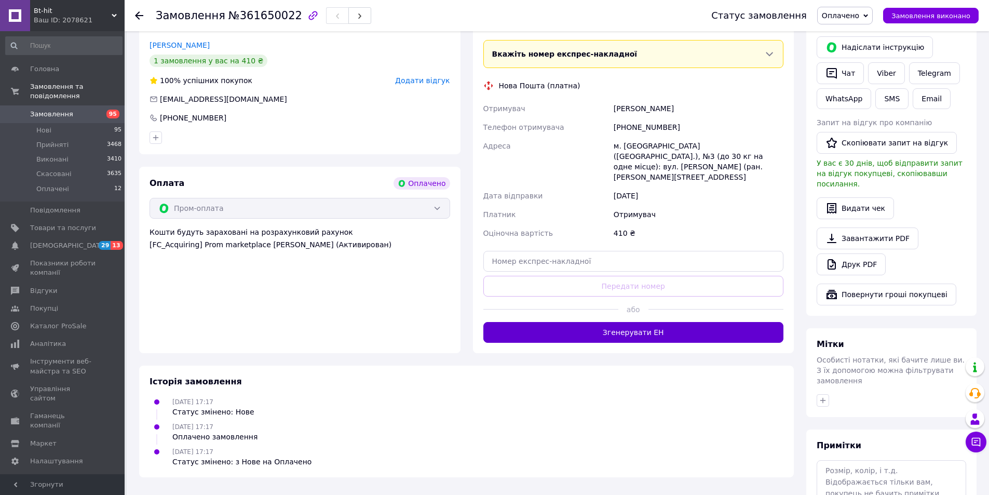
click at [651, 323] on button "Згенерувати ЕН" at bounding box center [633, 332] width 301 height 21
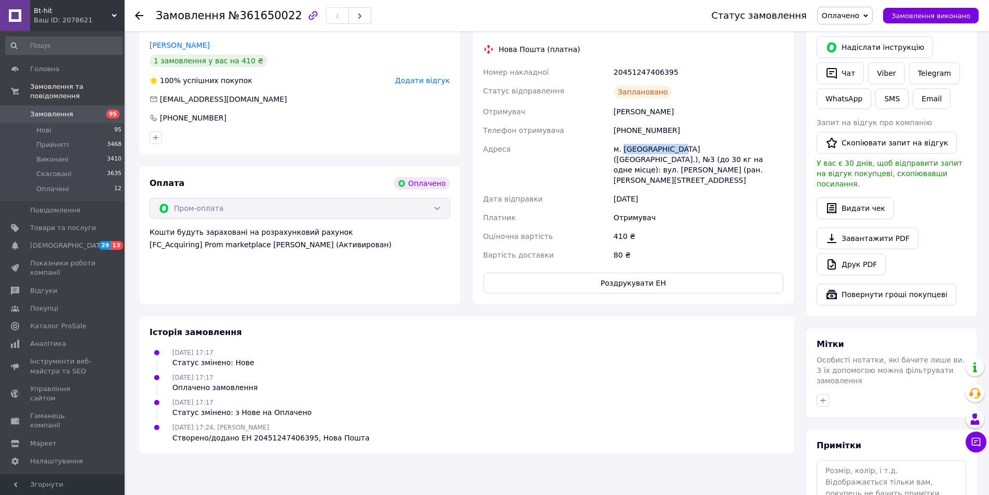
drag, startPoint x: 622, startPoint y: 146, endPoint x: 676, endPoint y: 146, distance: 54.0
click at [676, 146] on div "м. [GEOGRAPHIC_DATA] ([GEOGRAPHIC_DATA].), №3 (до 30 кг на одне місце): вул. [P…" at bounding box center [699, 165] width 174 height 50
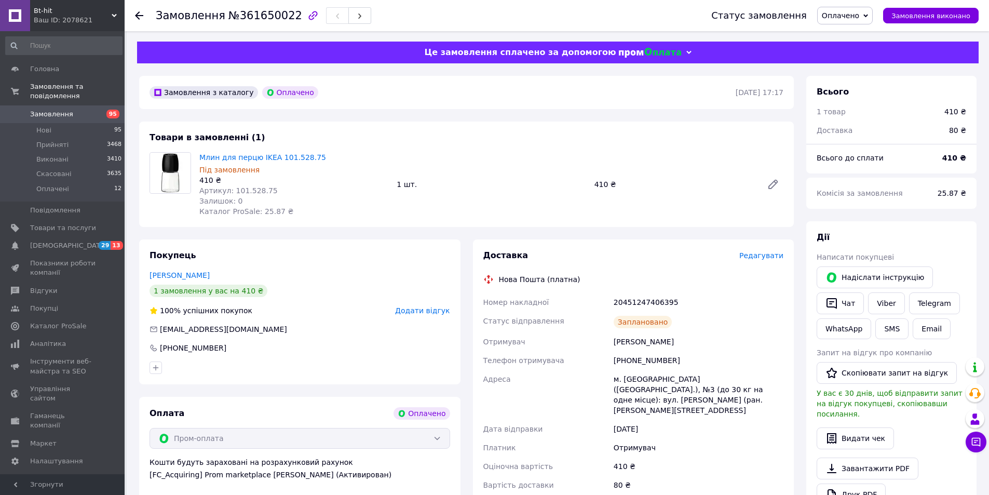
click at [61, 14] on span "Bt-hit" at bounding box center [73, 10] width 78 height 9
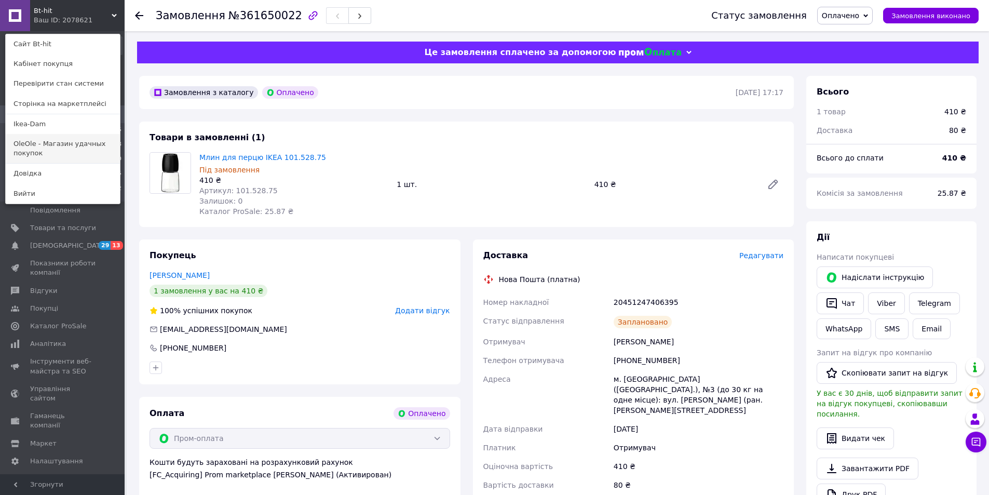
click at [34, 152] on link "OleOle - Магазин удачных покупок" at bounding box center [63, 148] width 114 height 29
